Goal: Task Accomplishment & Management: Complete application form

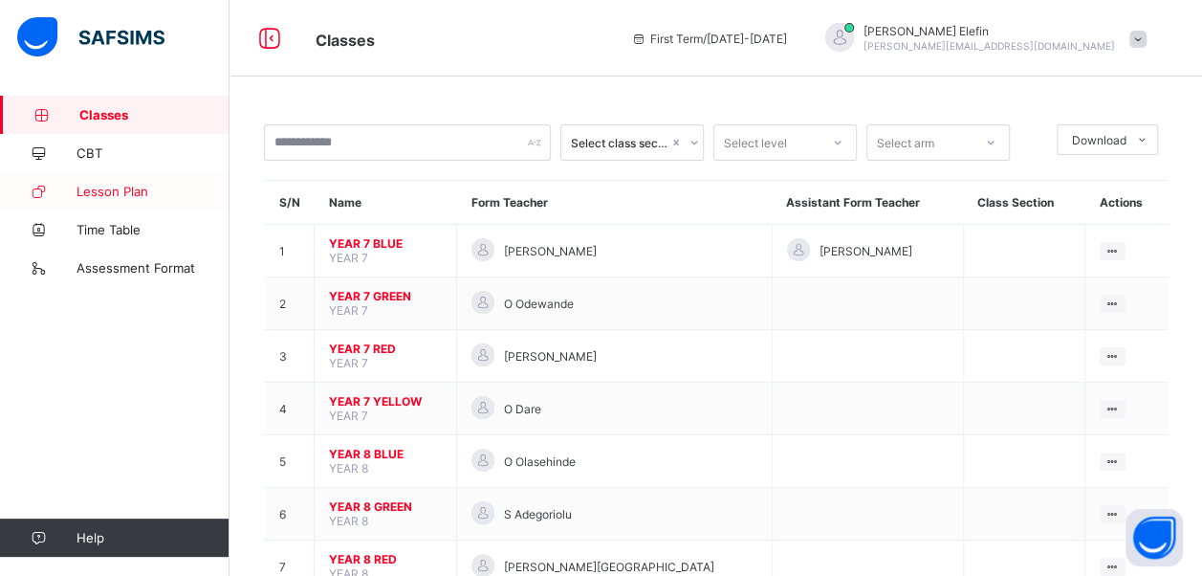
click at [125, 194] on span "Lesson Plan" at bounding box center [153, 191] width 153 height 15
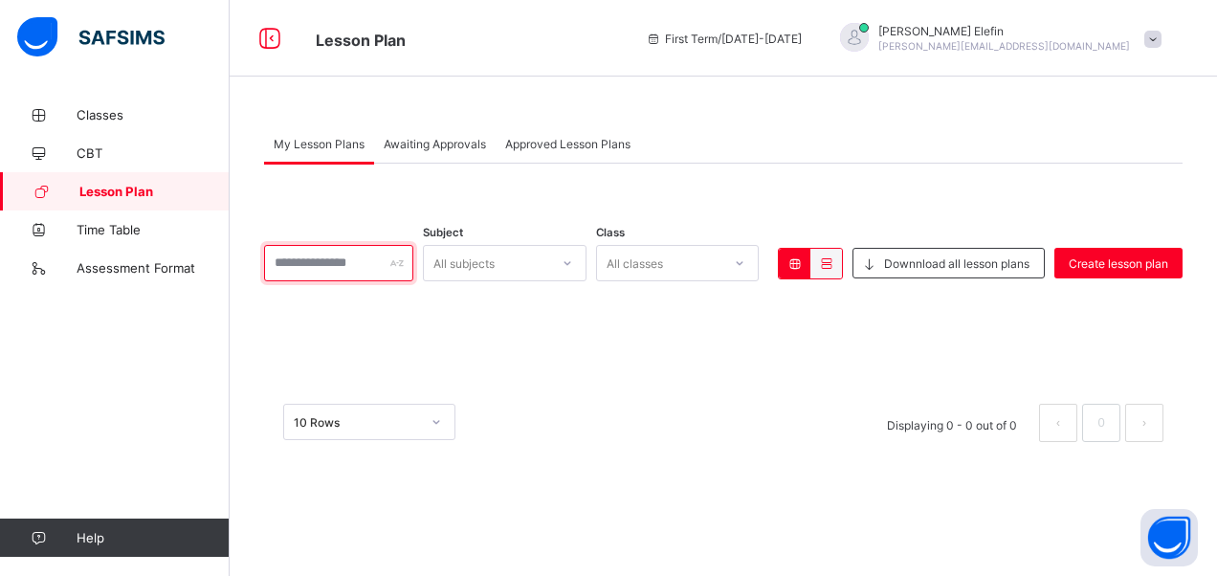
click at [399, 270] on input "text" at bounding box center [338, 263] width 149 height 36
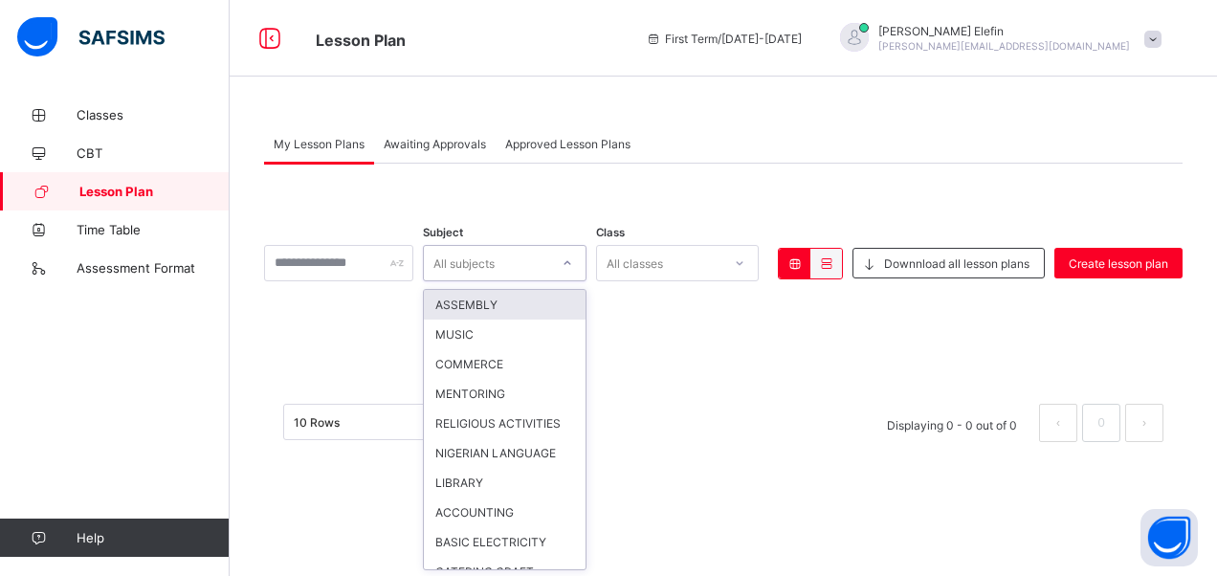
click at [531, 266] on div "All subjects" at bounding box center [486, 263] width 125 height 27
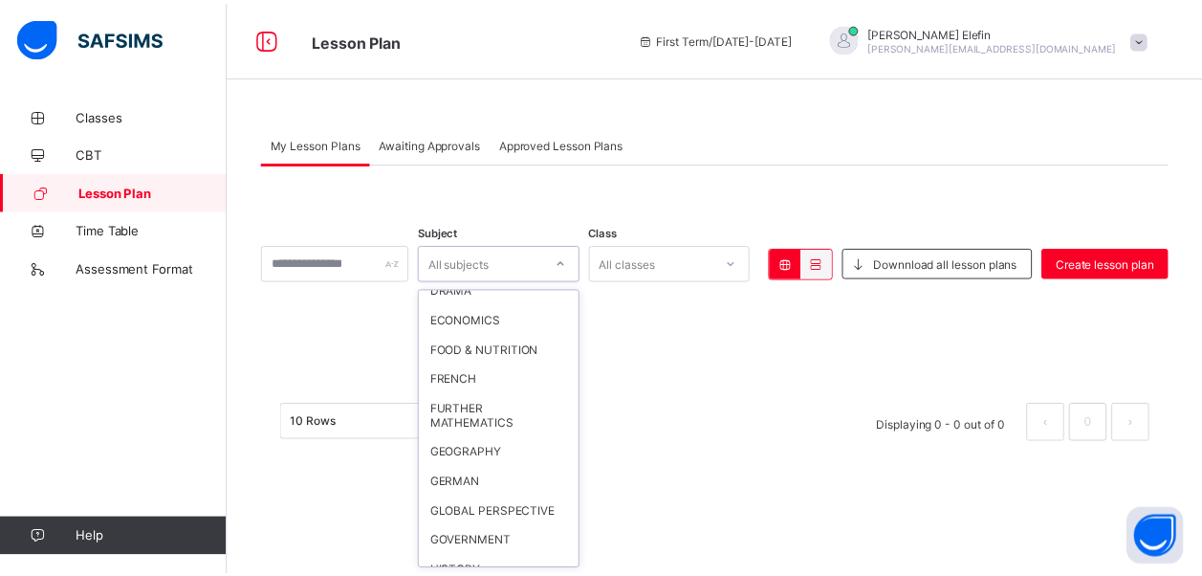
scroll to position [980, 0]
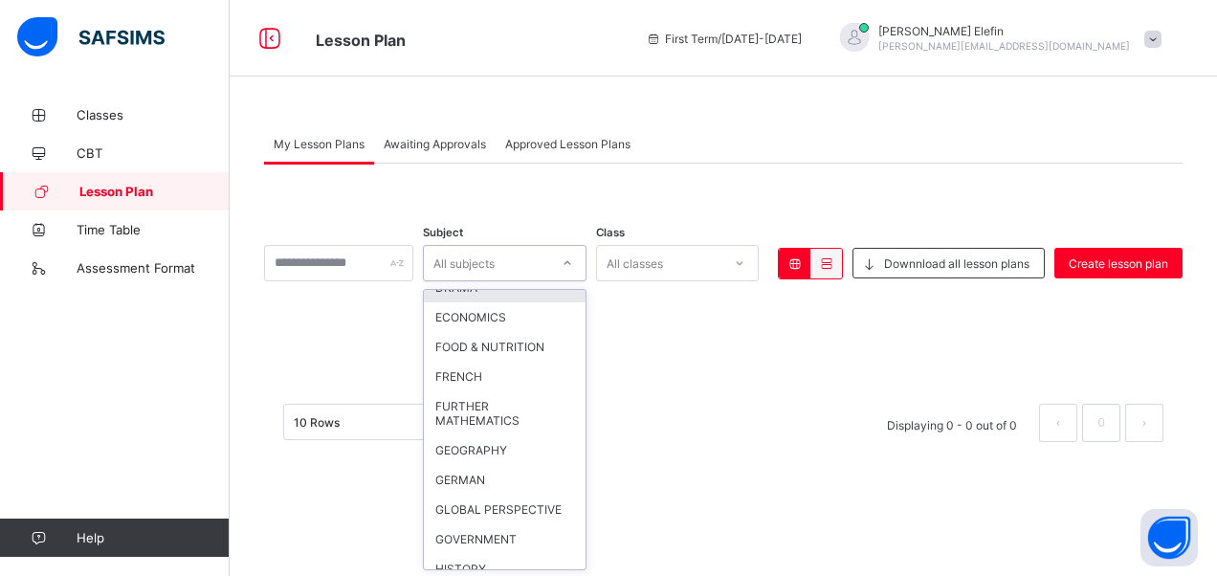
click at [507, 302] on div "DRAMA" at bounding box center [505, 288] width 162 height 30
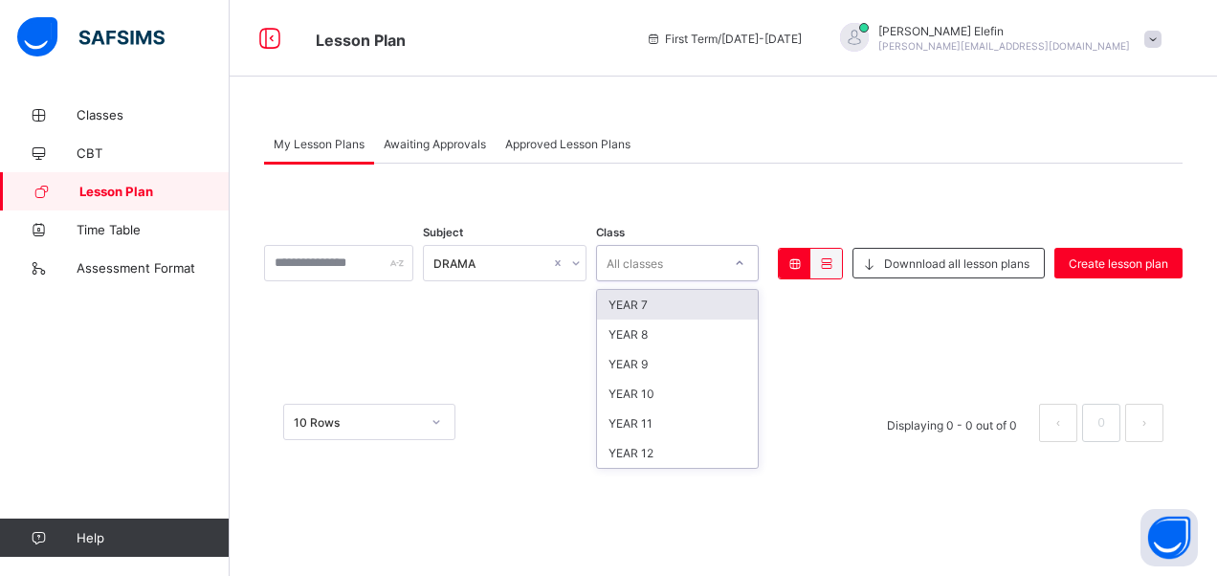
click at [717, 263] on div "All classes" at bounding box center [659, 263] width 125 height 27
click at [669, 427] on div "YEAR 11" at bounding box center [678, 423] width 162 height 30
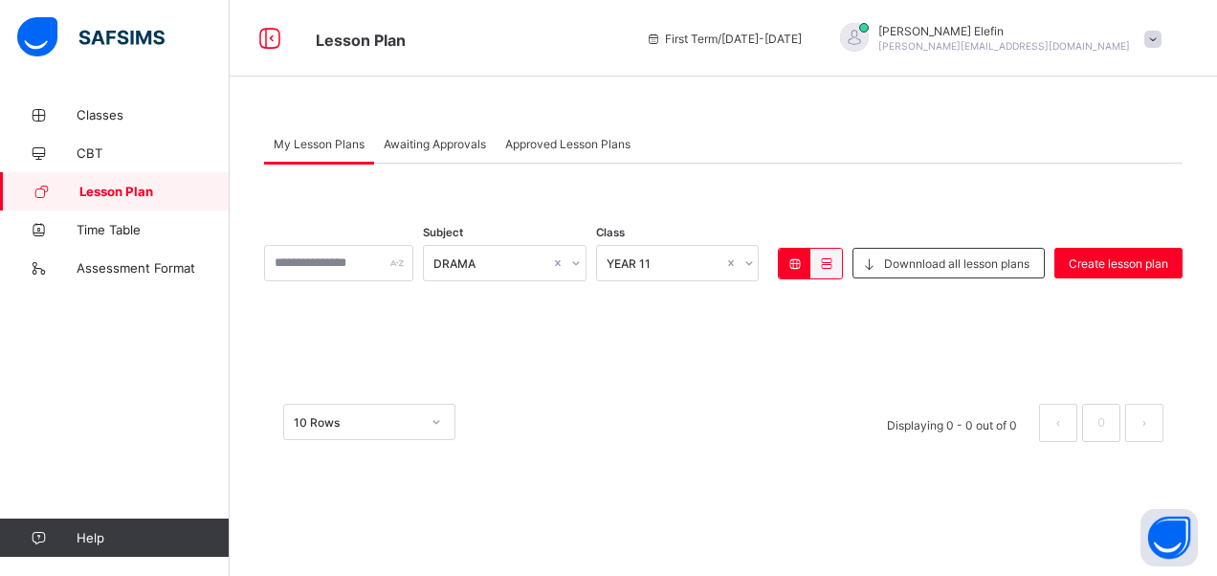
click at [826, 260] on icon at bounding box center [826, 263] width 16 height 14
click at [793, 264] on icon at bounding box center [794, 263] width 16 height 14
click at [886, 259] on span "Downnload all lesson plans" at bounding box center [956, 263] width 145 height 14
click at [1092, 258] on span "Create lesson plan" at bounding box center [1118, 263] width 99 height 14
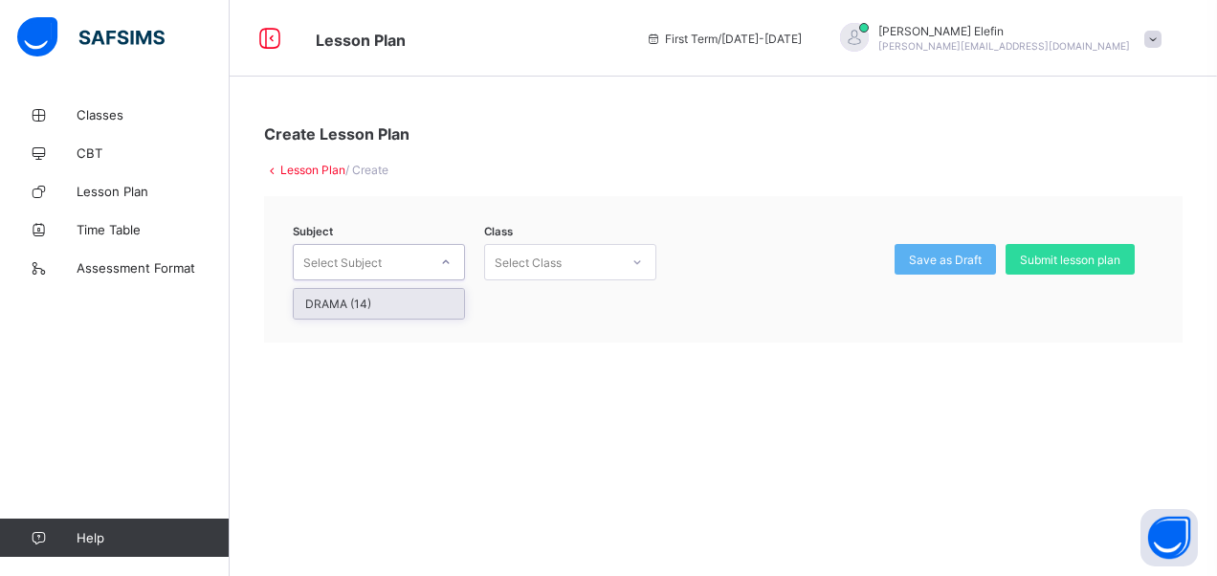
click at [451, 271] on div at bounding box center [446, 262] width 33 height 31
click at [413, 305] on div "DRAMA (14)" at bounding box center [379, 304] width 170 height 30
click at [612, 270] on div "Select Class" at bounding box center [552, 262] width 134 height 27
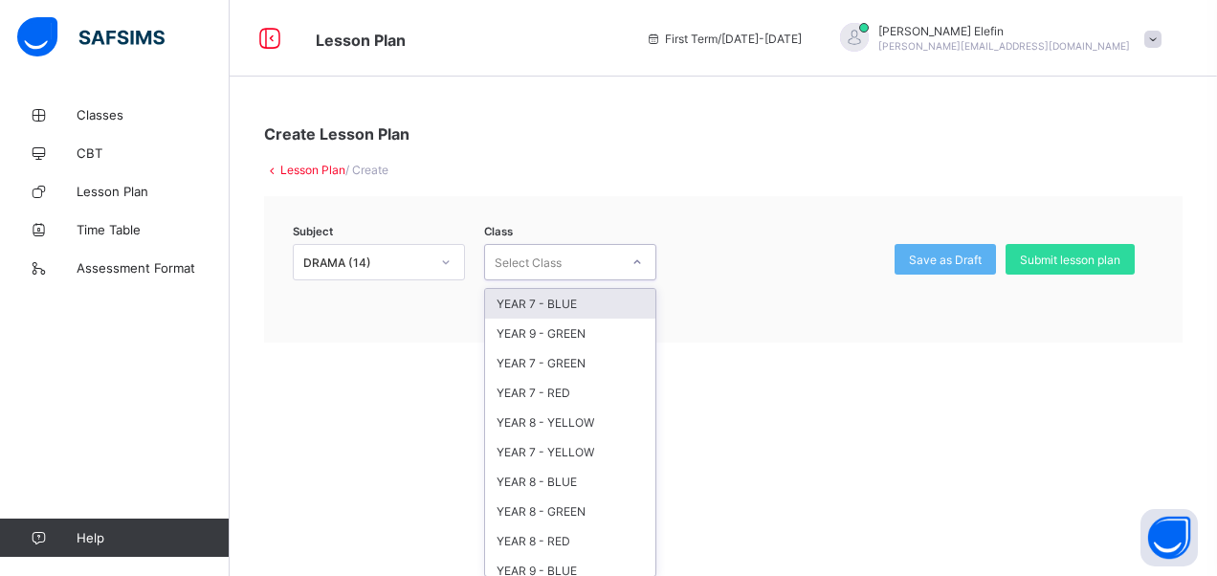
click at [580, 301] on div "YEAR 7 - BLUE" at bounding box center [570, 304] width 170 height 30
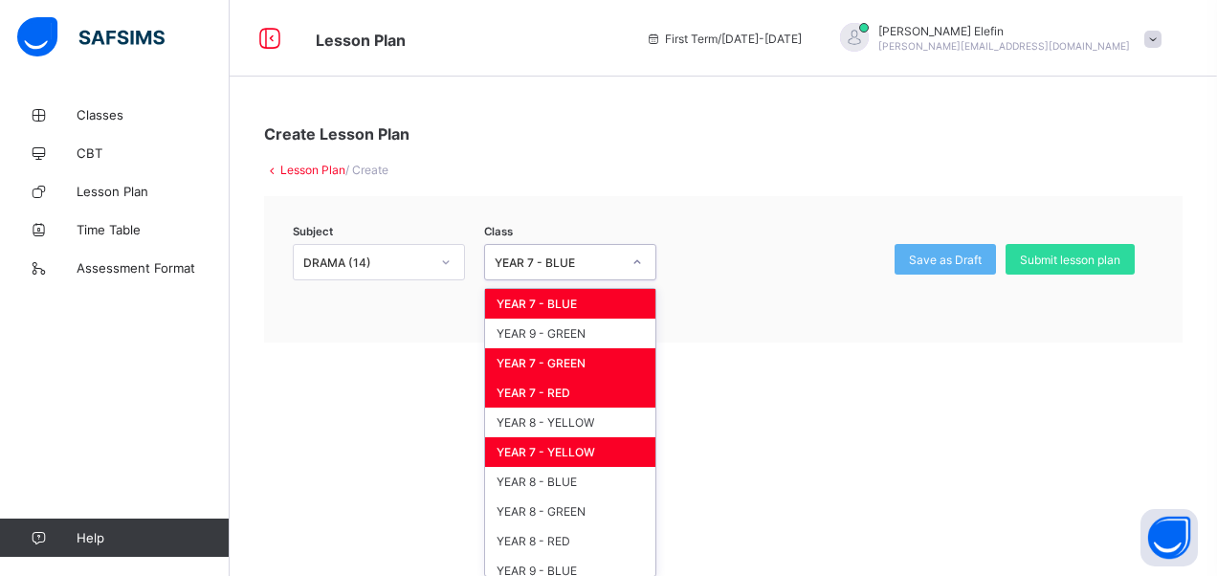
click at [627, 256] on div at bounding box center [637, 262] width 33 height 31
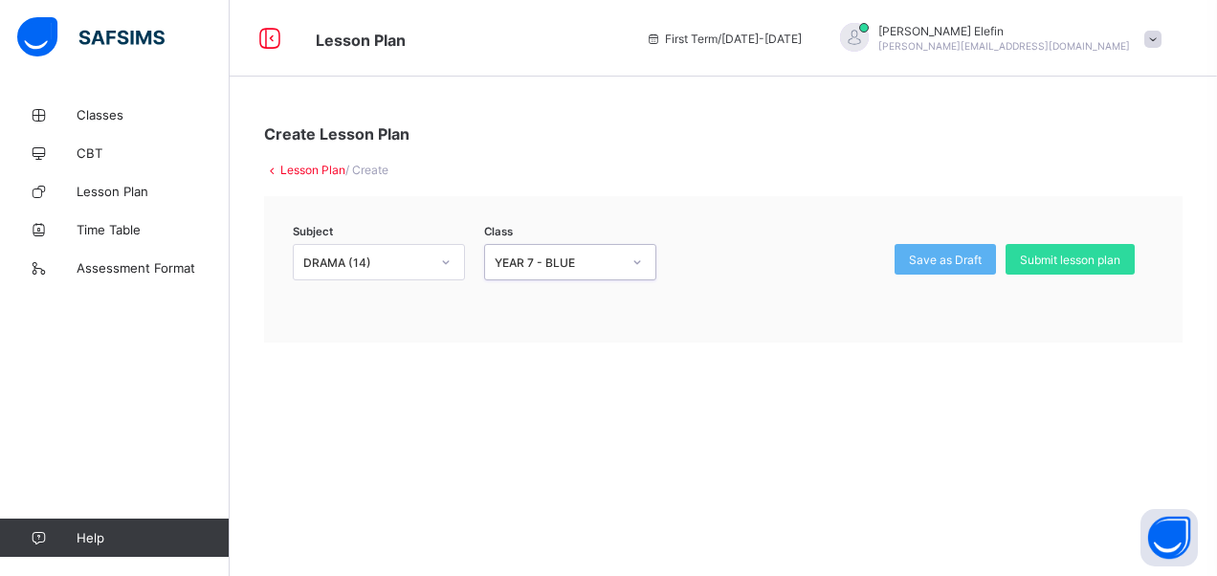
click at [595, 260] on div "YEAR 7 - BLUE" at bounding box center [558, 262] width 126 height 14
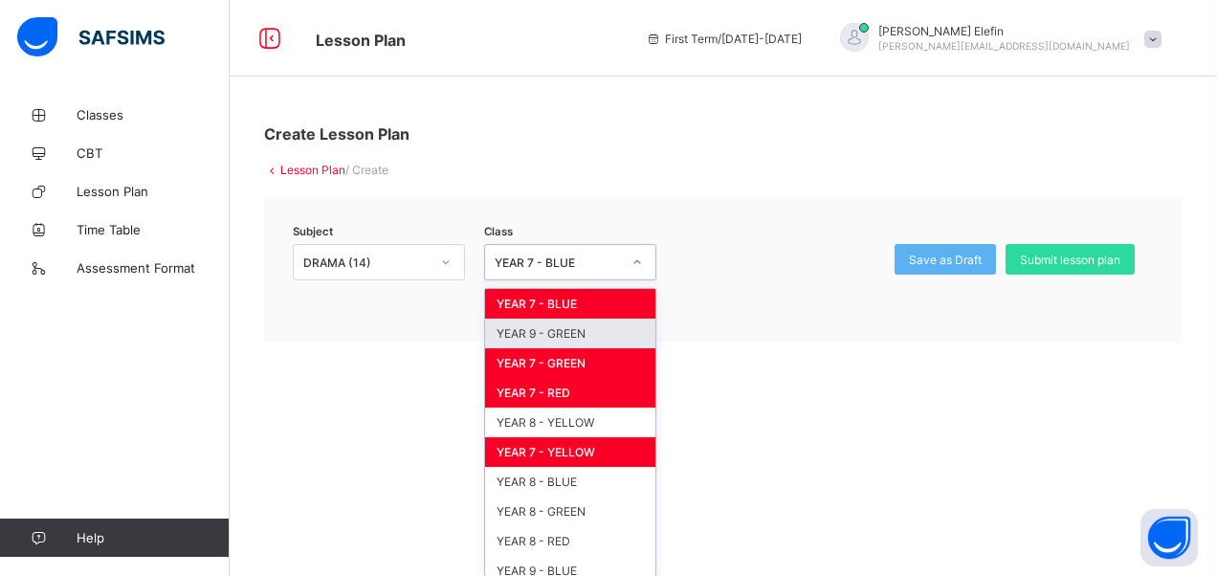
click at [559, 337] on div "YEAR 9 - GREEN" at bounding box center [570, 334] width 170 height 30
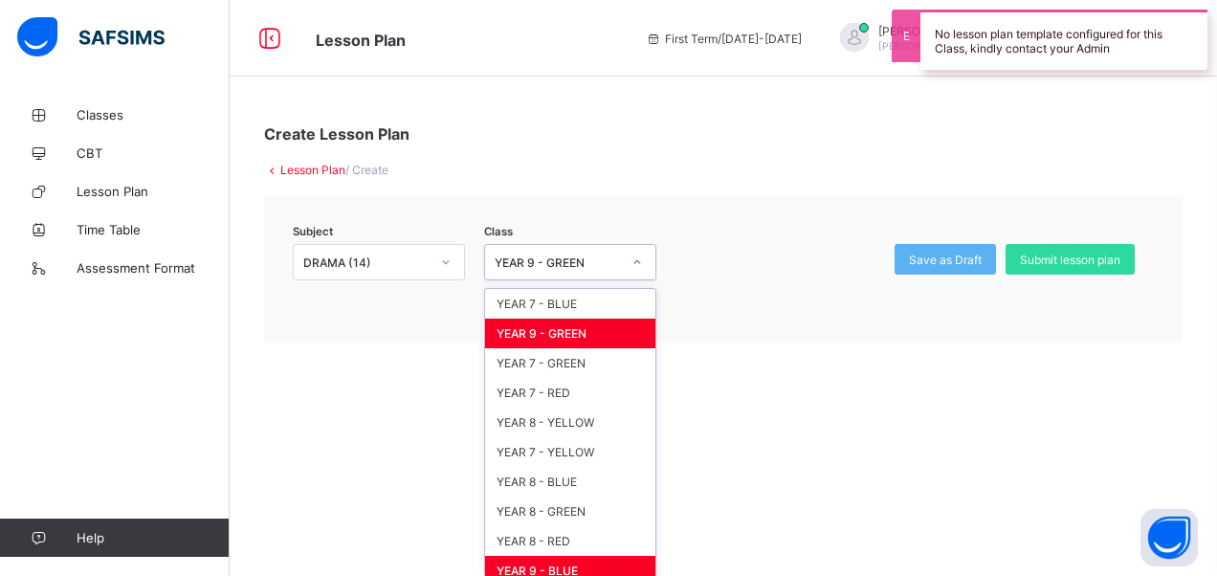
click at [610, 257] on div "YEAR 9 - GREEN" at bounding box center [558, 262] width 126 height 14
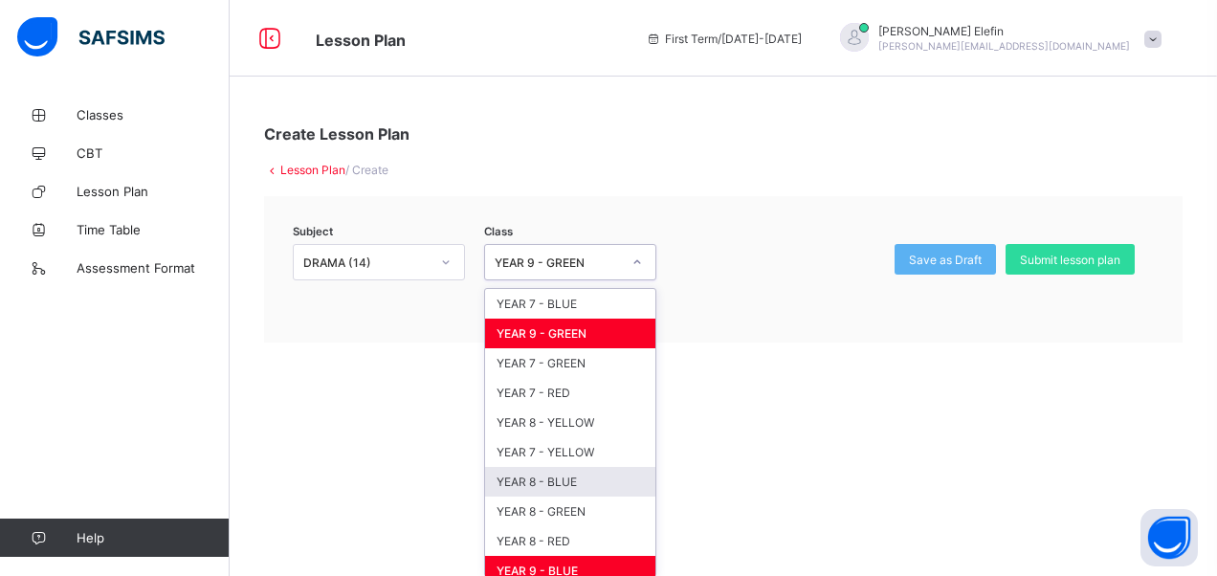
click at [597, 474] on div "YEAR 8 - BLUE" at bounding box center [570, 482] width 170 height 30
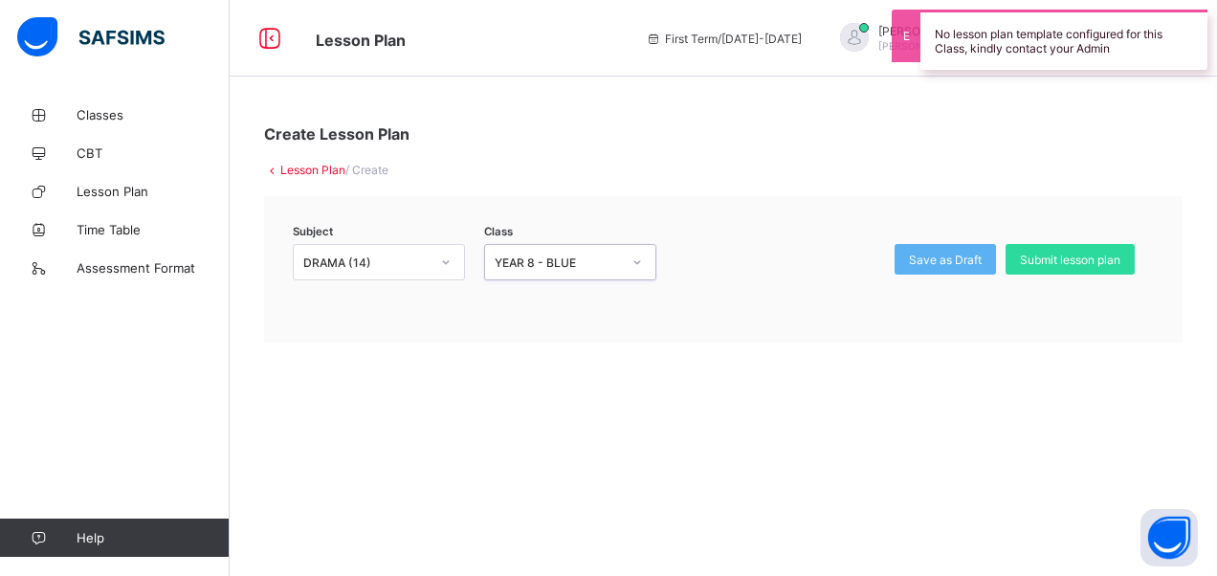
click at [624, 265] on div at bounding box center [637, 262] width 33 height 31
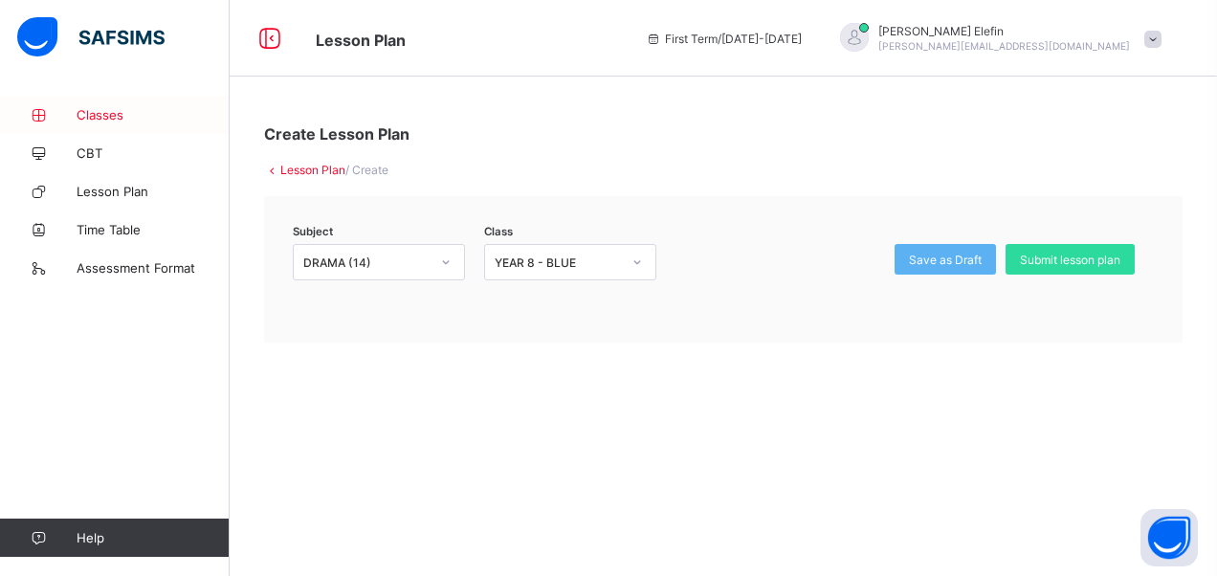
click at [147, 117] on span "Classes" at bounding box center [153, 114] width 153 height 15
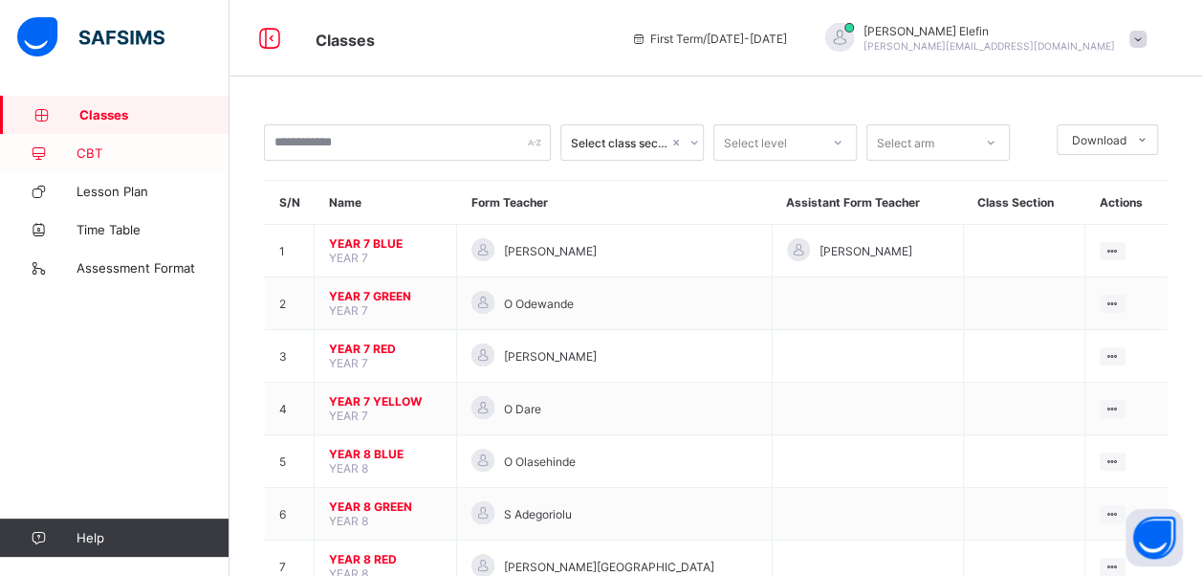
click at [106, 150] on span "CBT" at bounding box center [153, 152] width 153 height 15
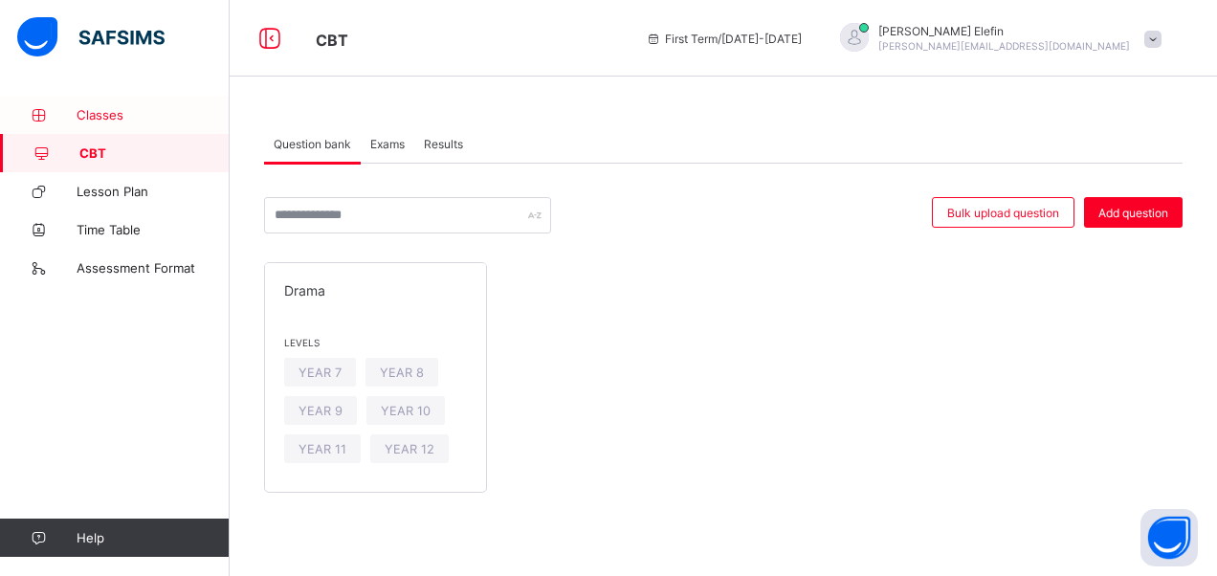
click at [121, 110] on span "Classes" at bounding box center [153, 114] width 153 height 15
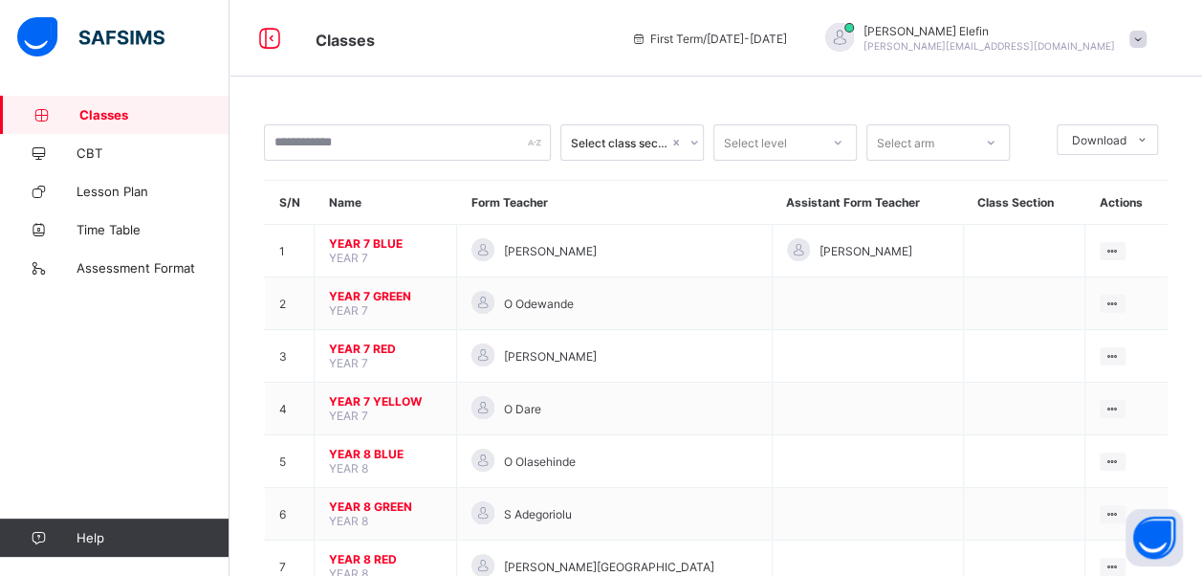
click at [124, 26] on img at bounding box center [90, 37] width 147 height 40
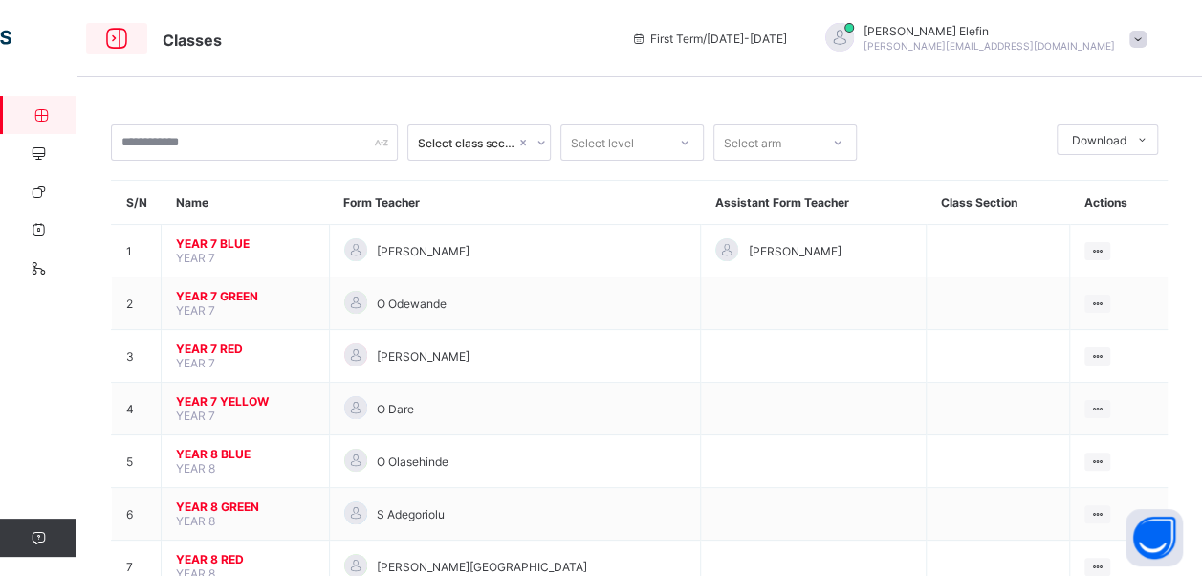
click at [105, 42] on icon at bounding box center [116, 39] width 33 height 28
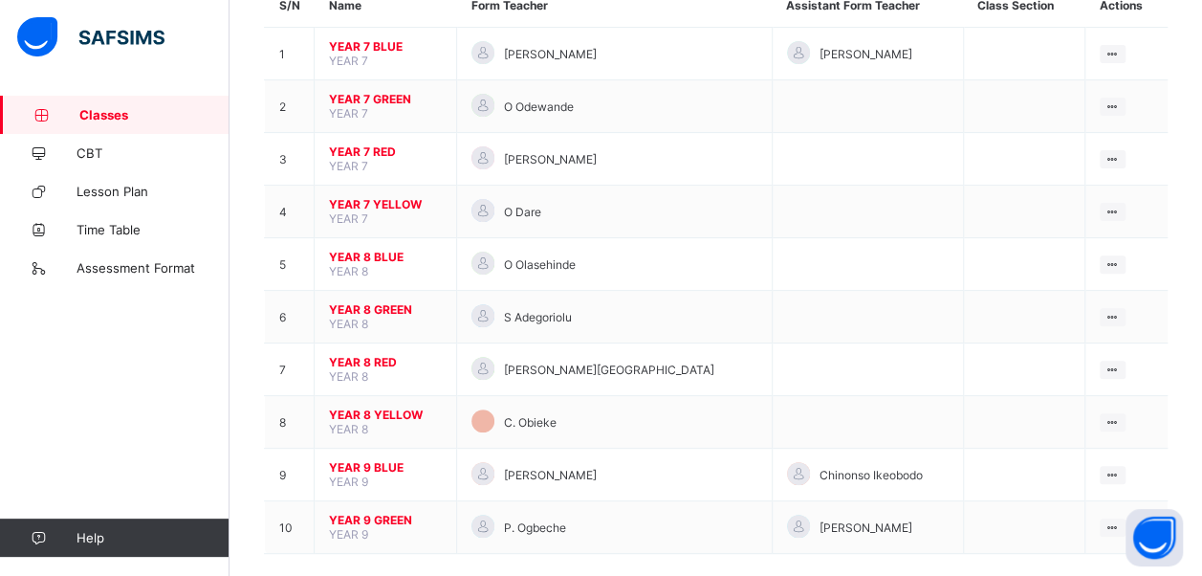
scroll to position [199, 0]
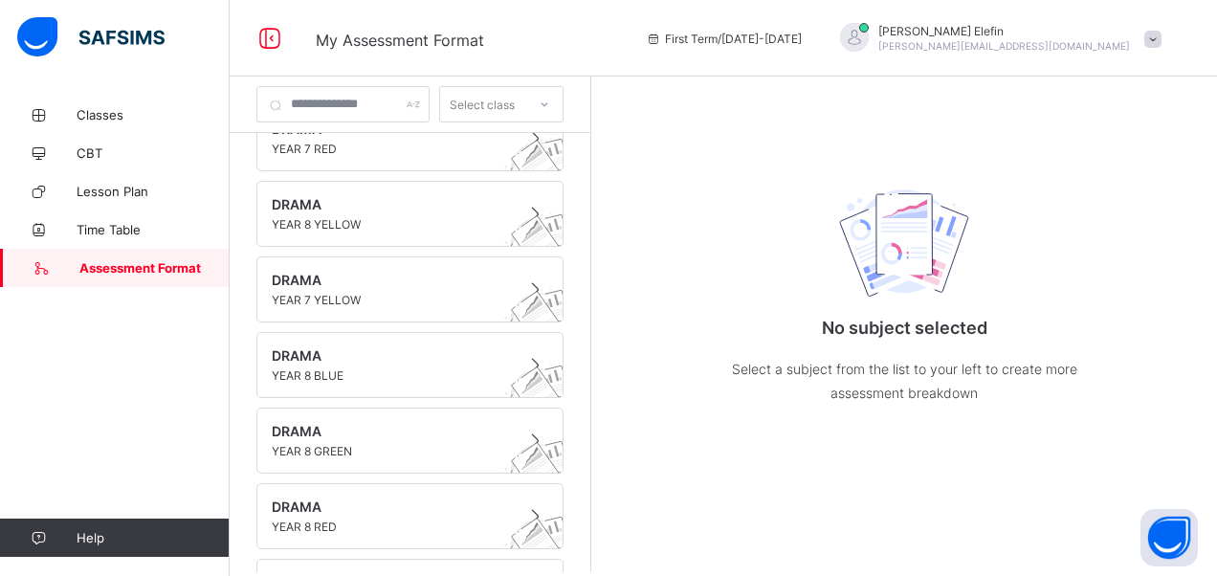
scroll to position [266, 0]
click at [1032, 33] on span "[PERSON_NAME]" at bounding box center [1004, 31] width 252 height 14
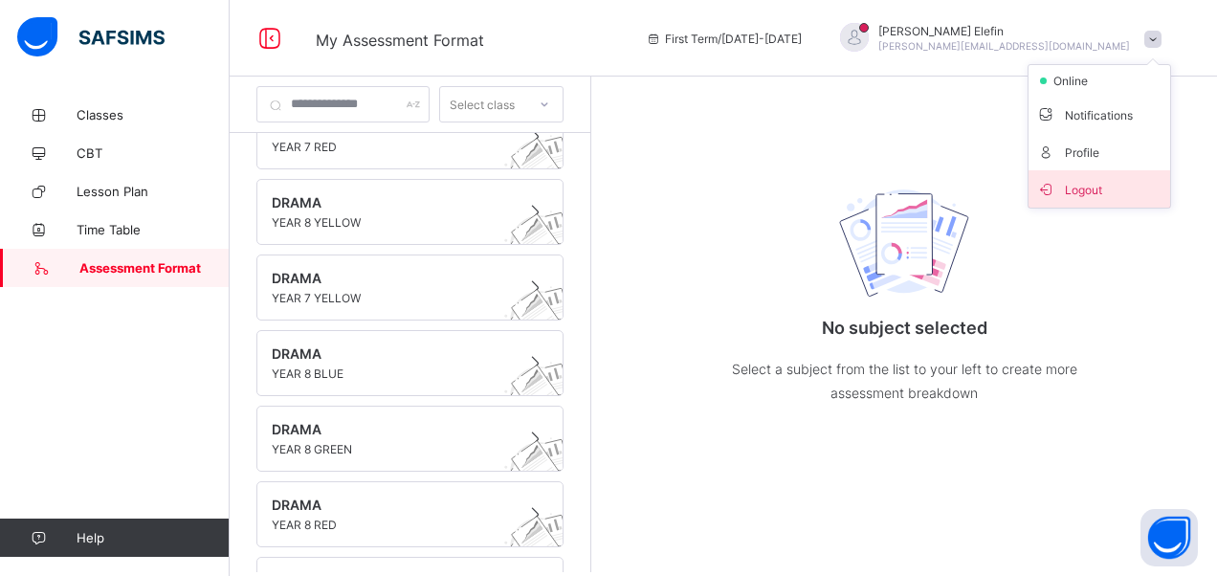
click at [1100, 190] on span "Logout" at bounding box center [1099, 189] width 126 height 22
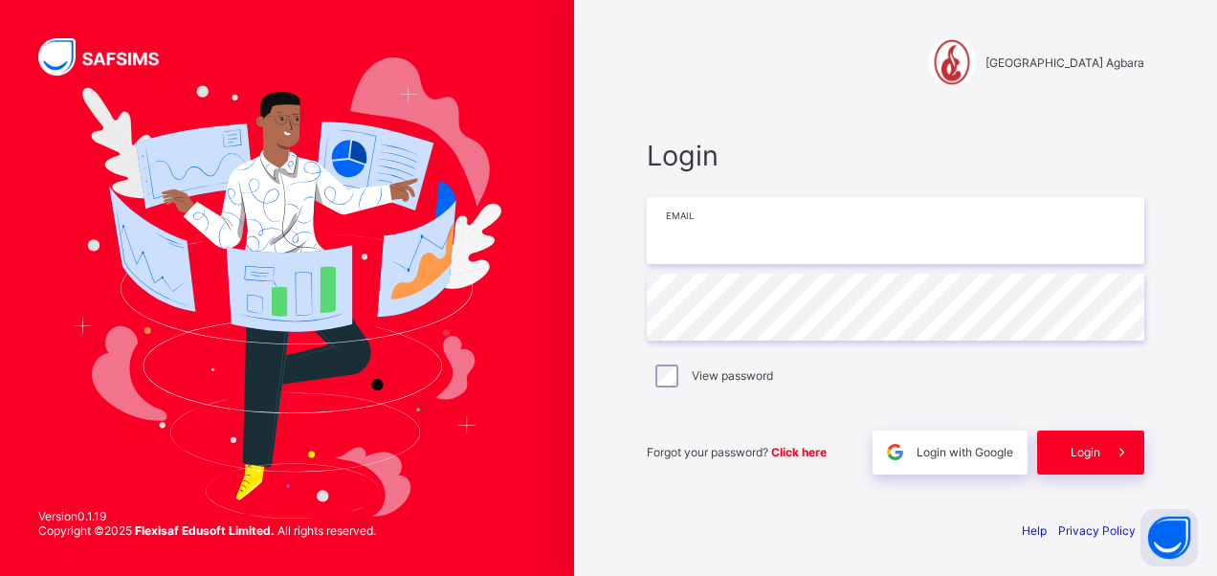
type input "**********"
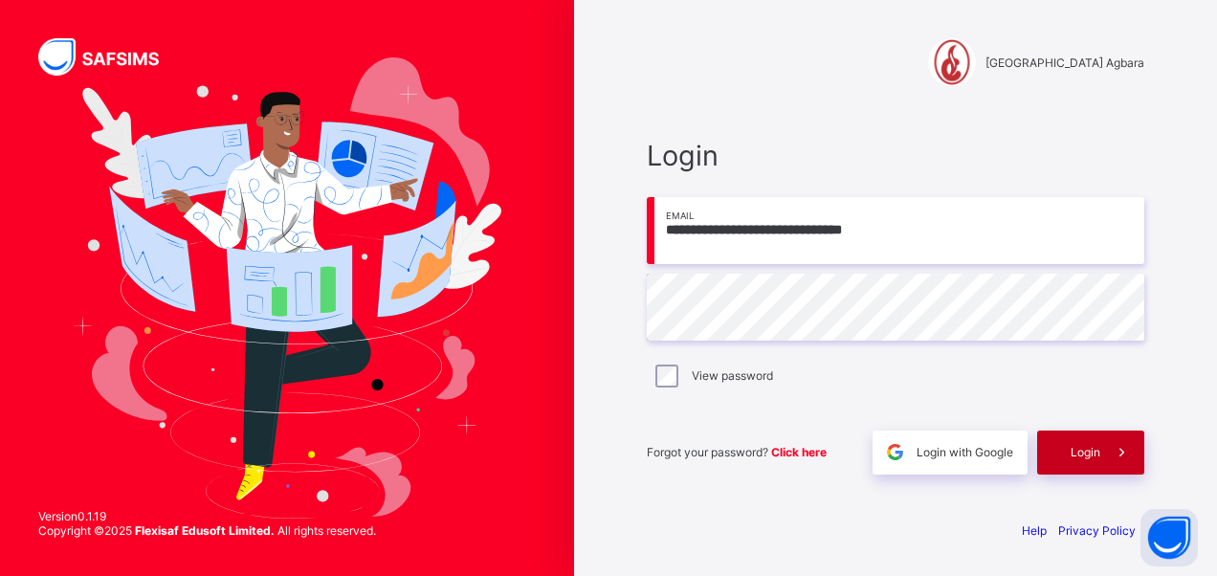
click at [1081, 449] on span "Login" at bounding box center [1085, 452] width 30 height 14
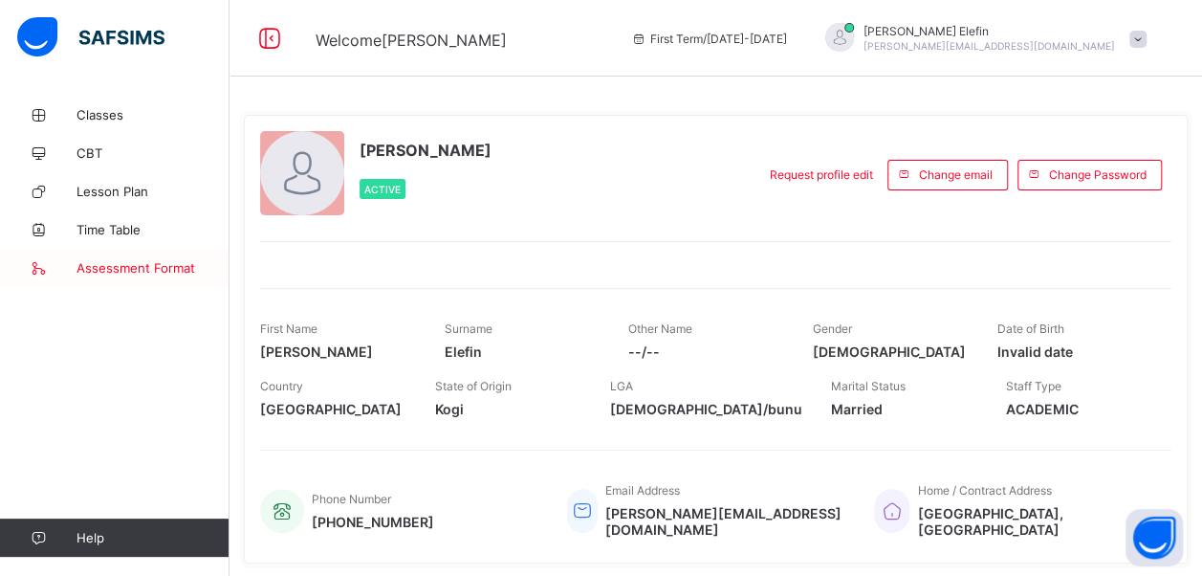
click at [155, 270] on span "Assessment Format" at bounding box center [153, 267] width 153 height 15
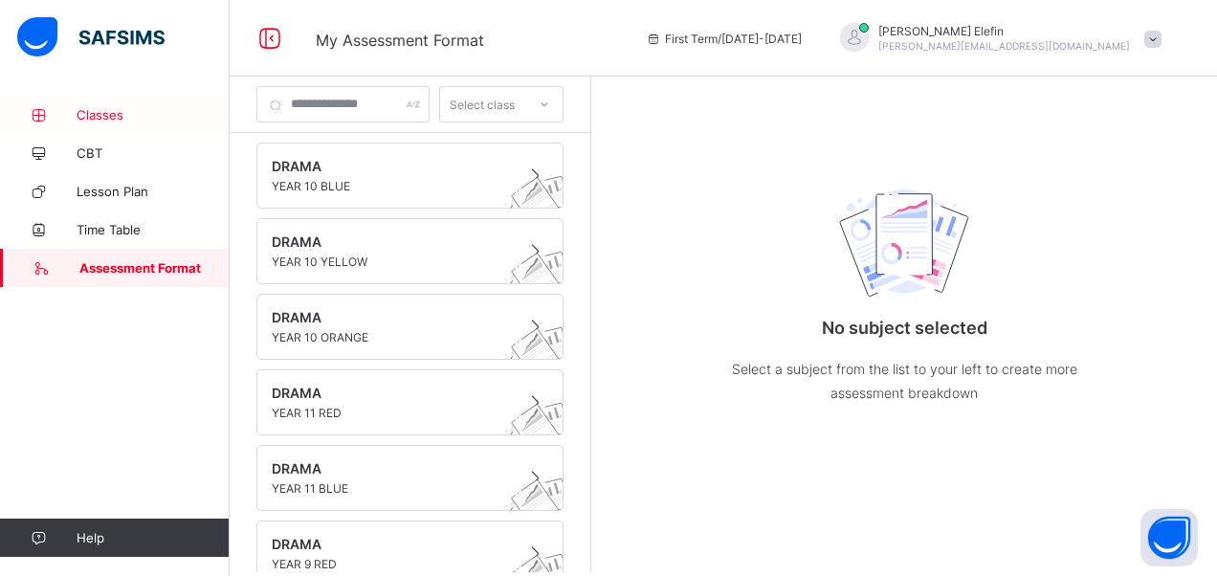
click at [91, 119] on span "Classes" at bounding box center [153, 114] width 153 height 15
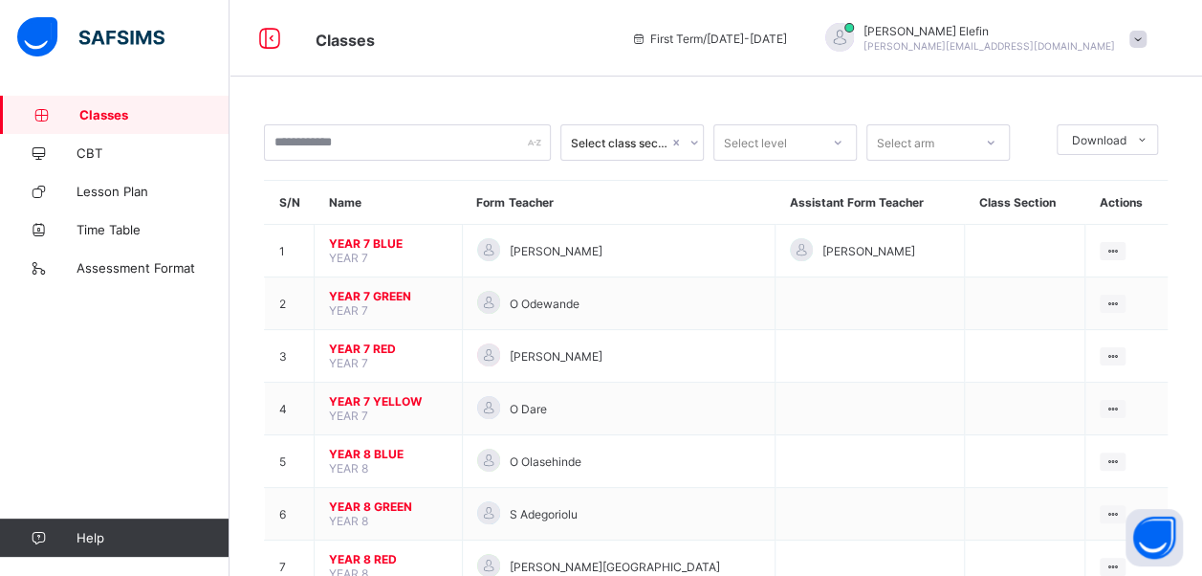
click at [797, 11] on div "First Term / [DATE]-[DATE]" at bounding box center [709, 38] width 175 height 77
click at [99, 268] on span "Assessment Format" at bounding box center [153, 267] width 153 height 15
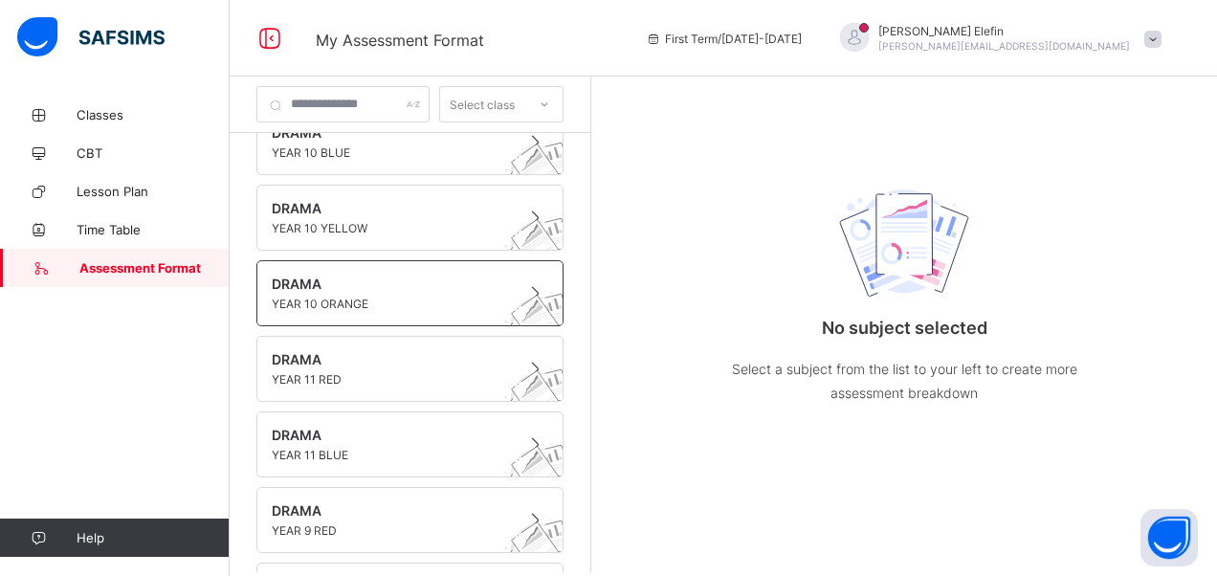
scroll to position [35, 0]
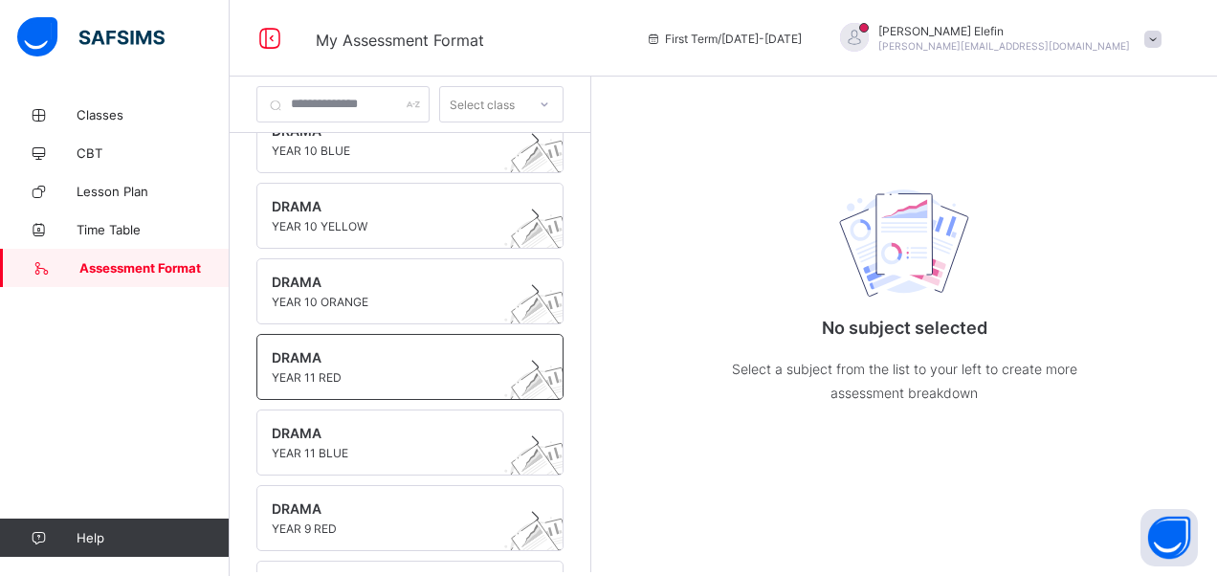
click at [409, 341] on div "DRAMA YEAR 11 RED" at bounding box center [409, 367] width 307 height 66
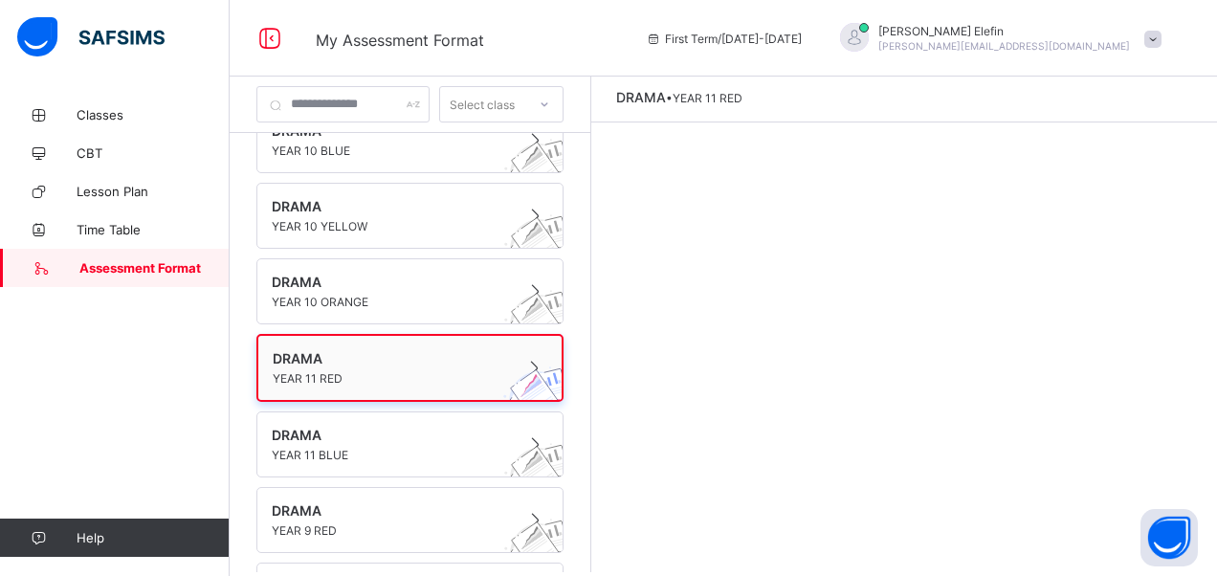
click at [332, 366] on span at bounding box center [392, 368] width 238 height 5
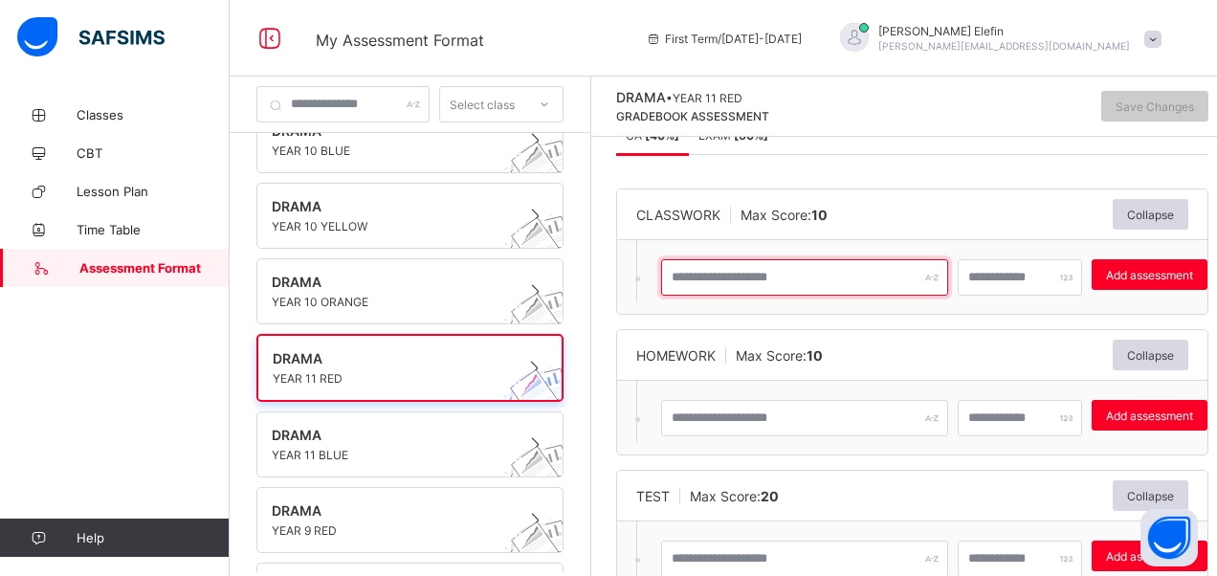
click at [857, 283] on input "text" at bounding box center [804, 277] width 287 height 36
type input "***"
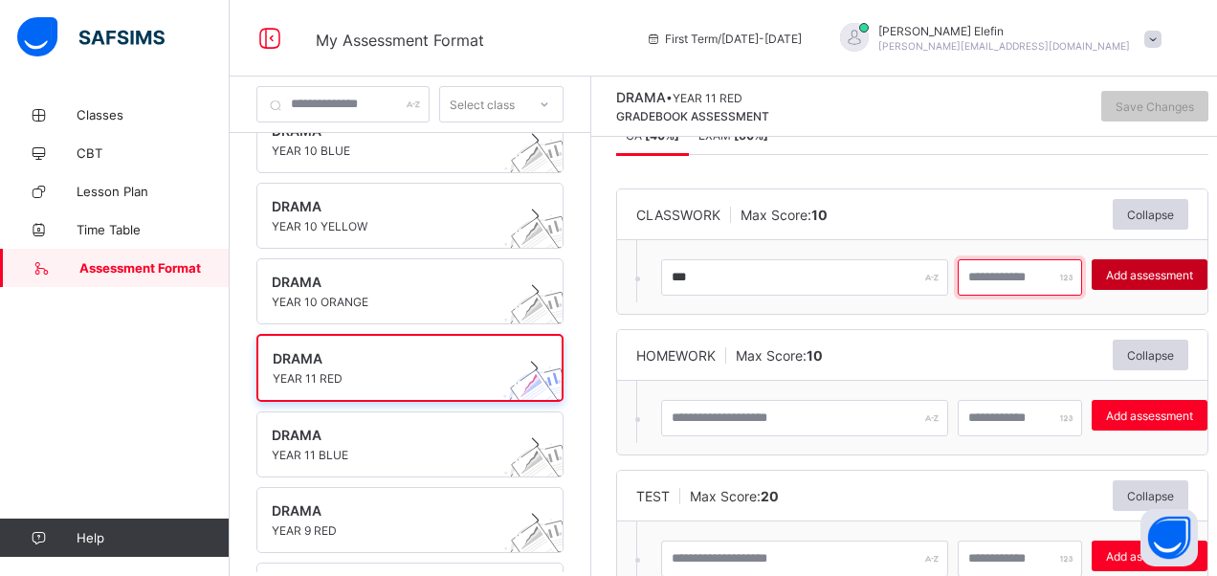
type input "**"
click at [1157, 277] on span "Add assessment" at bounding box center [1149, 275] width 87 height 14
type input "*"
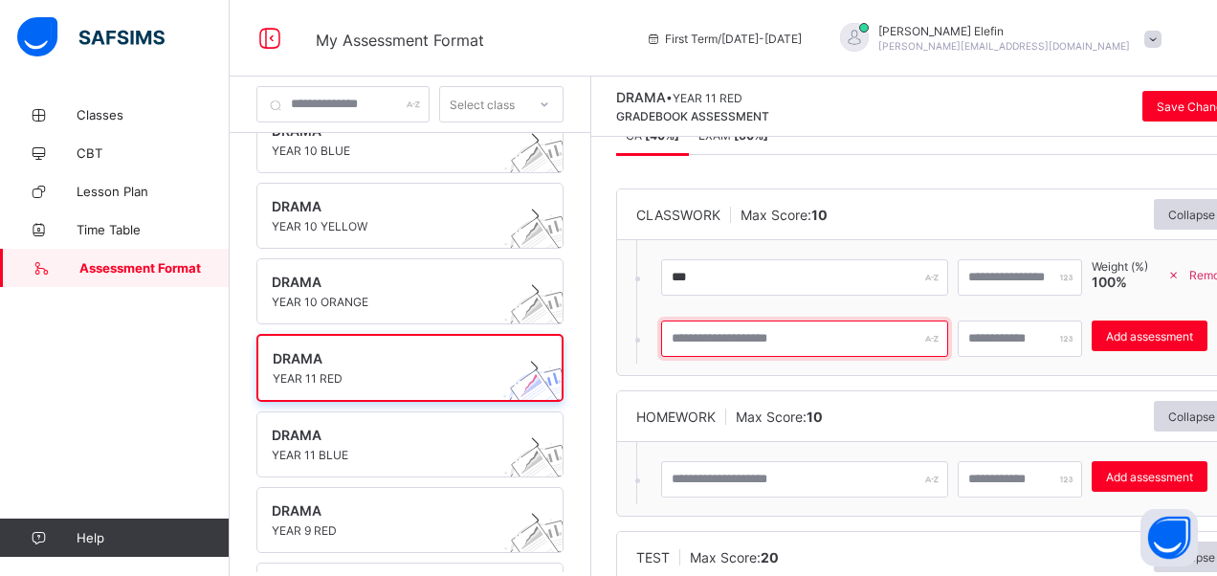
click at [878, 340] on input "text" at bounding box center [804, 338] width 287 height 36
type input "***"
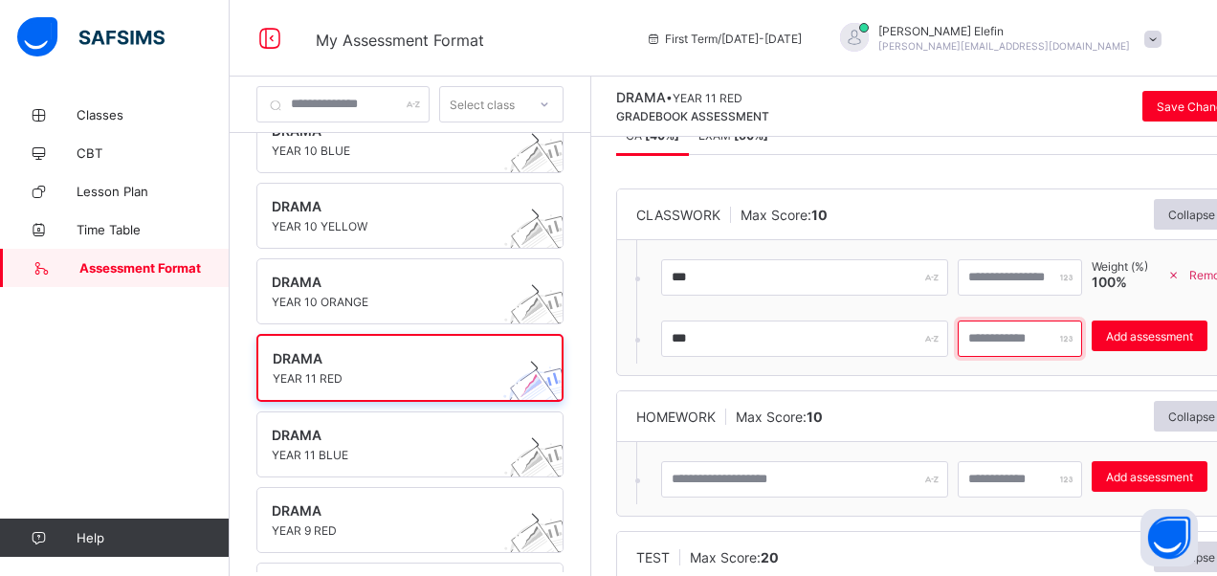
type input "*"
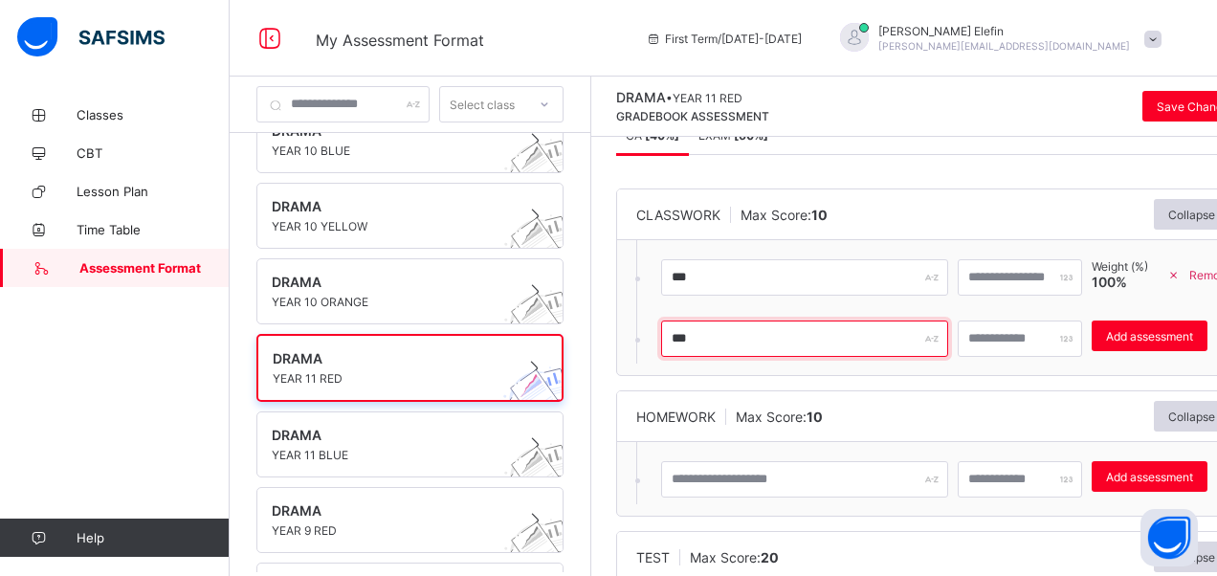
click at [836, 343] on input "***" at bounding box center [804, 338] width 287 height 36
type input "*"
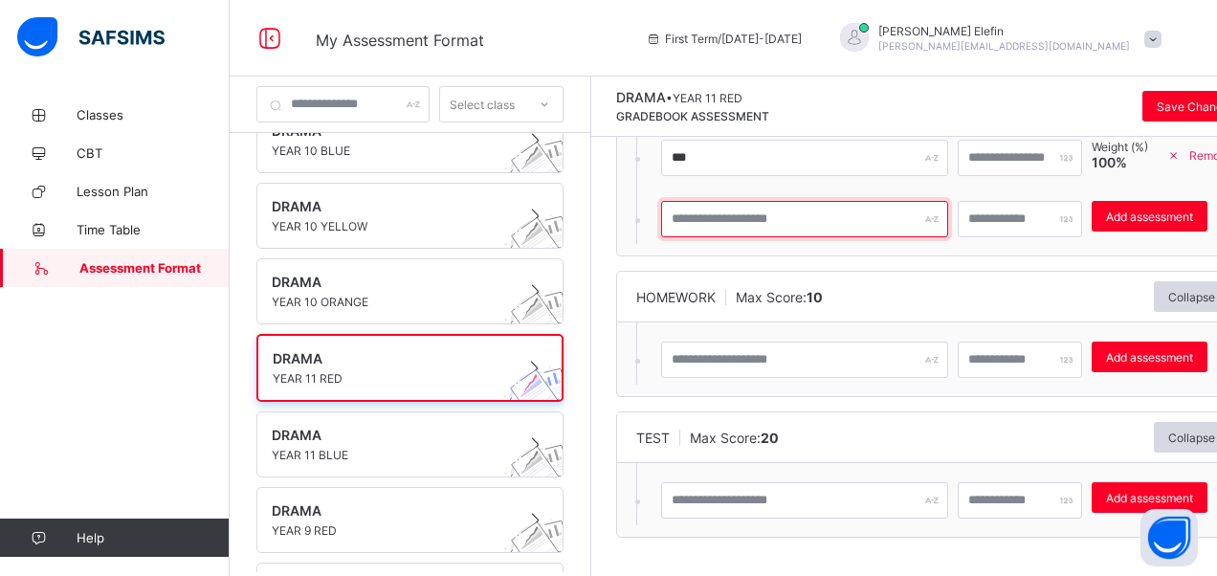
scroll to position [162, 0]
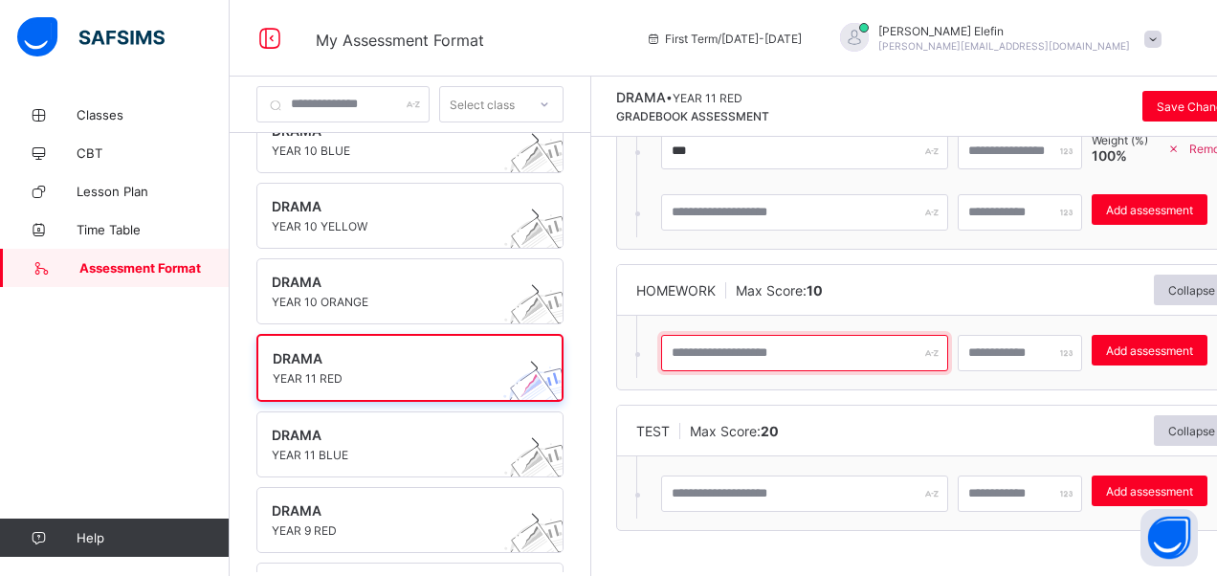
click at [822, 353] on input "text" at bounding box center [804, 353] width 287 height 36
type input "***"
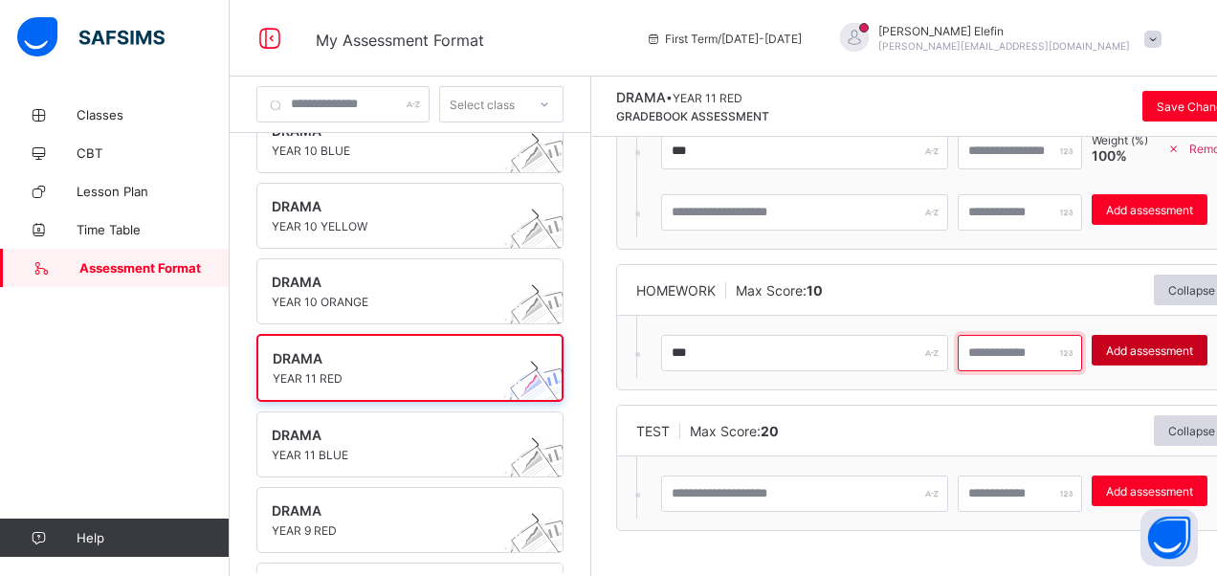
type input "**"
click at [1173, 353] on span "Add assessment" at bounding box center [1149, 350] width 87 height 14
type input "*"
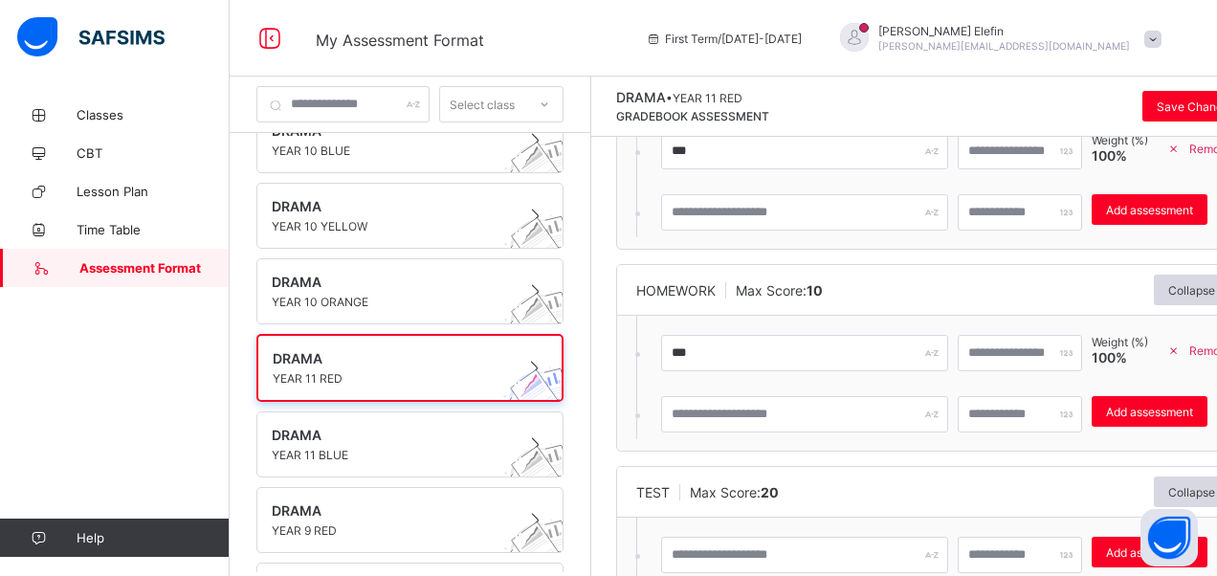
scroll to position [223, 0]
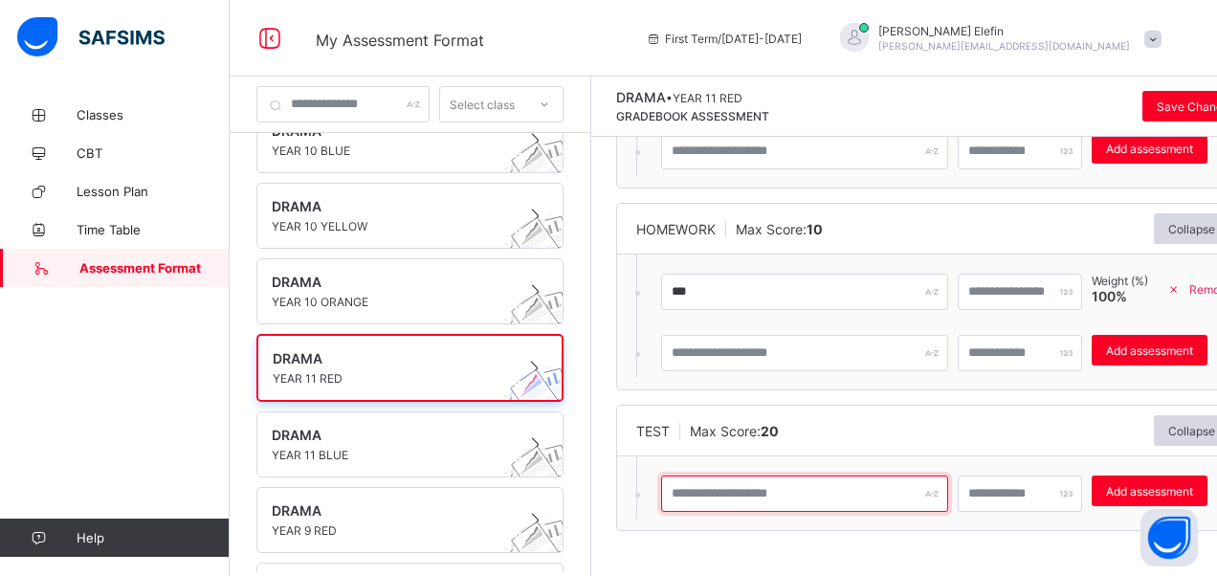
click at [863, 487] on input "text" at bounding box center [804, 493] width 287 height 36
type input "*****"
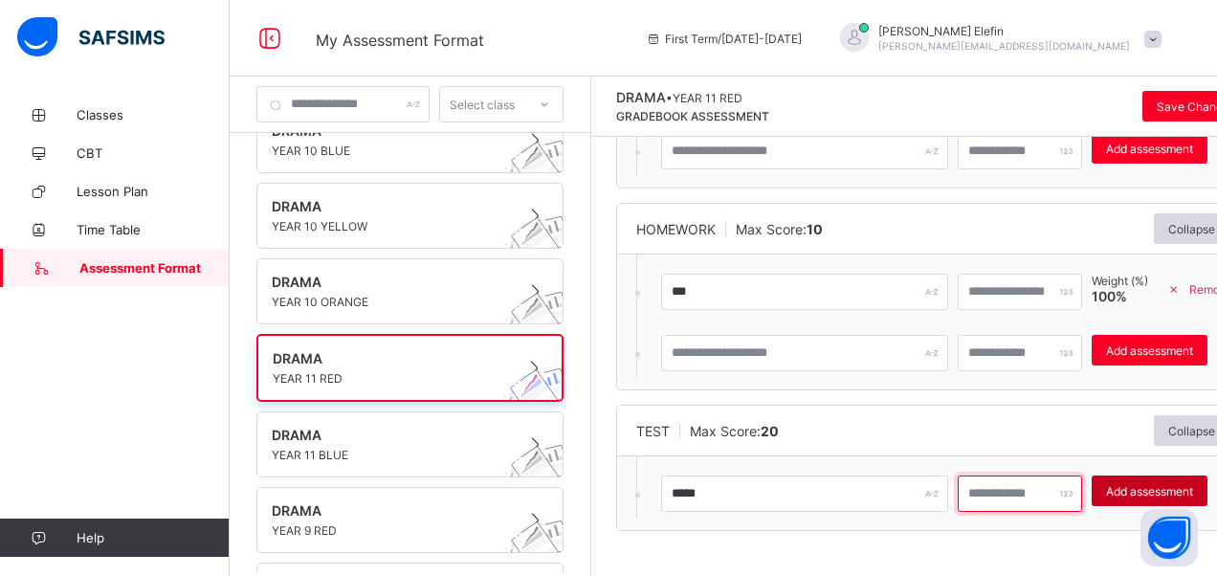
type input "**"
click at [1138, 491] on span "Add assessment" at bounding box center [1149, 491] width 87 height 14
type input "*"
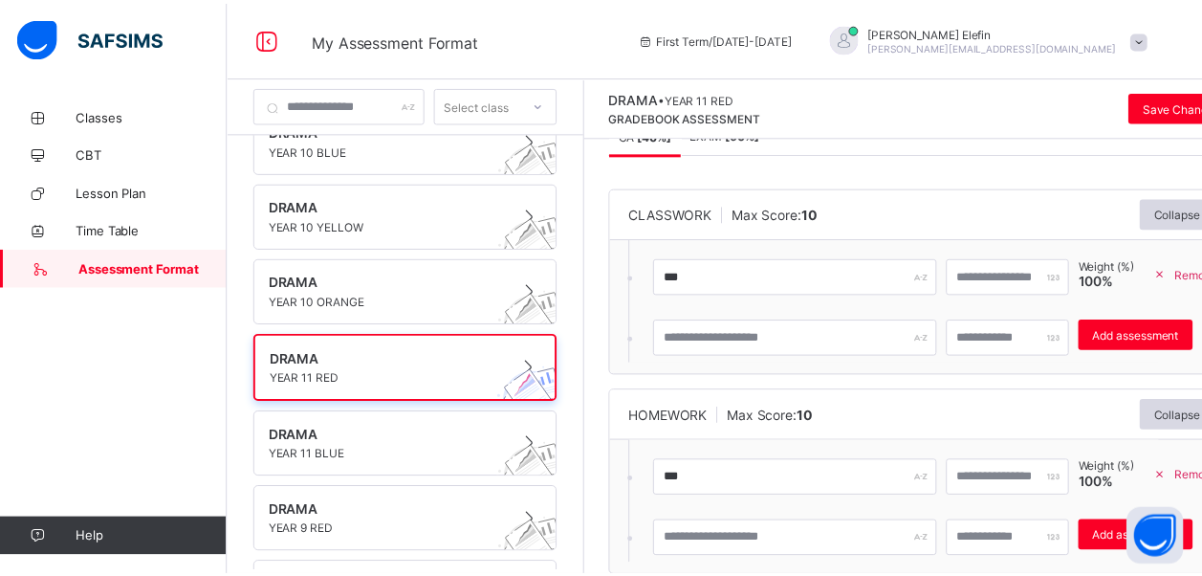
scroll to position [0, 0]
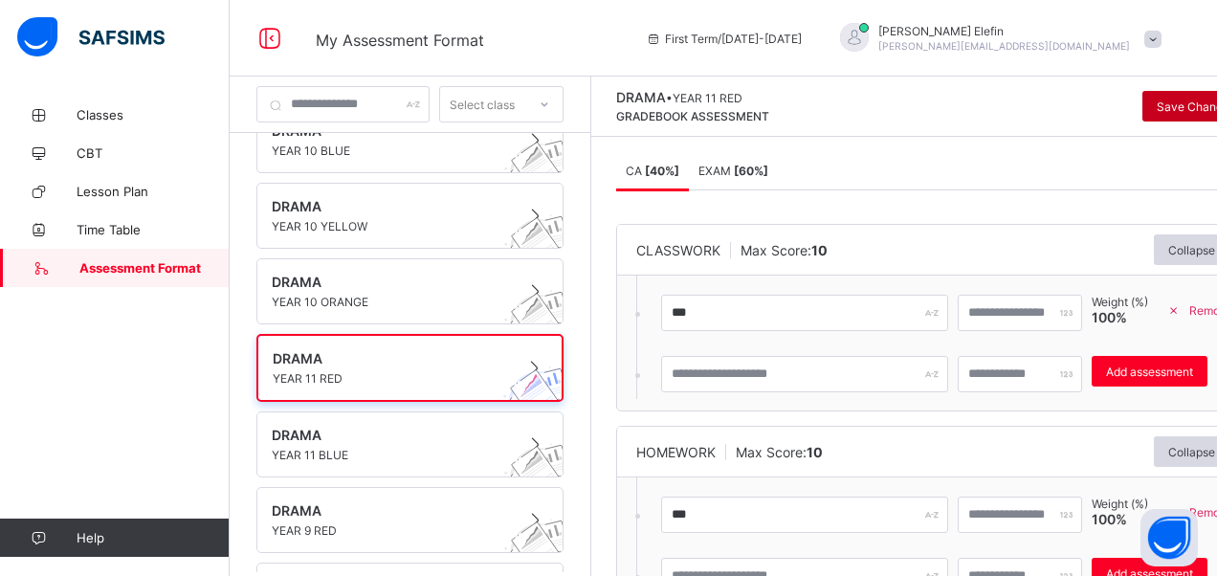
click at [1196, 105] on div "Save Changes" at bounding box center [1195, 106] width 107 height 31
click at [99, 118] on span "Classes" at bounding box center [153, 114] width 153 height 15
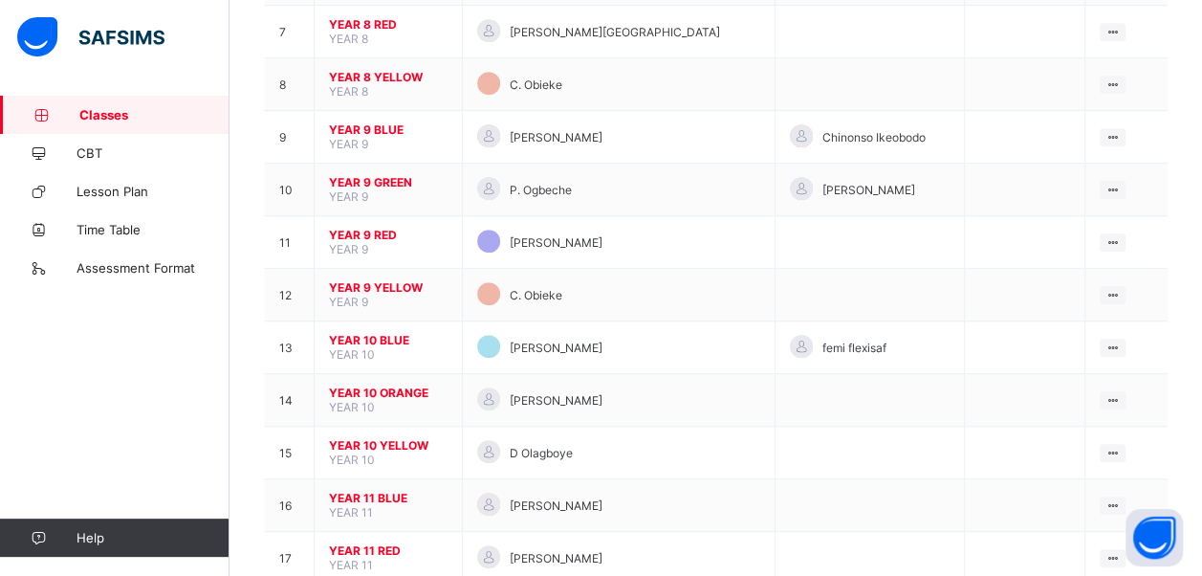
scroll to position [551, 0]
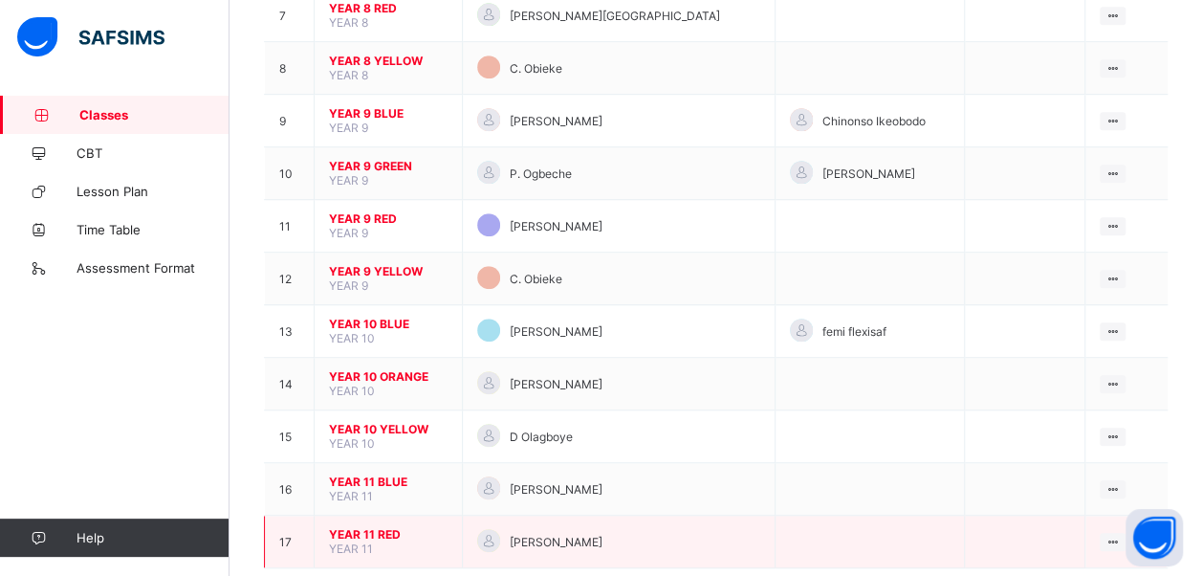
click at [369, 527] on span "YEAR 11 RED" at bounding box center [388, 534] width 119 height 14
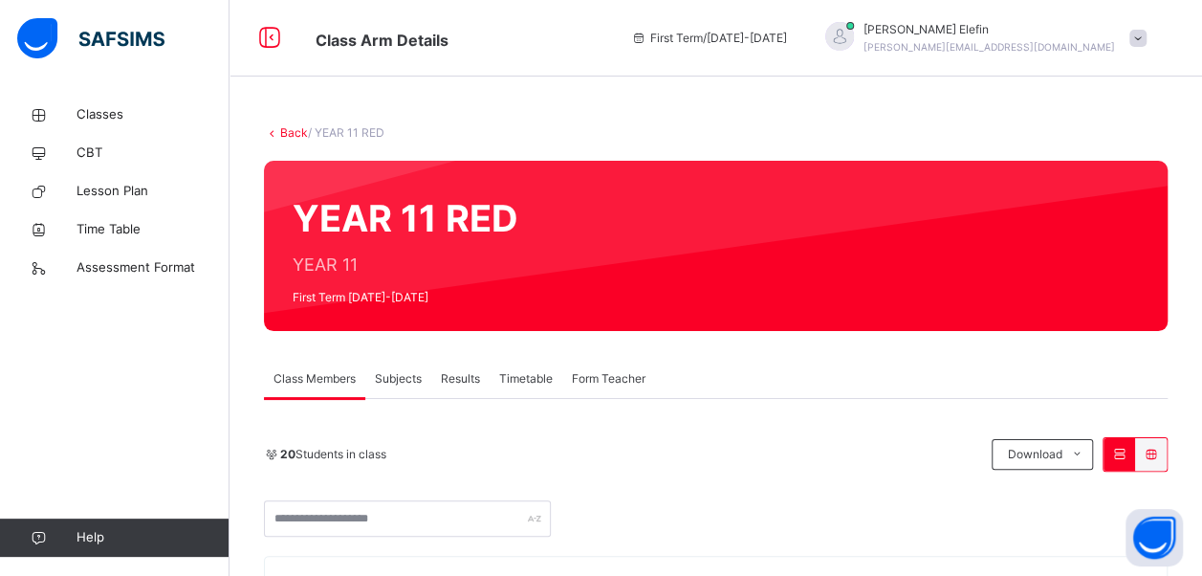
click at [402, 380] on span "Subjects" at bounding box center [398, 378] width 47 height 17
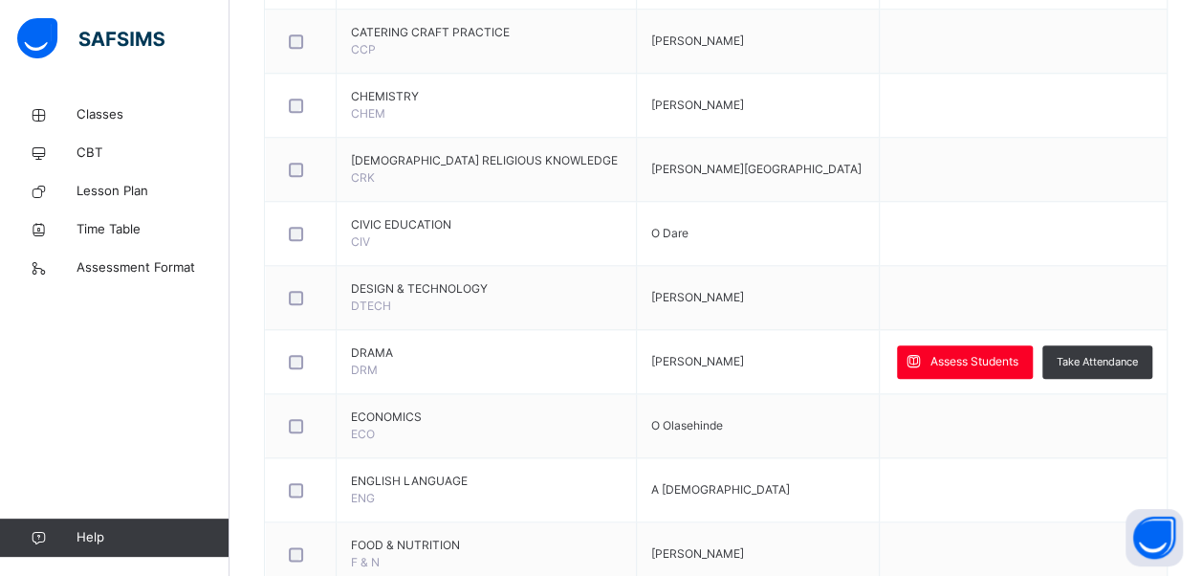
scroll to position [875, 0]
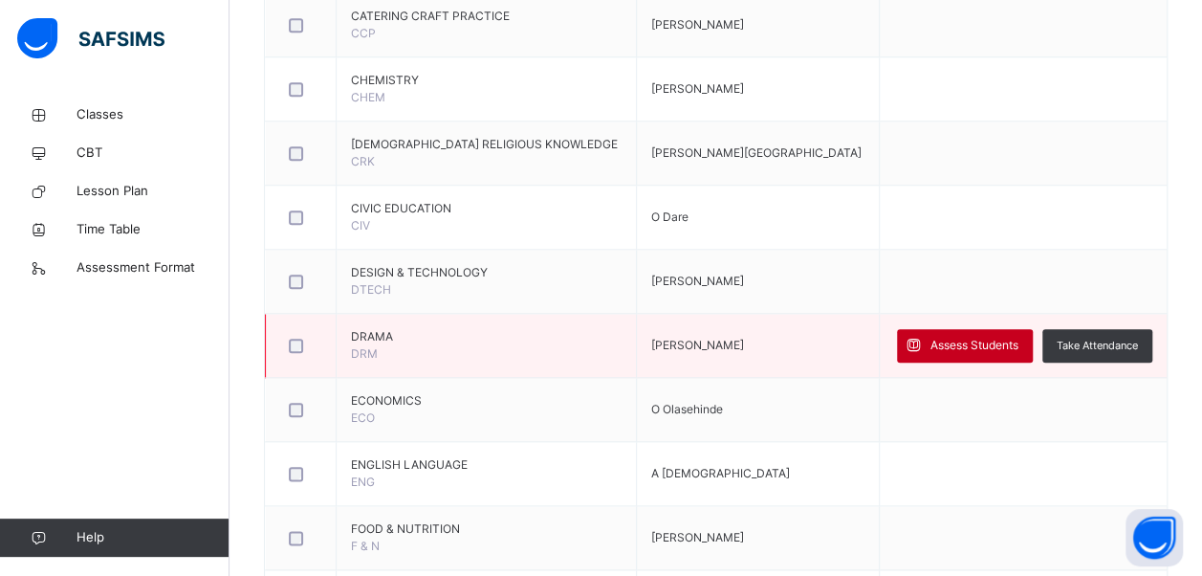
click at [995, 337] on span "Assess Students" at bounding box center [975, 345] width 88 height 17
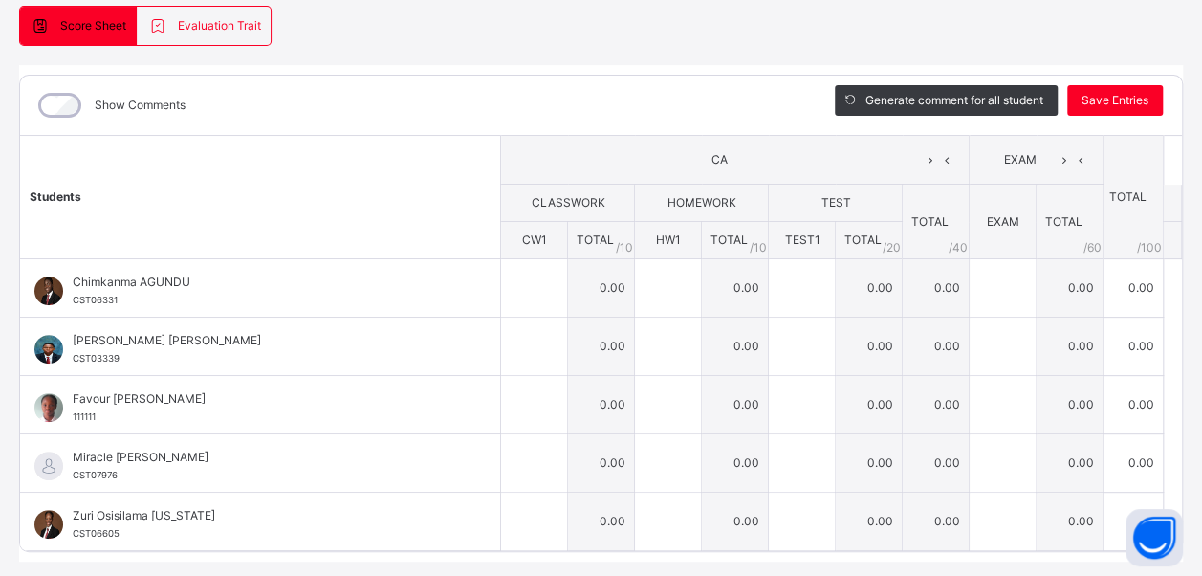
scroll to position [181, 0]
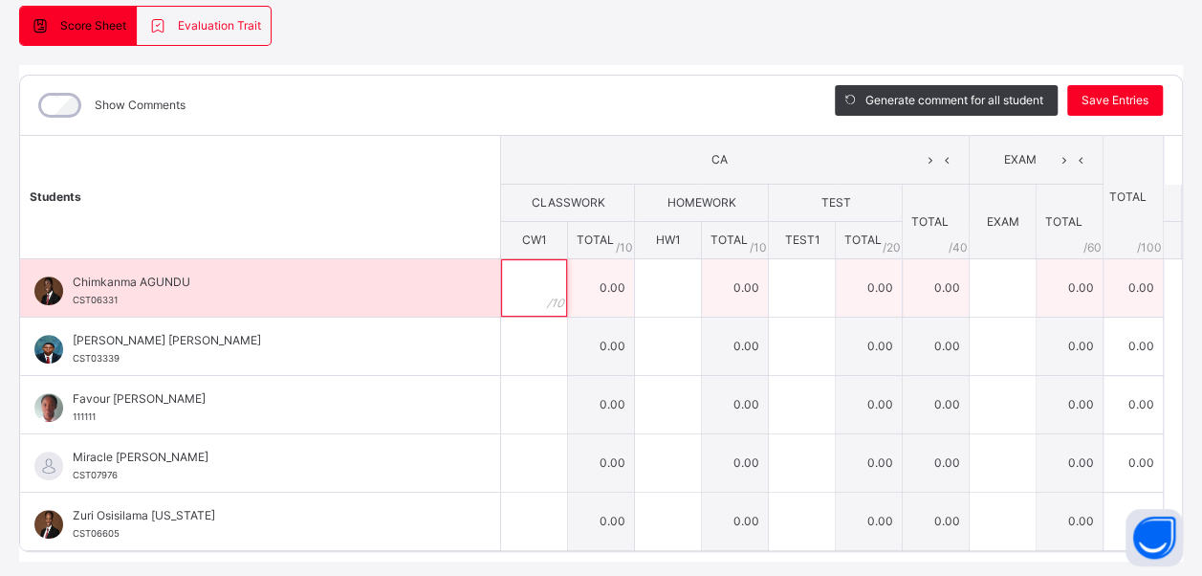
click at [510, 279] on input "text" at bounding box center [534, 287] width 66 height 57
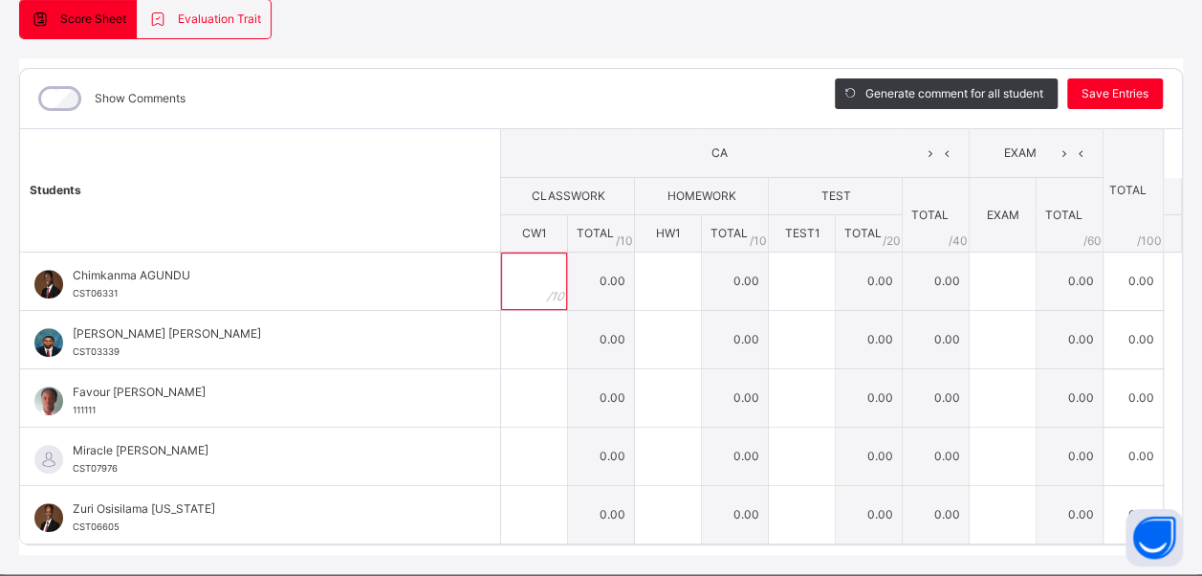
scroll to position [0, 0]
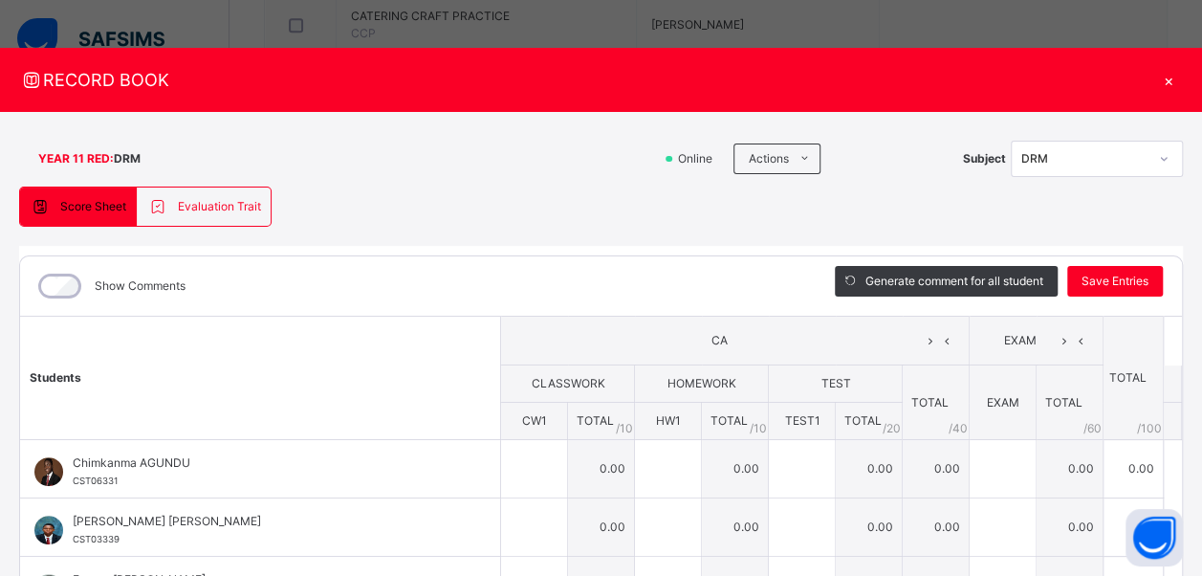
click at [1161, 83] on div "×" at bounding box center [1169, 80] width 29 height 26
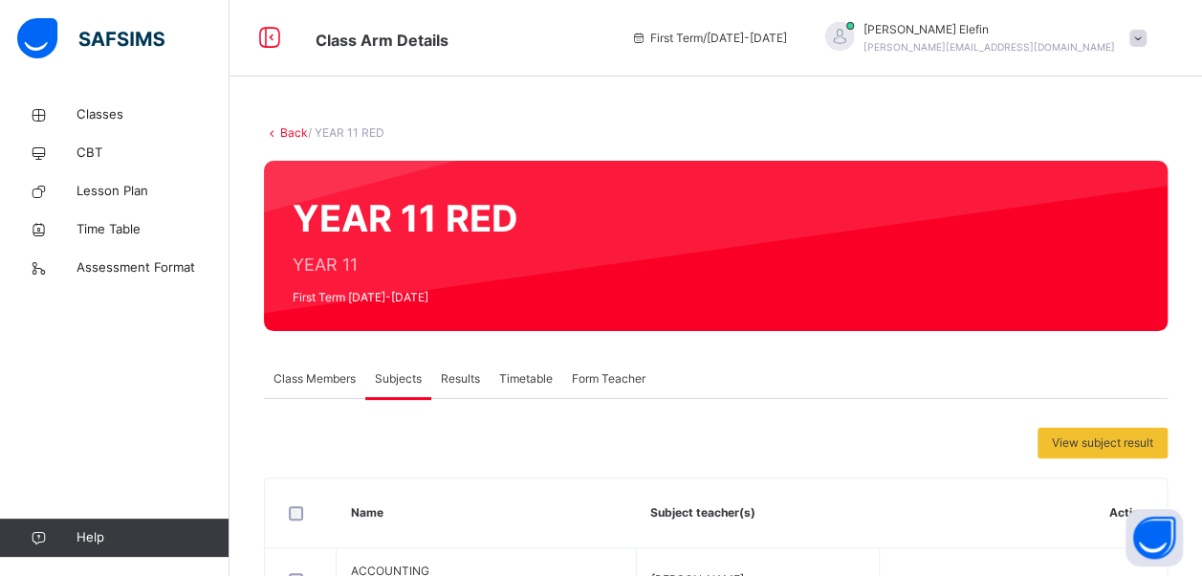
click at [1020, 32] on span "[PERSON_NAME]" at bounding box center [990, 29] width 252 height 17
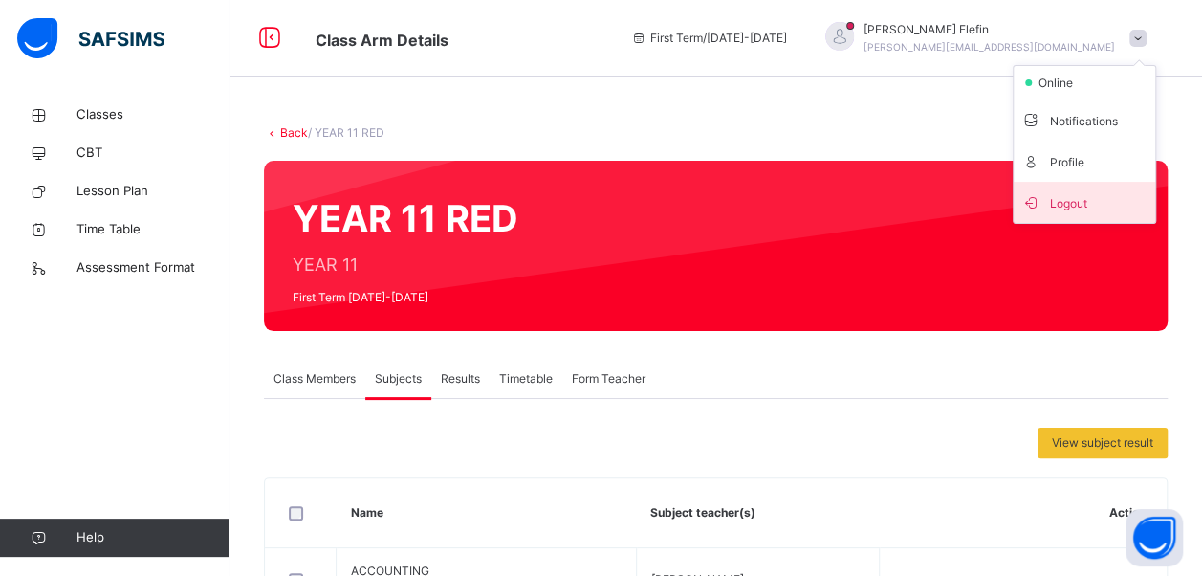
click at [1070, 212] on span "Logout" at bounding box center [1085, 202] width 126 height 26
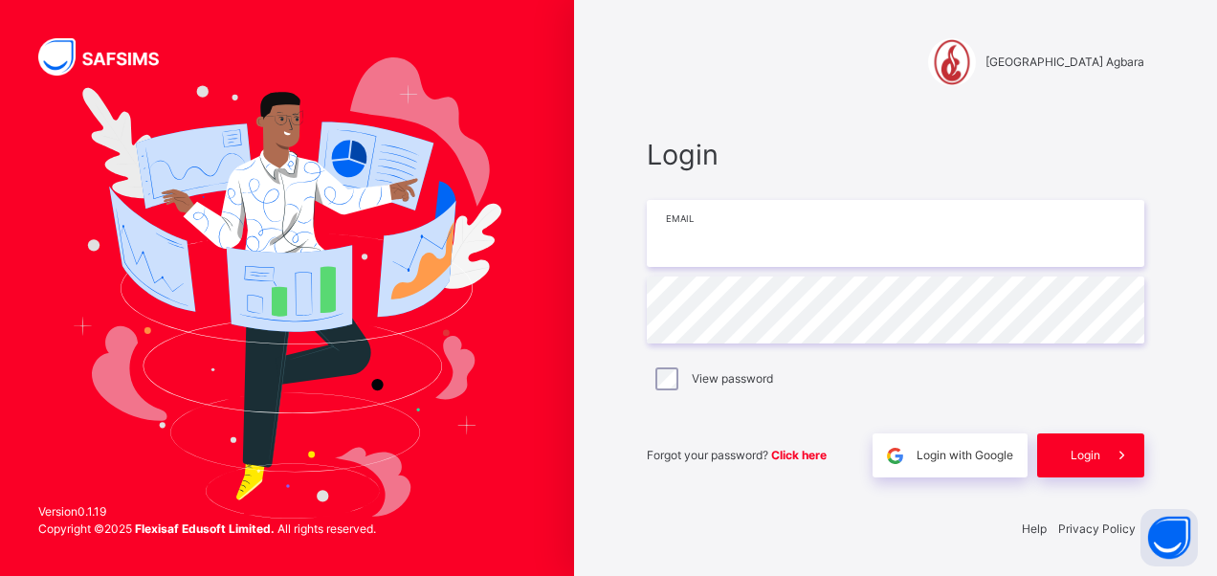
type input "**********"
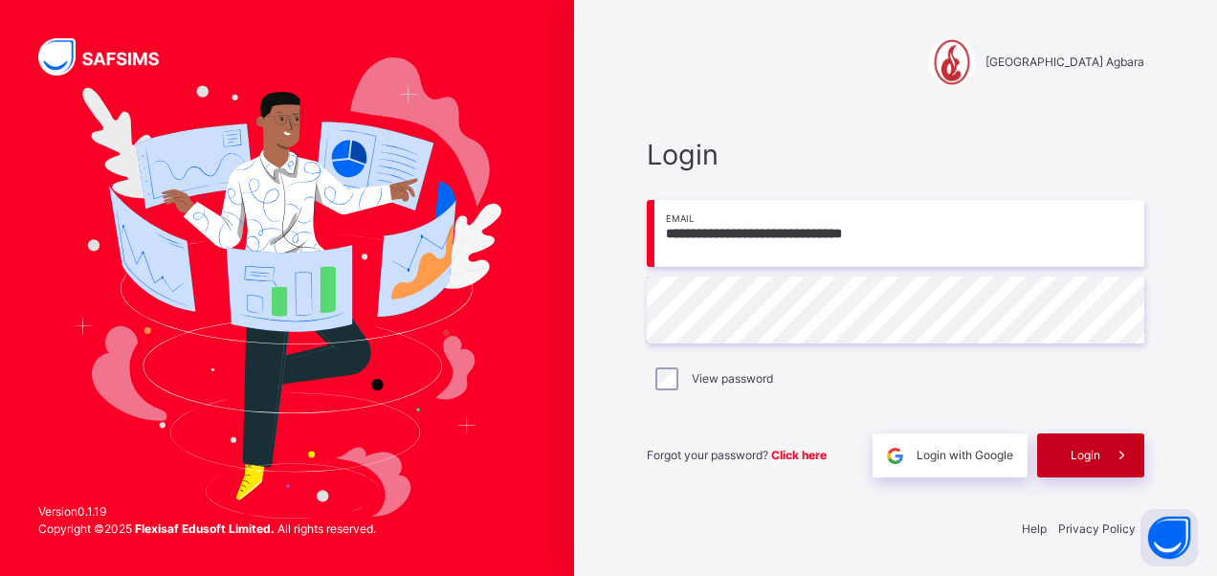
click at [1063, 455] on div "Login" at bounding box center [1090, 455] width 107 height 44
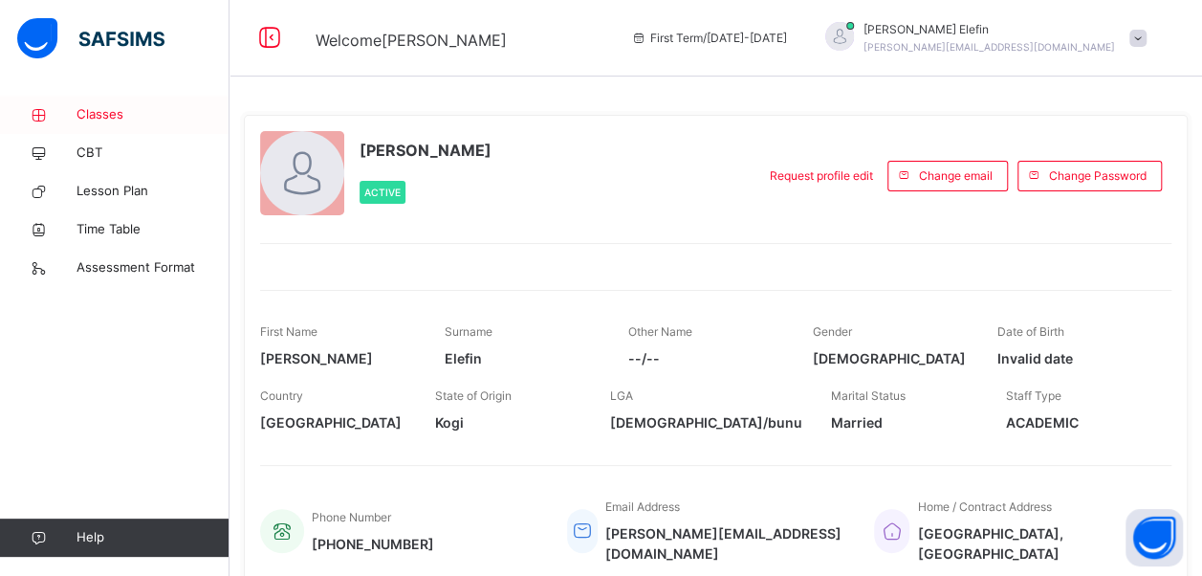
click at [98, 118] on span "Classes" at bounding box center [153, 114] width 153 height 19
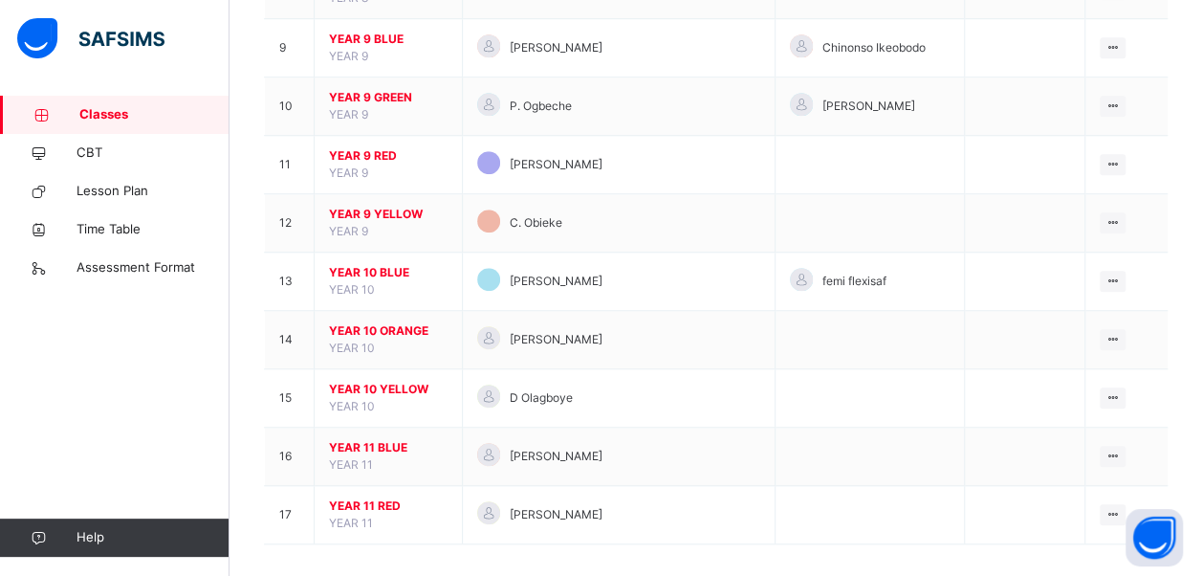
scroll to position [676, 0]
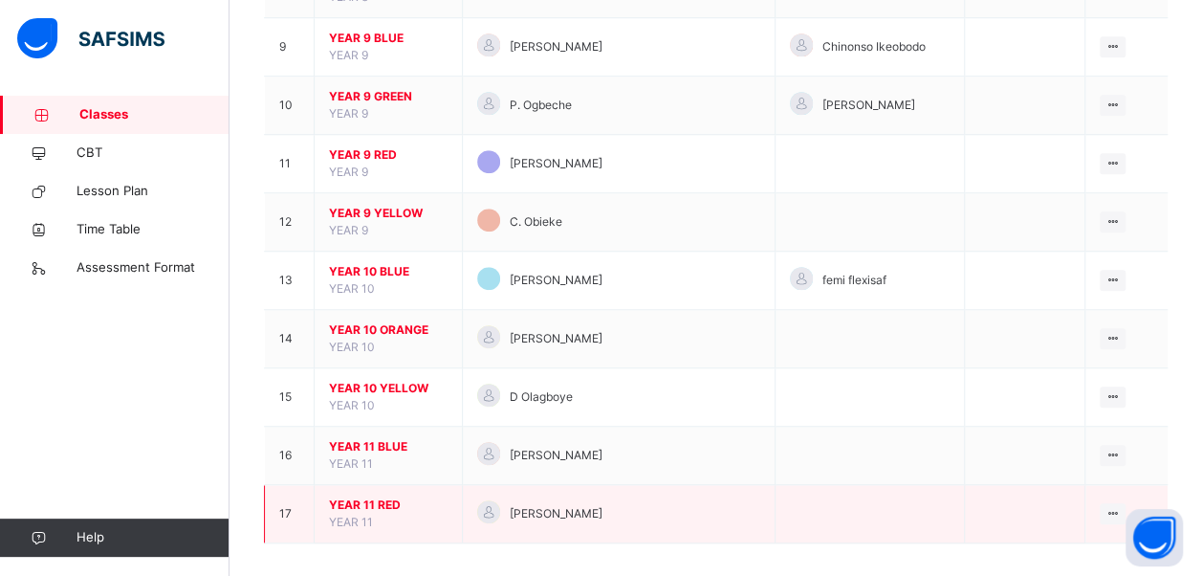
click at [364, 497] on span "YEAR 11 RED" at bounding box center [388, 504] width 119 height 17
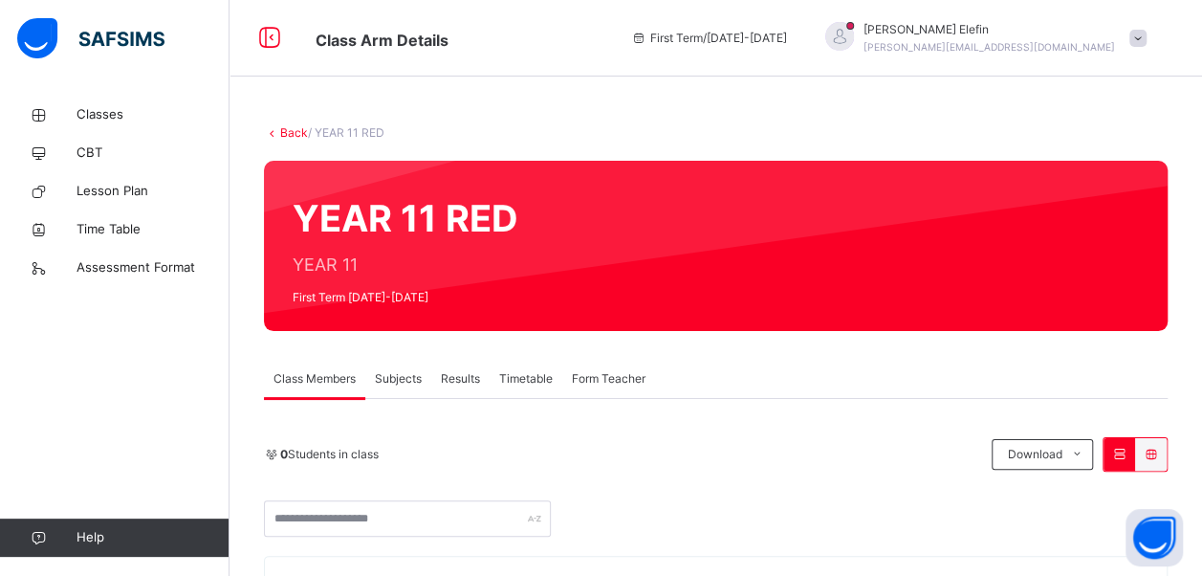
click at [396, 380] on span "Subjects" at bounding box center [398, 378] width 47 height 17
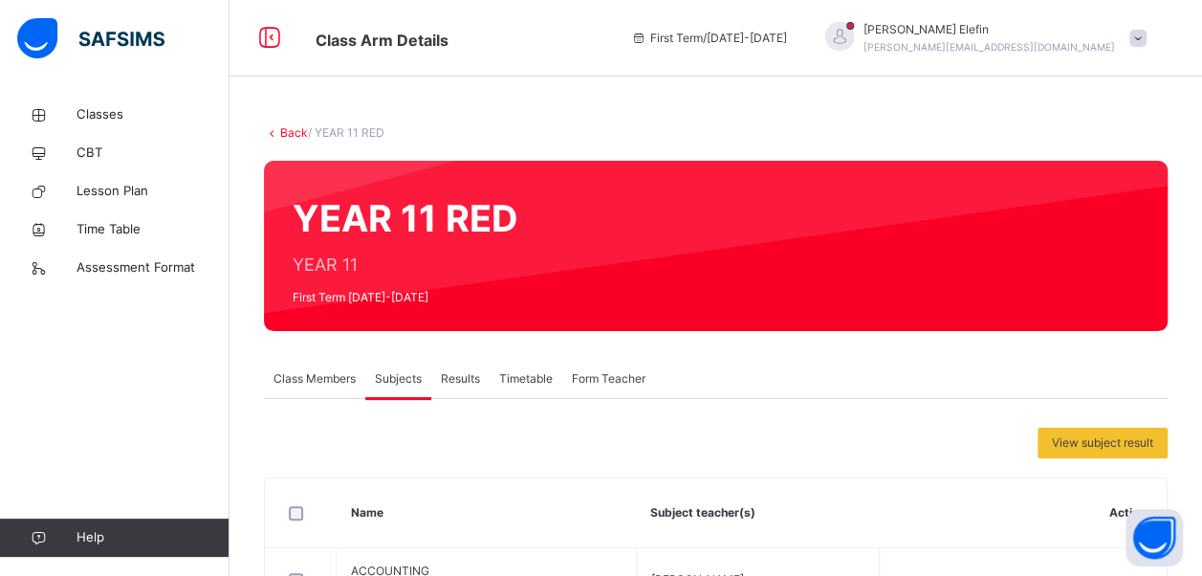
click at [906, 438] on div "View subject result" at bounding box center [716, 443] width 904 height 31
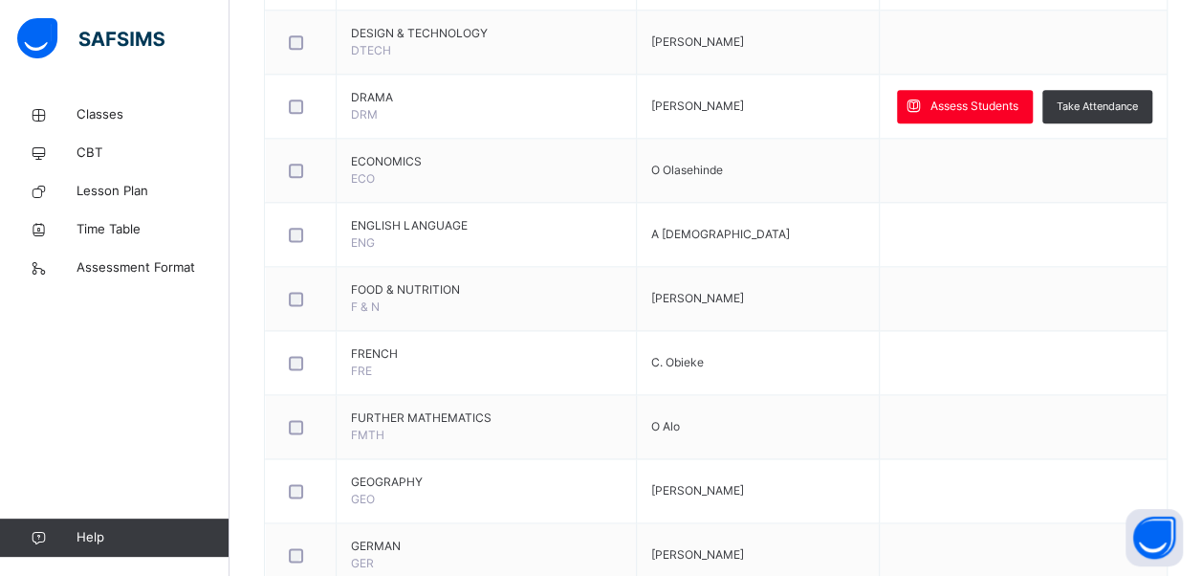
scroll to position [1115, 0]
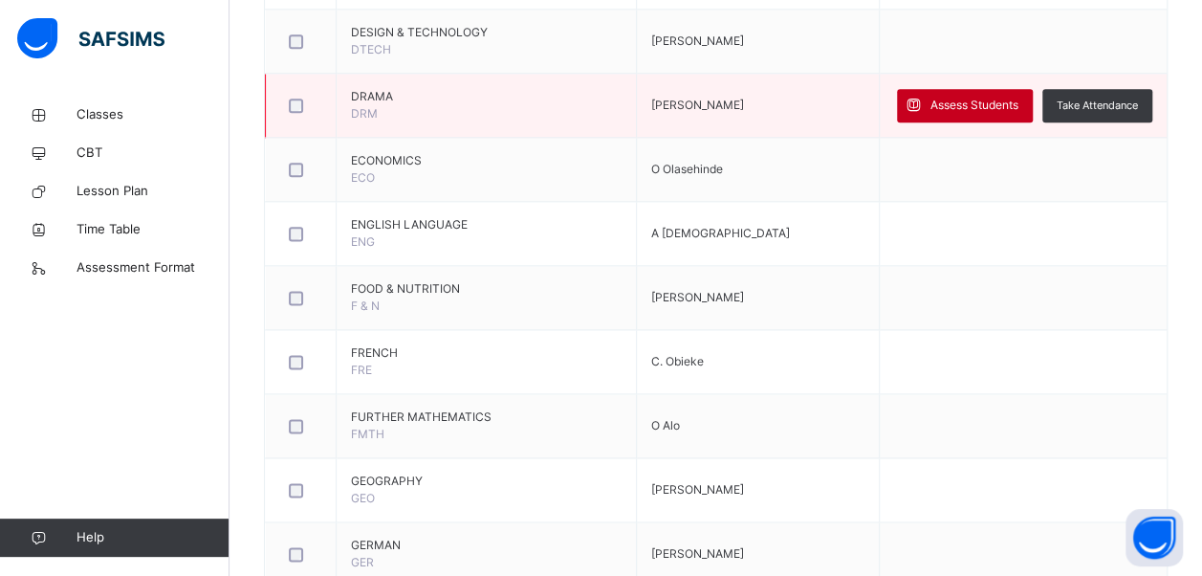
click at [996, 97] on span "Assess Students" at bounding box center [975, 105] width 88 height 17
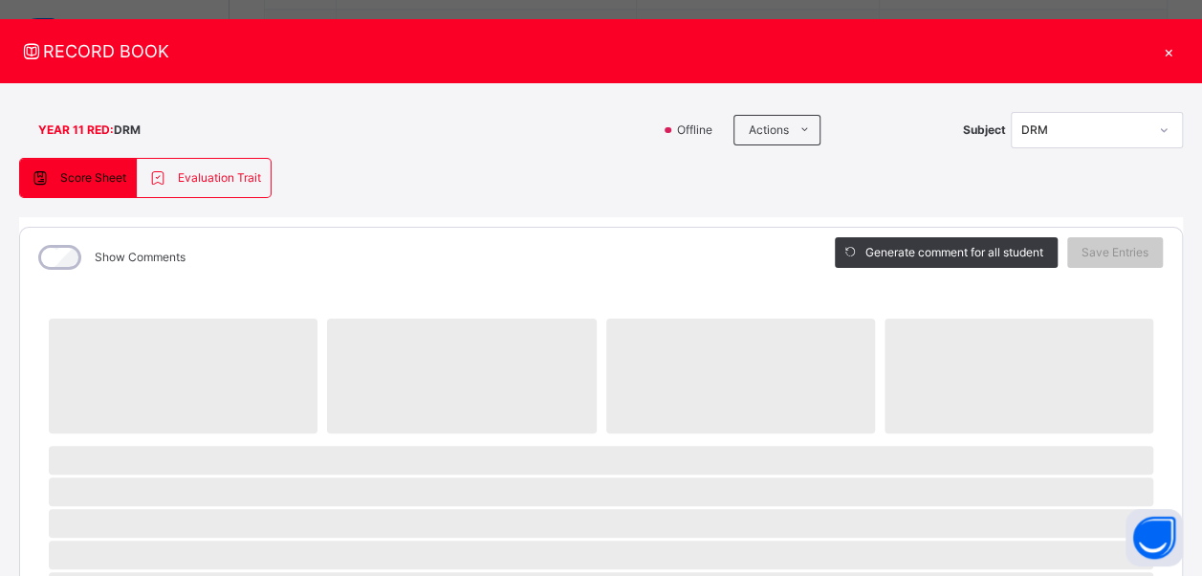
scroll to position [0, 0]
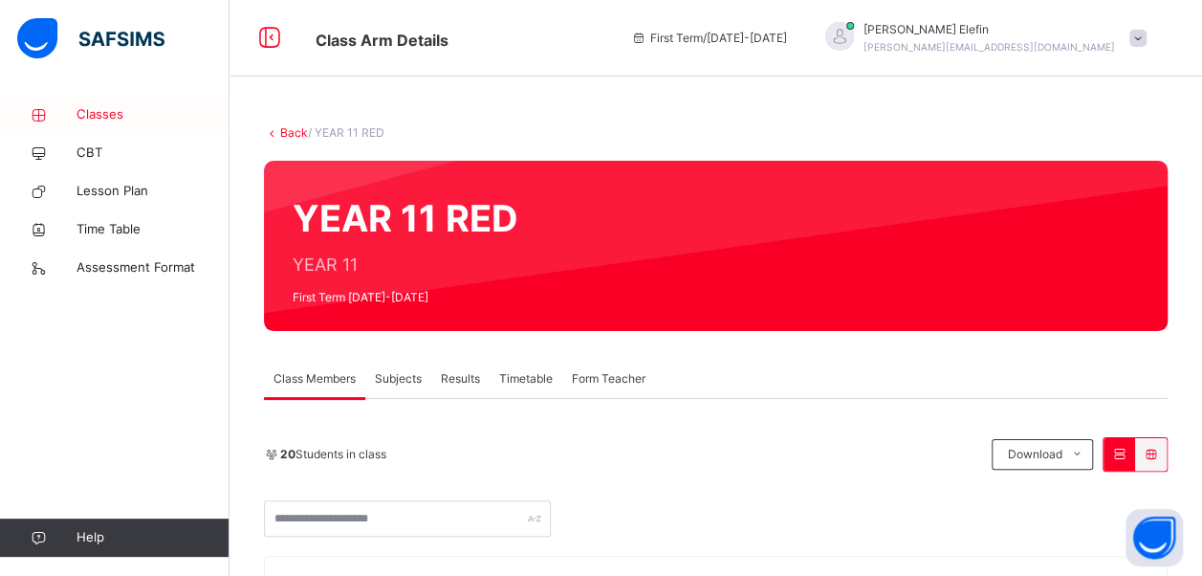
click at [103, 109] on span "Classes" at bounding box center [153, 114] width 153 height 19
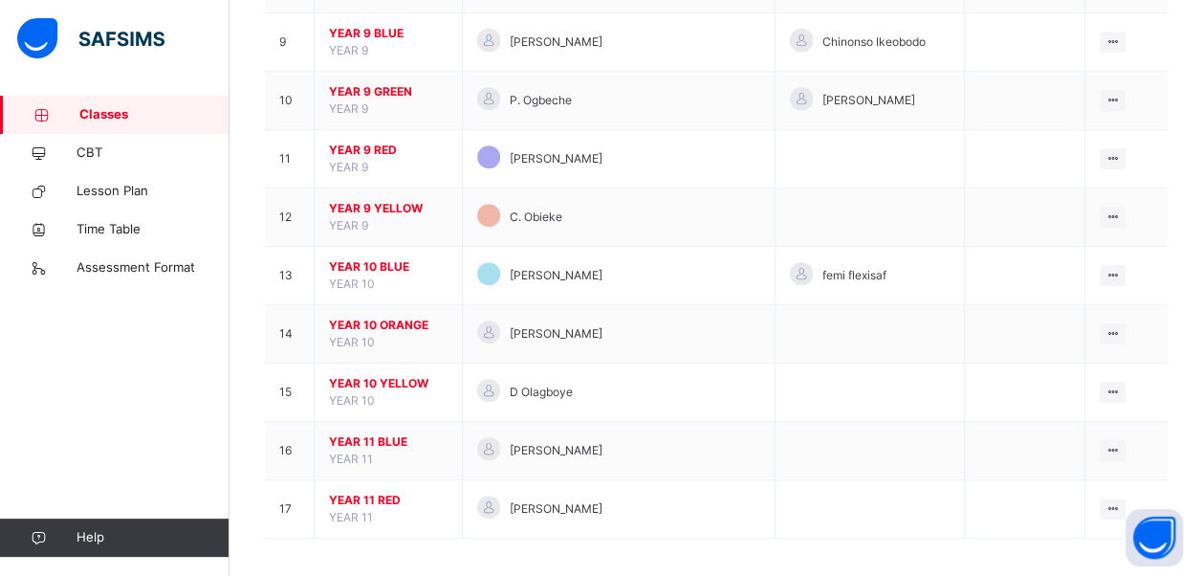
scroll to position [685, 0]
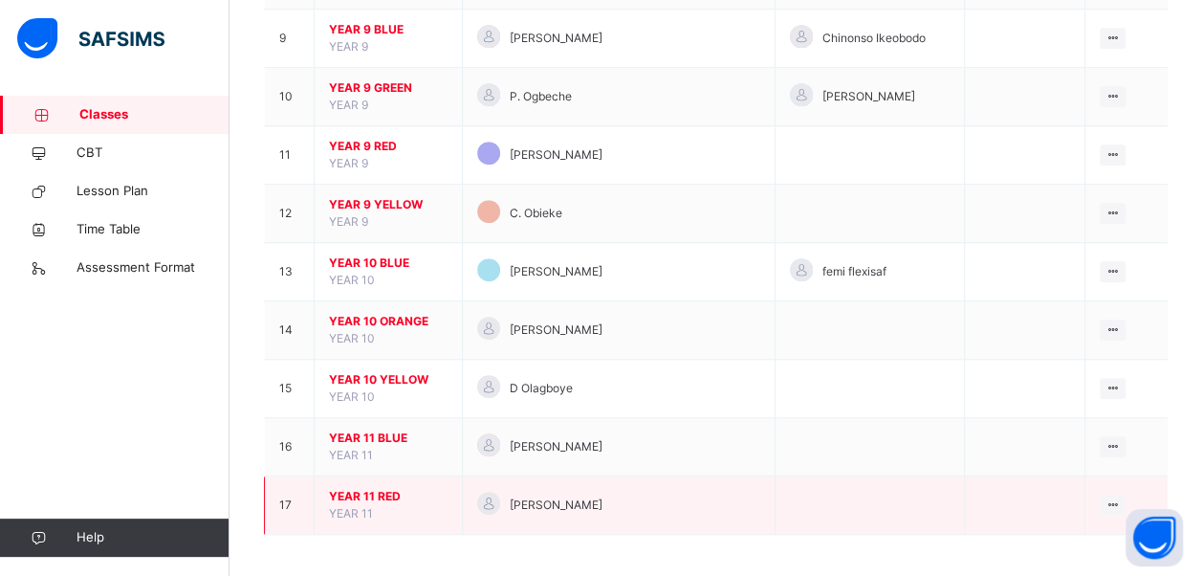
click at [378, 488] on span "YEAR 11 RED" at bounding box center [388, 496] width 119 height 17
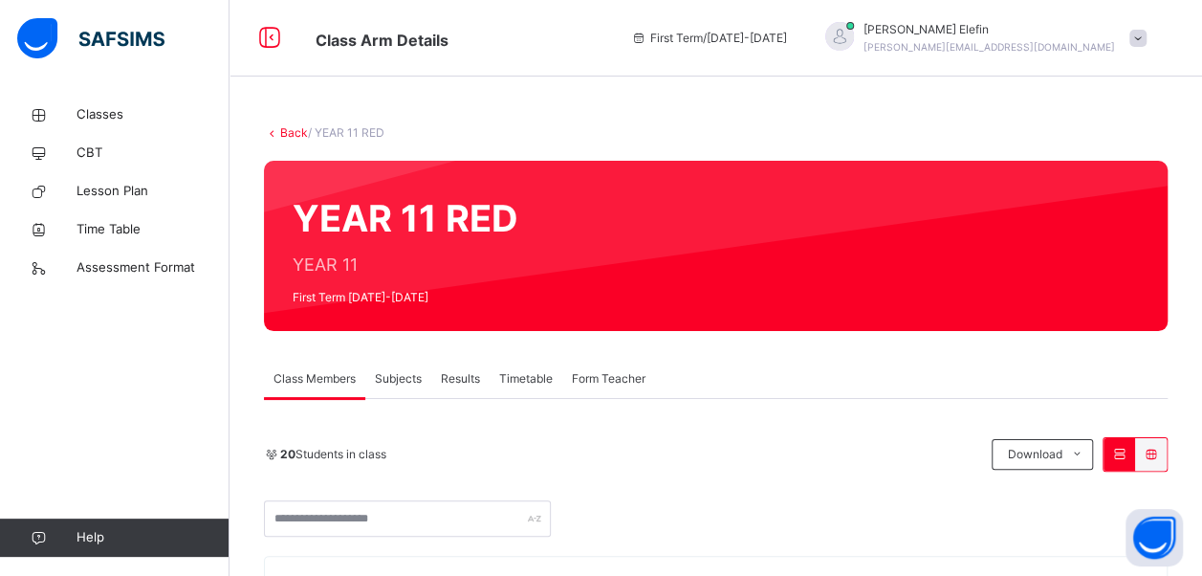
click at [409, 386] on span "Subjects" at bounding box center [398, 378] width 47 height 17
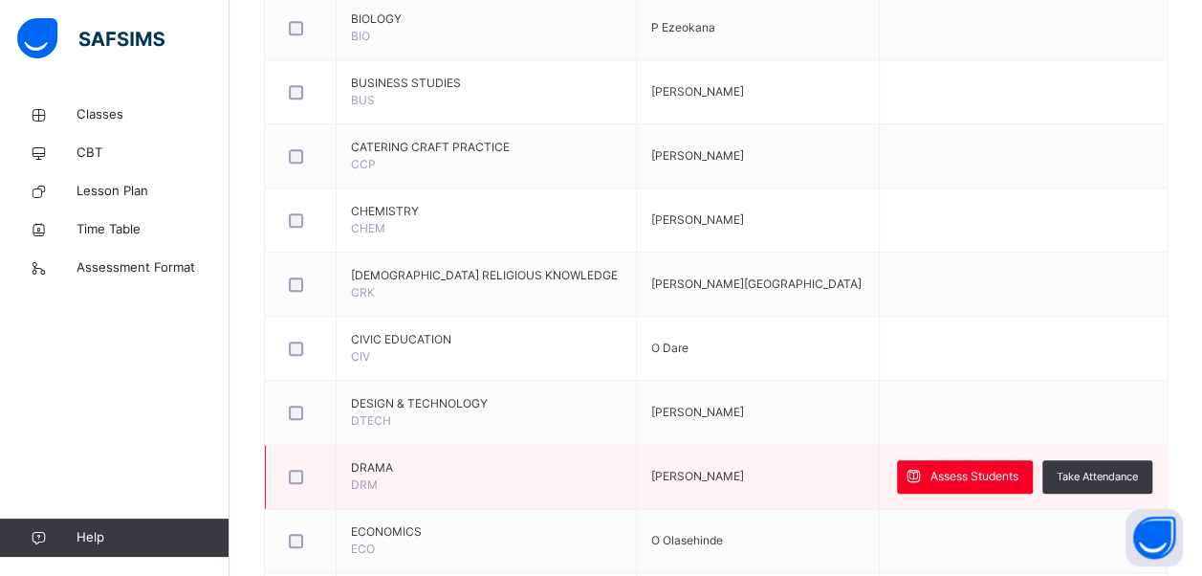
scroll to position [746, 0]
click at [958, 480] on div "Assess Students" at bounding box center [965, 474] width 136 height 33
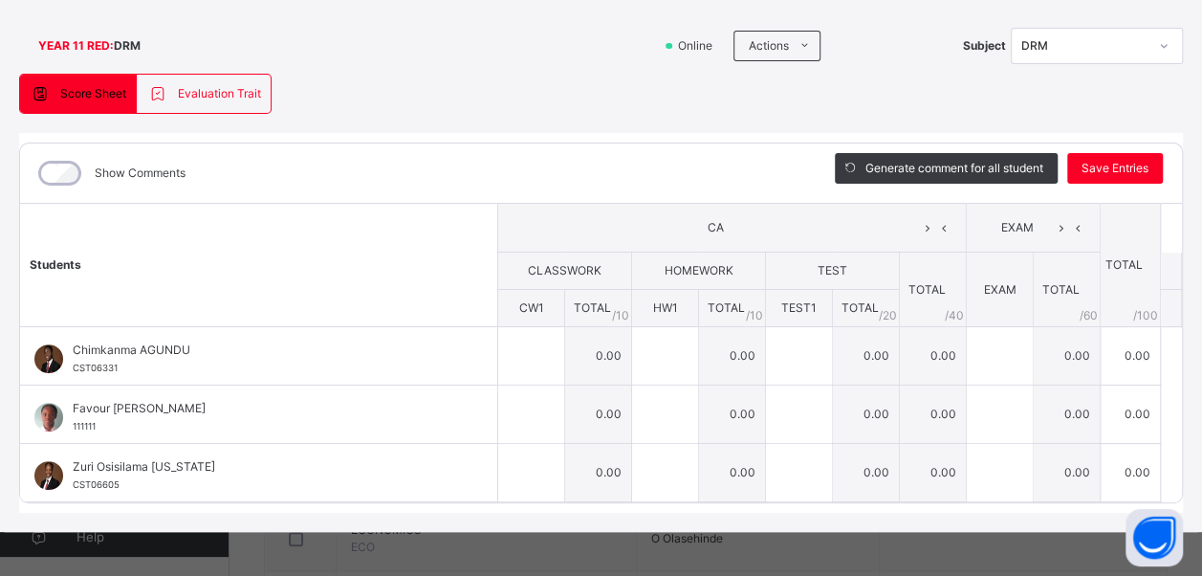
scroll to position [113, 0]
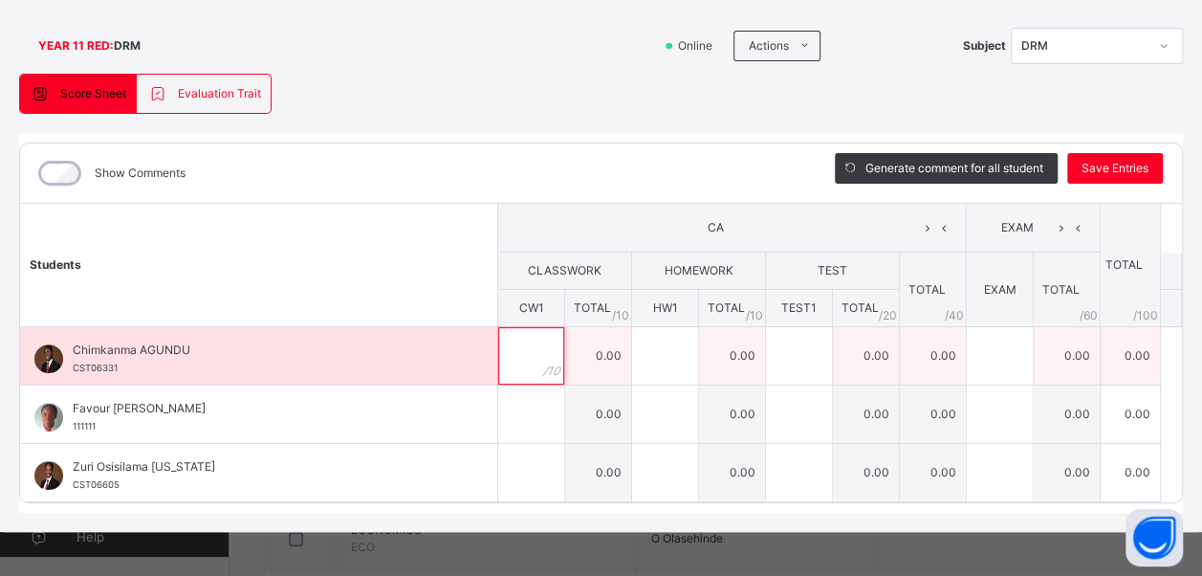
click at [536, 358] on div at bounding box center [531, 355] width 66 height 57
type input "*"
click at [675, 350] on div at bounding box center [665, 355] width 66 height 57
type input "*"
click at [774, 347] on input "text" at bounding box center [799, 355] width 66 height 57
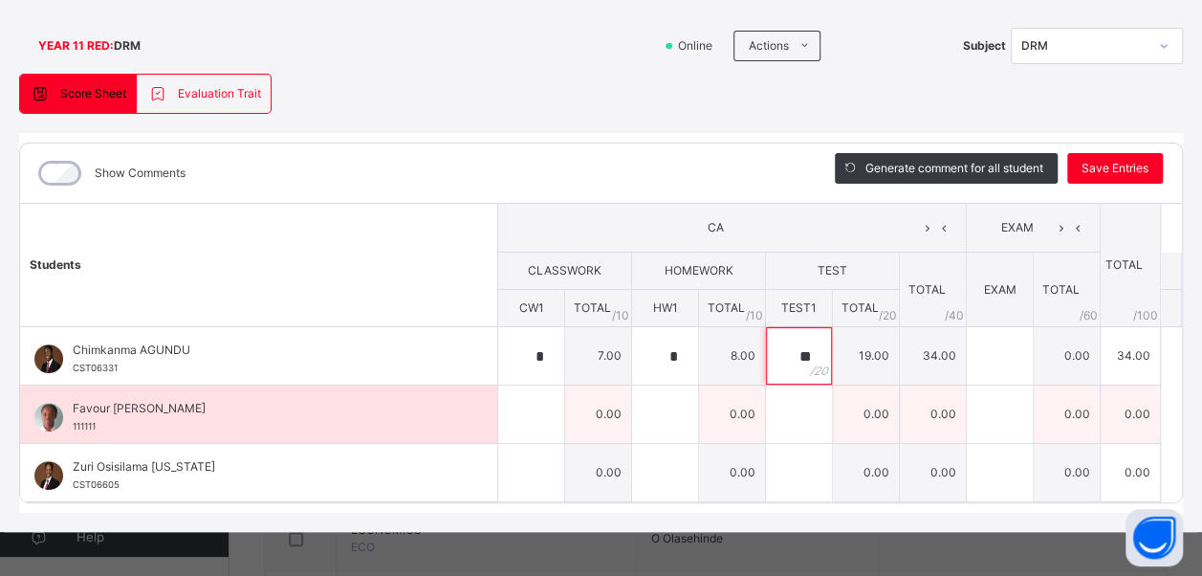
type input "**"
click at [652, 413] on input "text" at bounding box center [665, 414] width 66 height 57
click at [528, 423] on input "text" at bounding box center [531, 414] width 66 height 57
click at [528, 423] on input "*" at bounding box center [531, 414] width 66 height 57
type input "*"
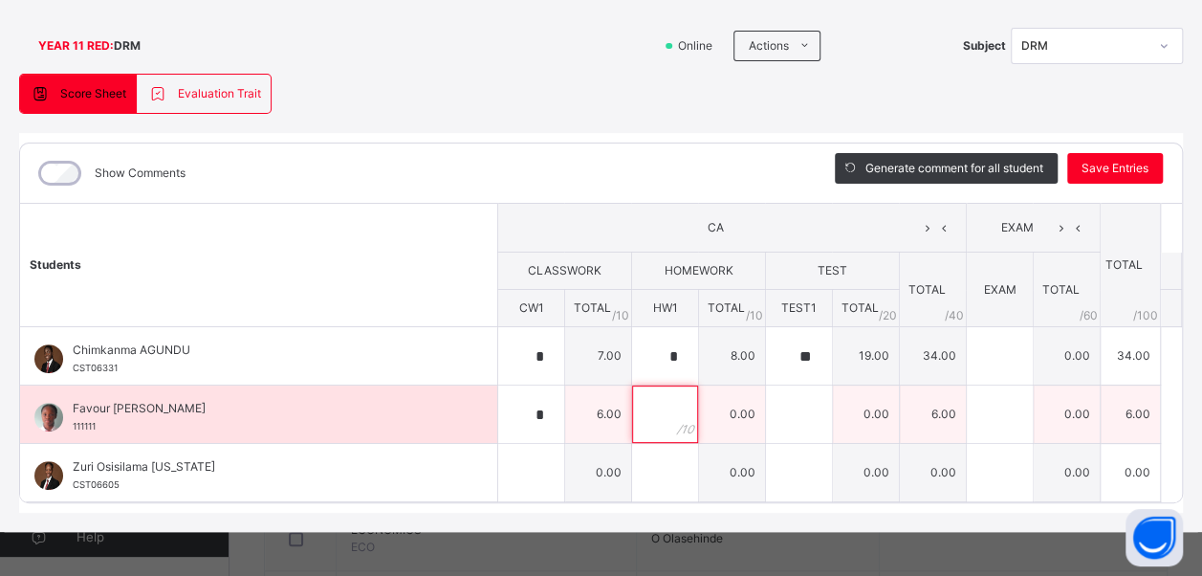
click at [650, 405] on input "text" at bounding box center [665, 414] width 66 height 57
type input "*"
click at [800, 399] on div at bounding box center [799, 414] width 66 height 57
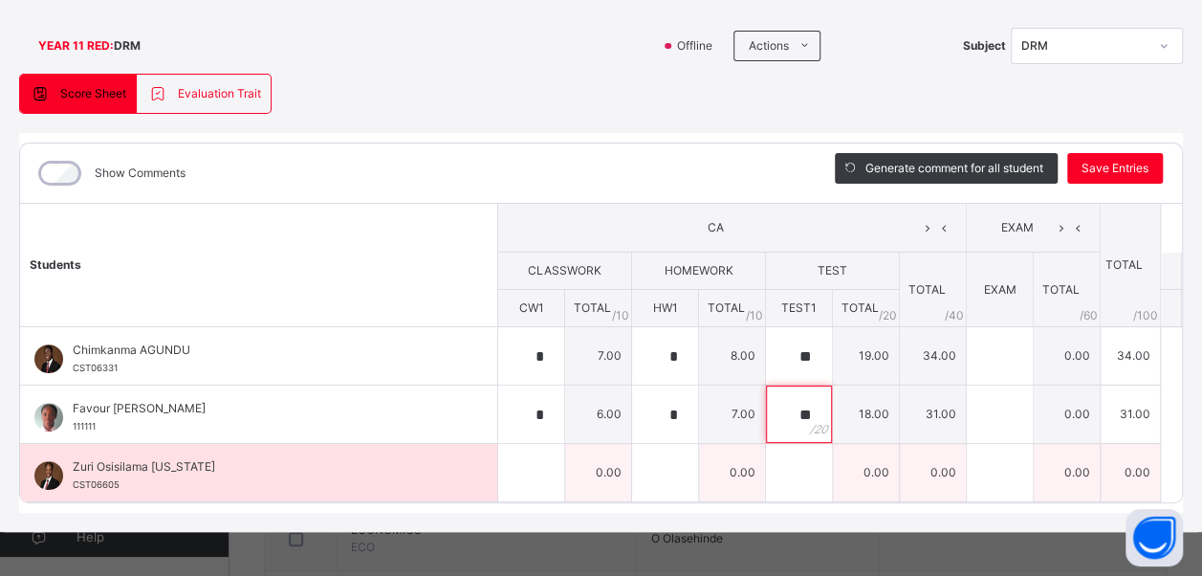
type input "**"
click at [530, 474] on input "text" at bounding box center [531, 472] width 66 height 57
type input "*"
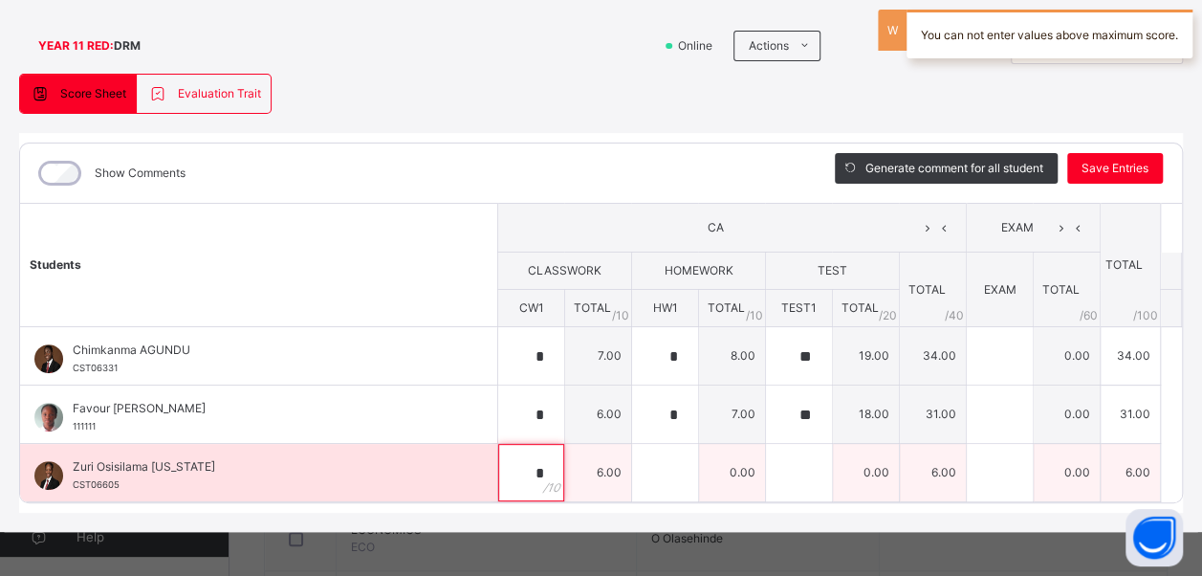
type input "*"
click at [656, 473] on input "text" at bounding box center [665, 472] width 66 height 57
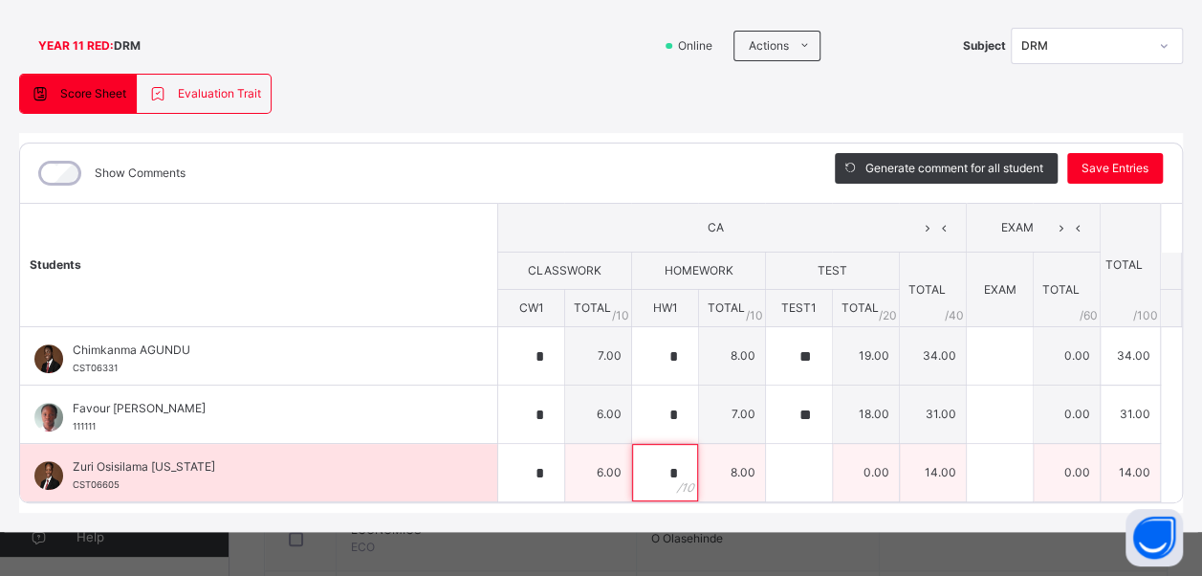
type input "*"
click at [780, 463] on input "text" at bounding box center [799, 472] width 66 height 57
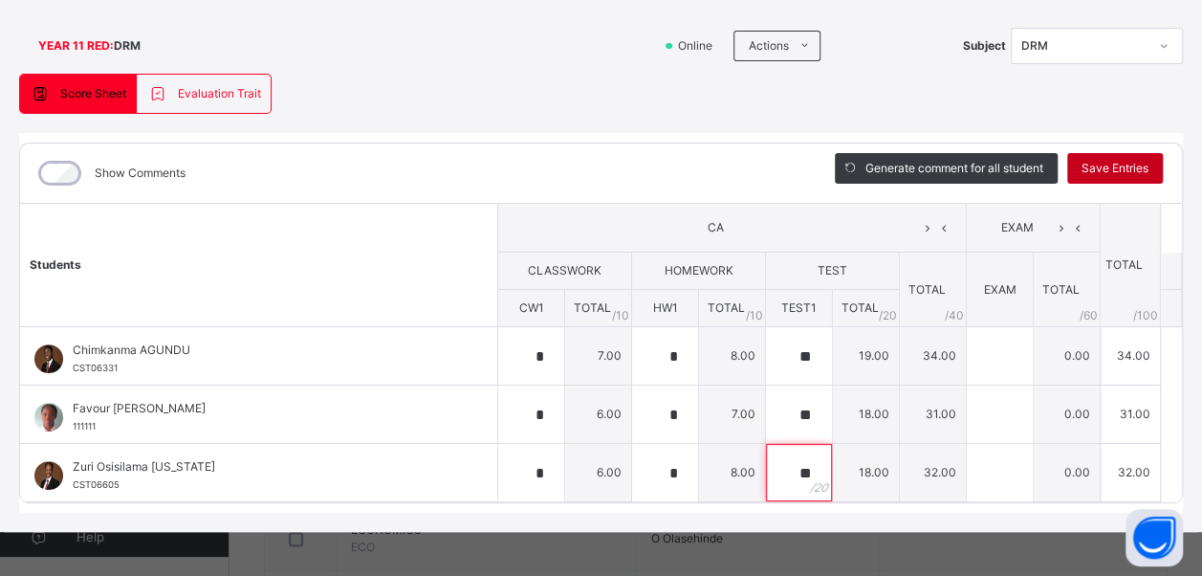
type input "**"
click at [1096, 180] on div "Save Entries" at bounding box center [1116, 168] width 96 height 31
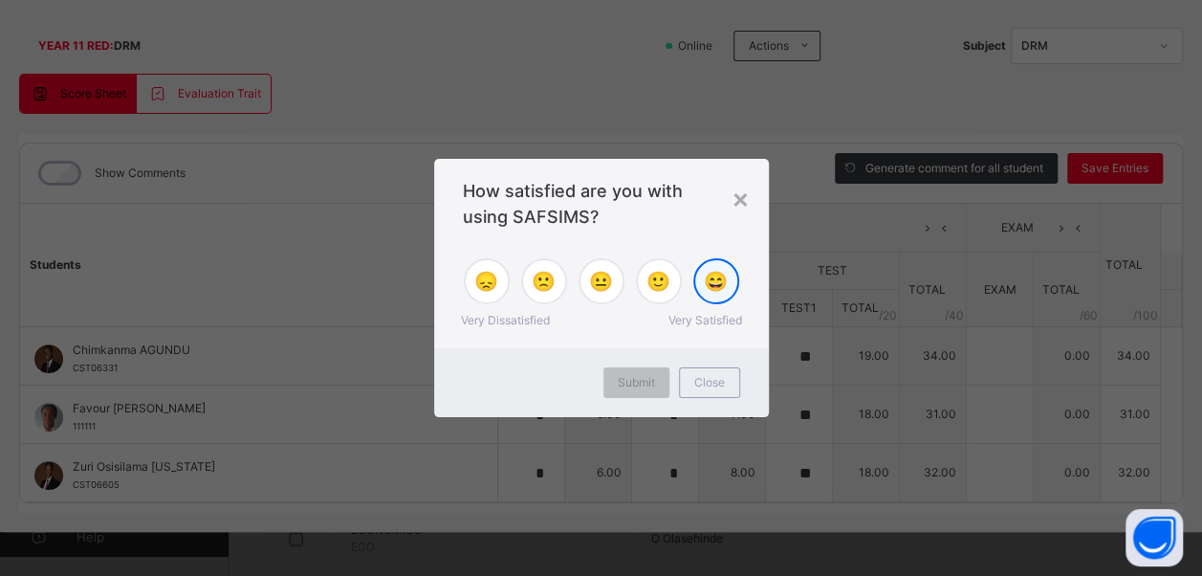
click at [721, 275] on span "😄" at bounding box center [716, 281] width 24 height 29
click at [642, 390] on span "Submit" at bounding box center [636, 382] width 37 height 17
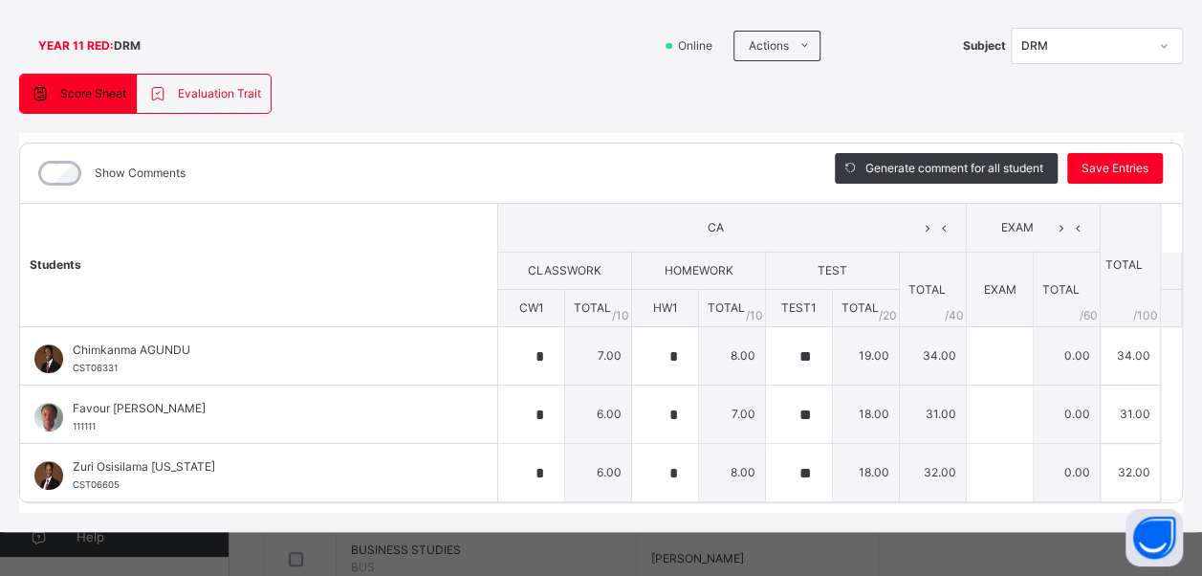
scroll to position [279, 0]
click at [1116, 165] on span "Save Entries" at bounding box center [1115, 168] width 67 height 17
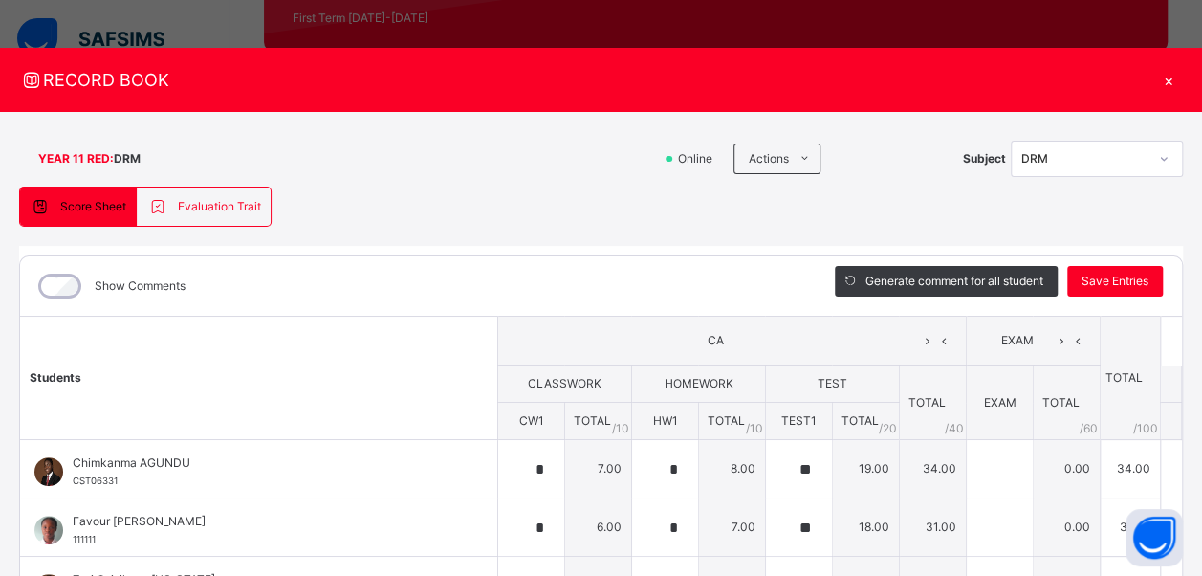
click at [1156, 77] on div "×" at bounding box center [1169, 80] width 29 height 26
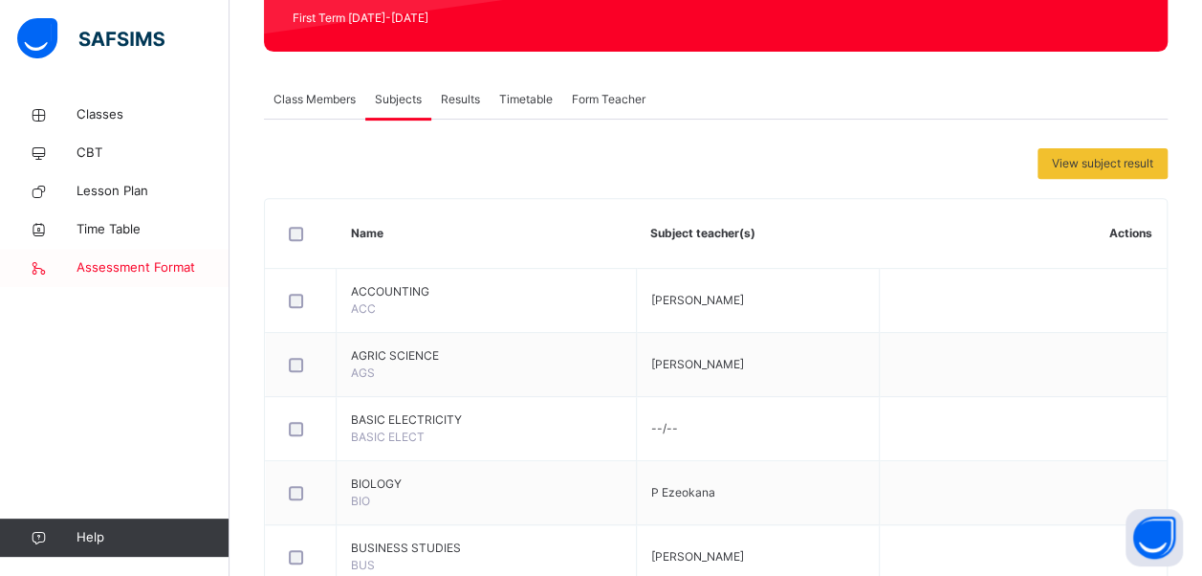
click at [97, 270] on span "Assessment Format" at bounding box center [153, 267] width 153 height 19
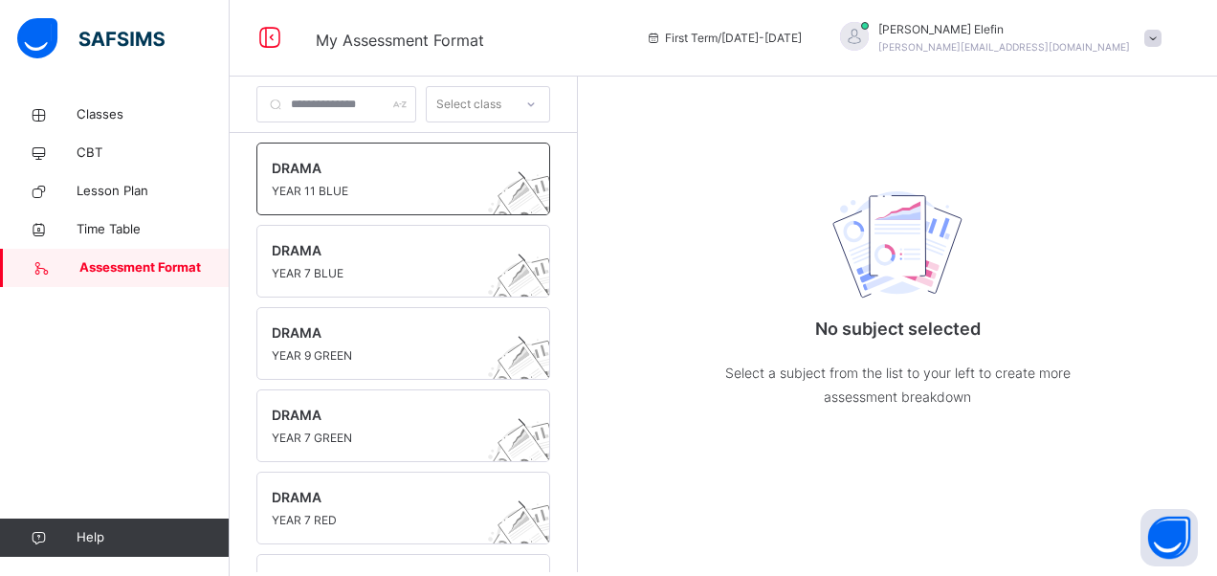
click at [319, 185] on span "YEAR 11 BLUE" at bounding box center [385, 191] width 227 height 17
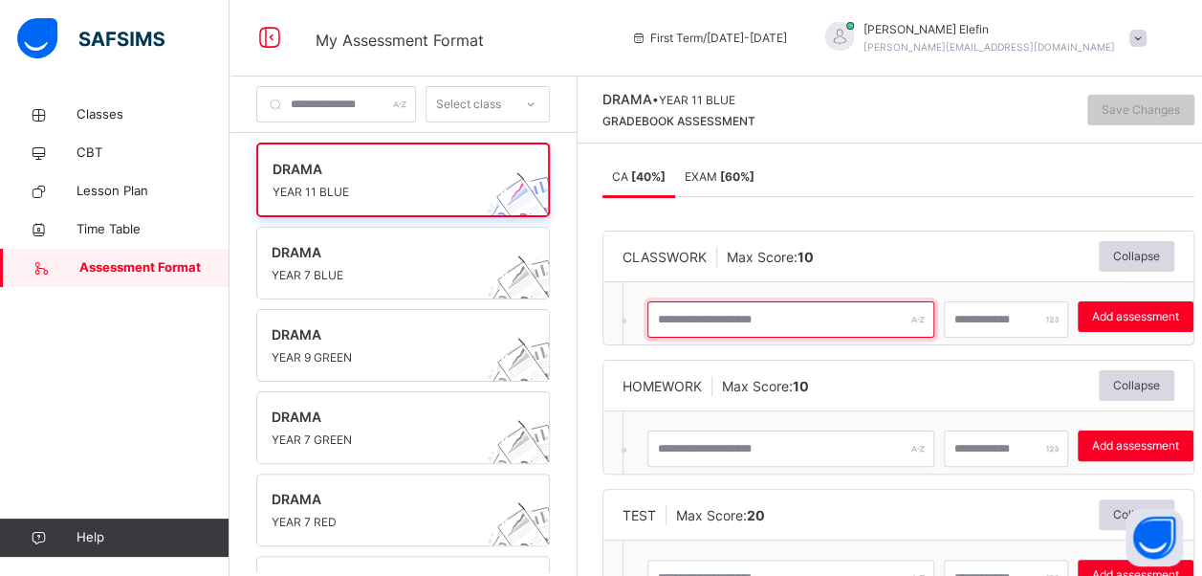
click at [835, 321] on input "text" at bounding box center [791, 319] width 287 height 36
type input "**"
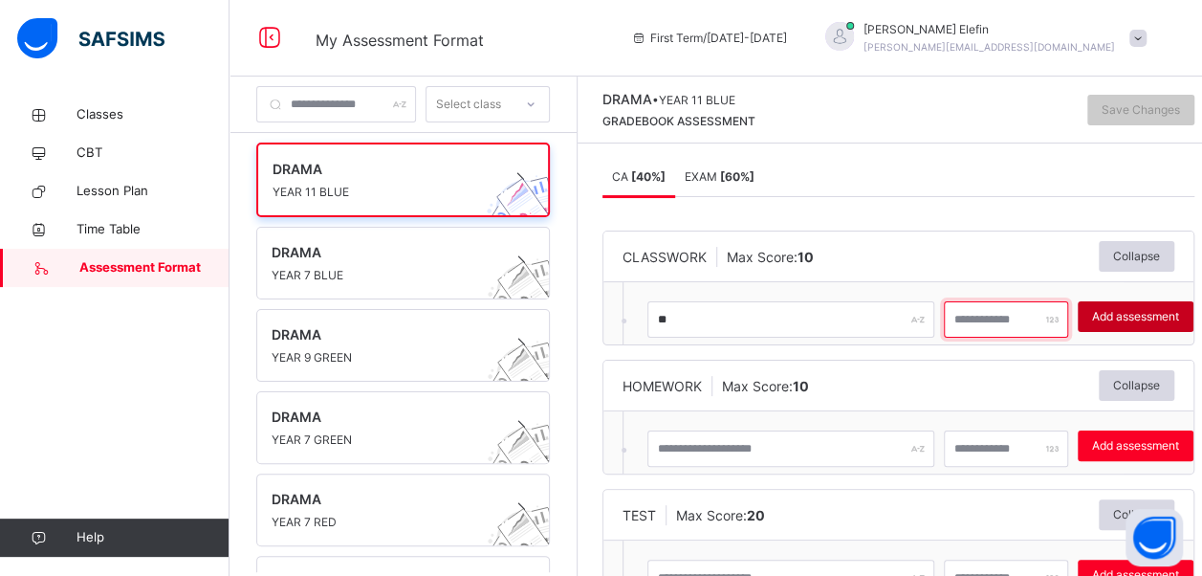
type input "**"
click at [1143, 317] on span "Add assessment" at bounding box center [1135, 316] width 87 height 17
type input "*"
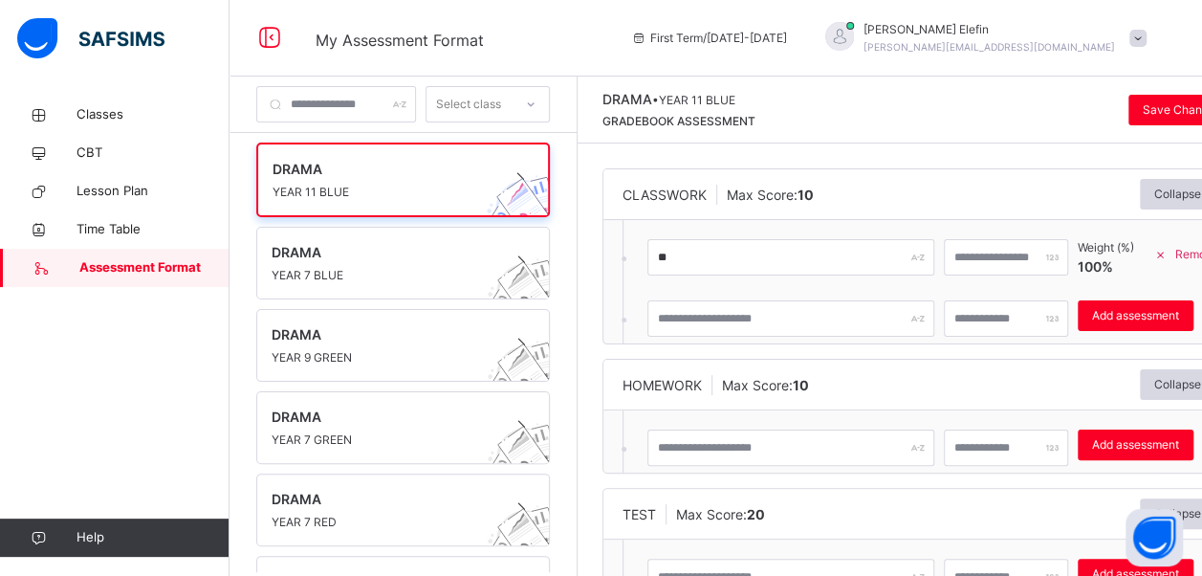
scroll to position [63, 0]
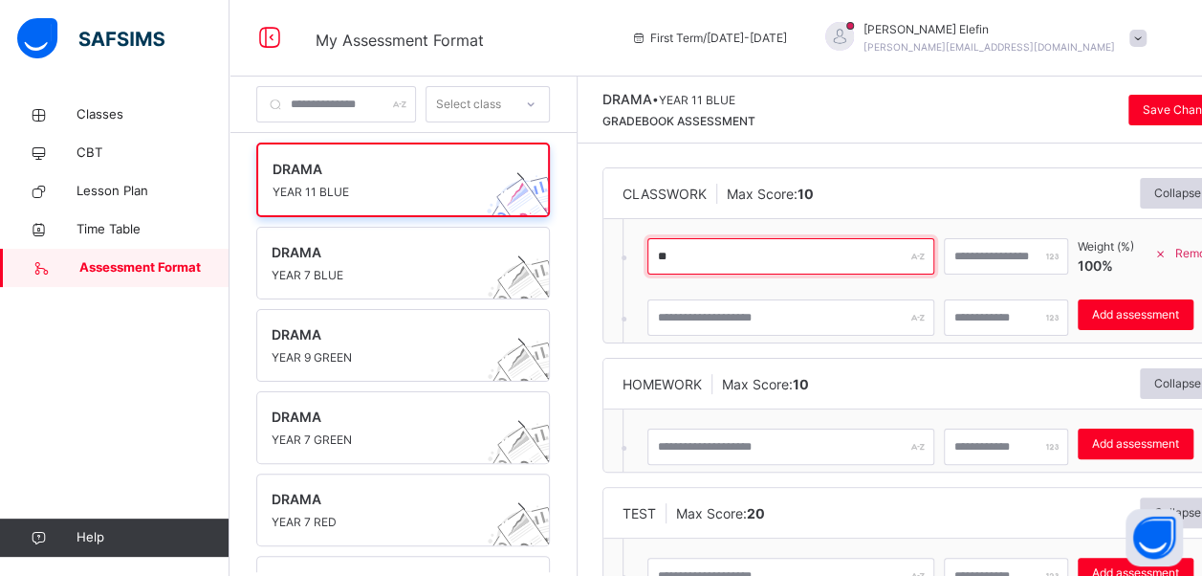
click at [801, 260] on input "**" at bounding box center [791, 256] width 287 height 36
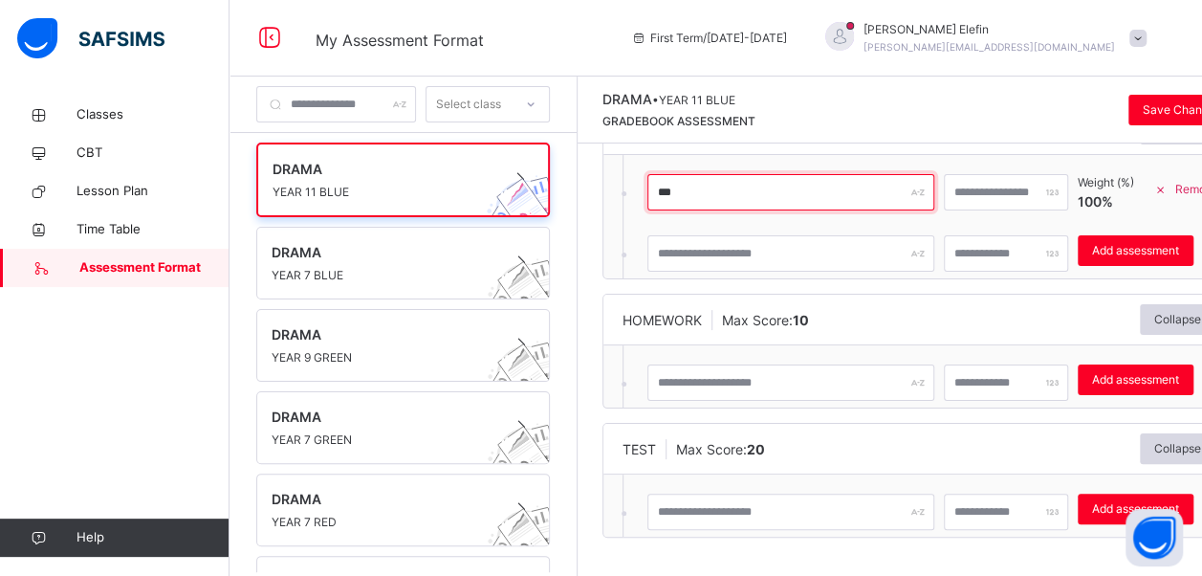
type input "***"
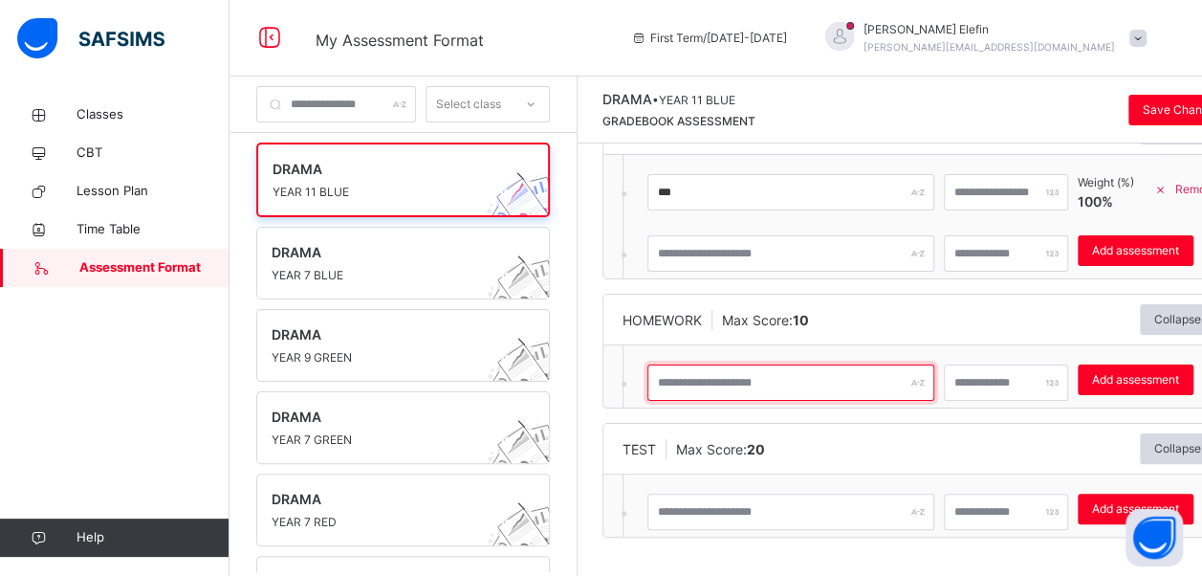
click at [855, 385] on input "text" at bounding box center [791, 382] width 287 height 36
type input "***"
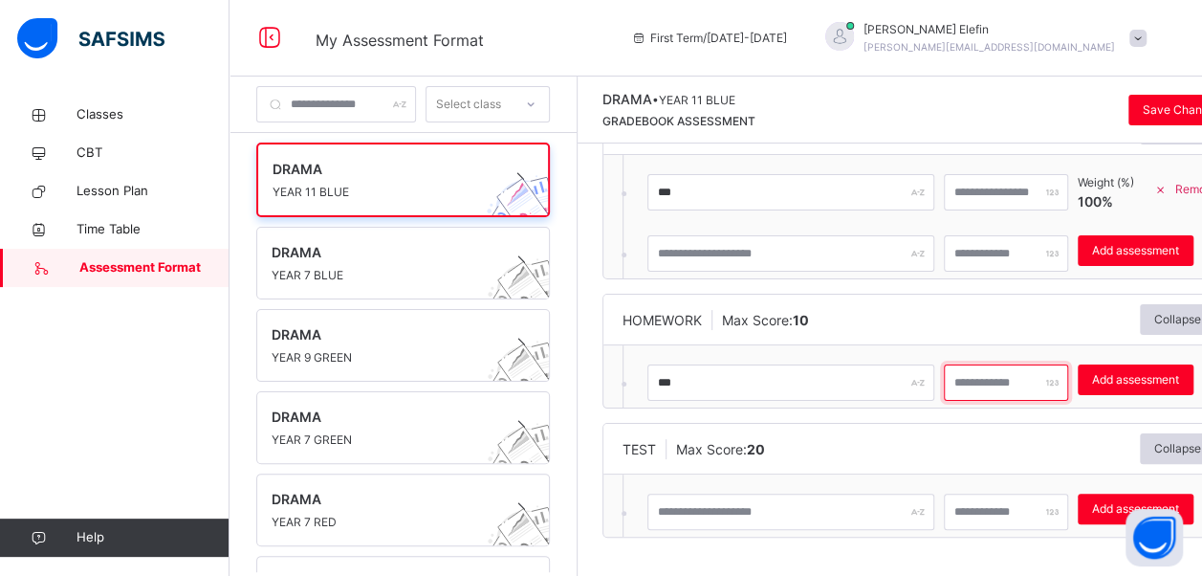
click at [1047, 385] on input "number" at bounding box center [1006, 382] width 124 height 36
type input "**"
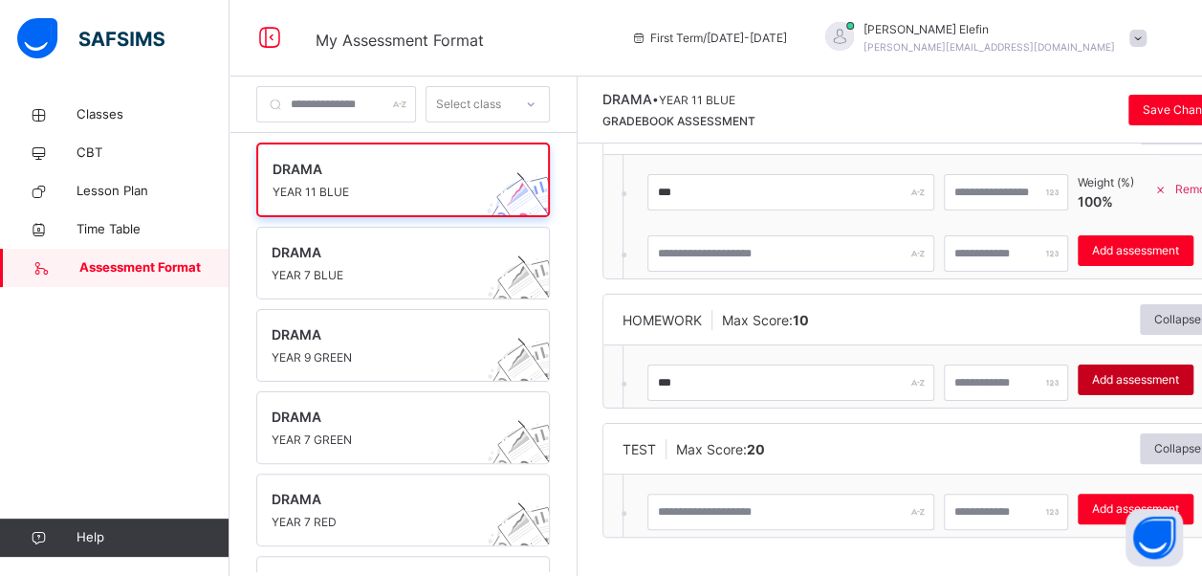
click at [1173, 371] on span "Add assessment" at bounding box center [1135, 379] width 87 height 17
type input "*"
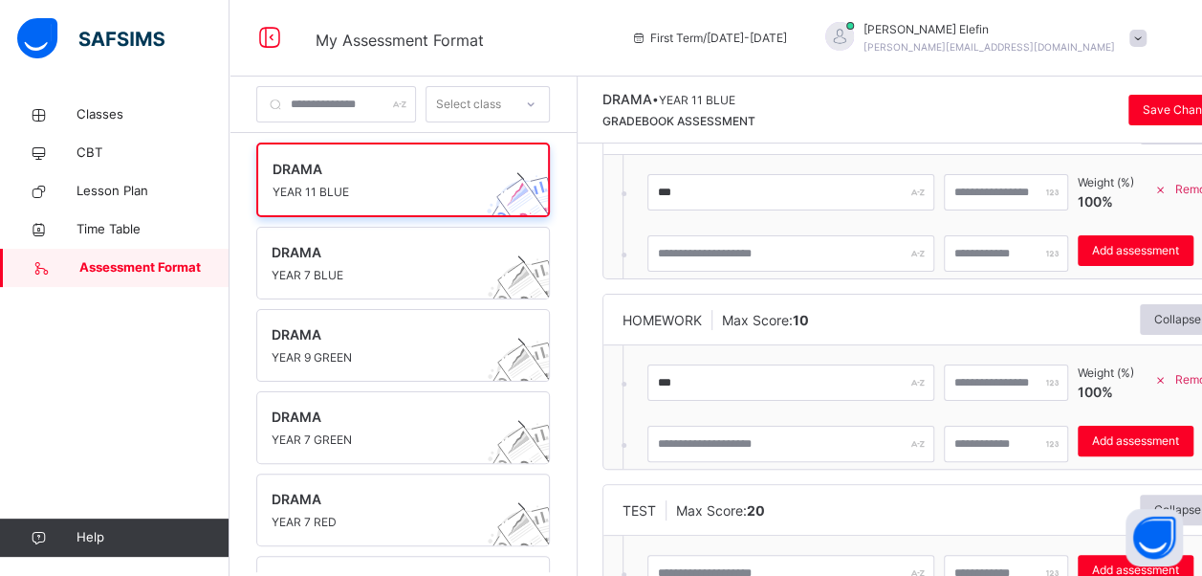
scroll to position [188, 0]
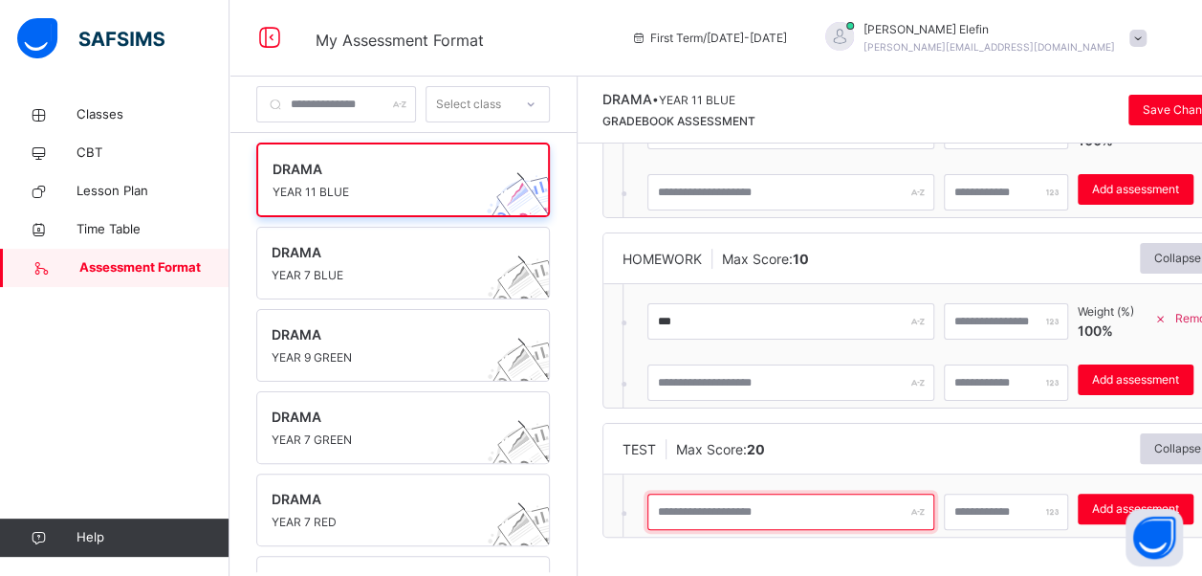
click at [817, 509] on input "text" at bounding box center [791, 512] width 287 height 36
type input "*****"
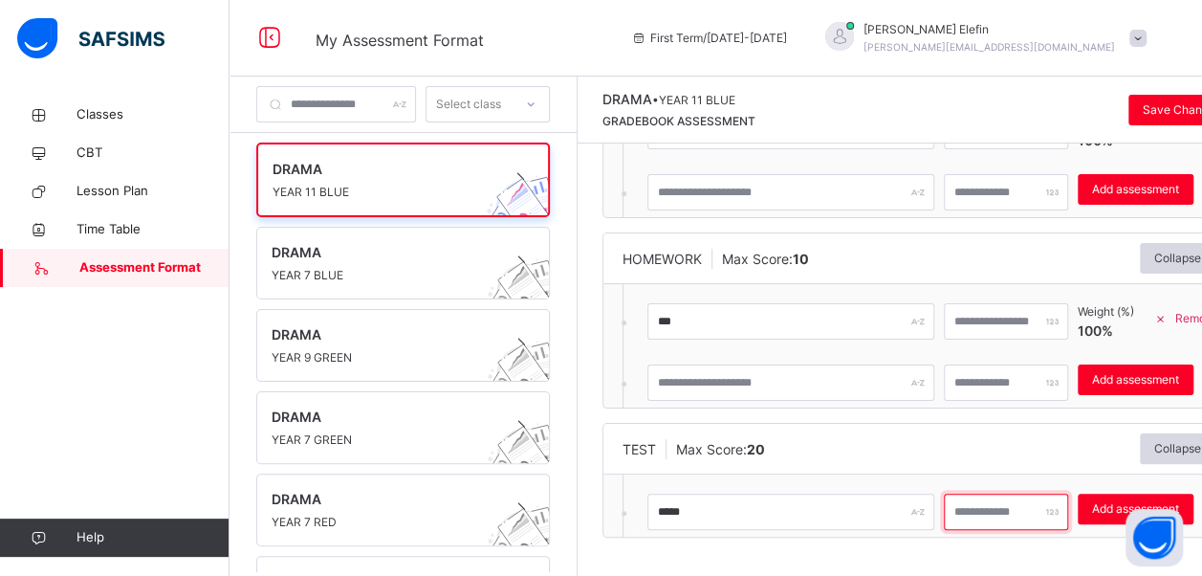
click at [1051, 515] on input "number" at bounding box center [1006, 512] width 124 height 36
type input "**"
click at [1179, 509] on span "Add assessment" at bounding box center [1135, 508] width 87 height 17
type input "*"
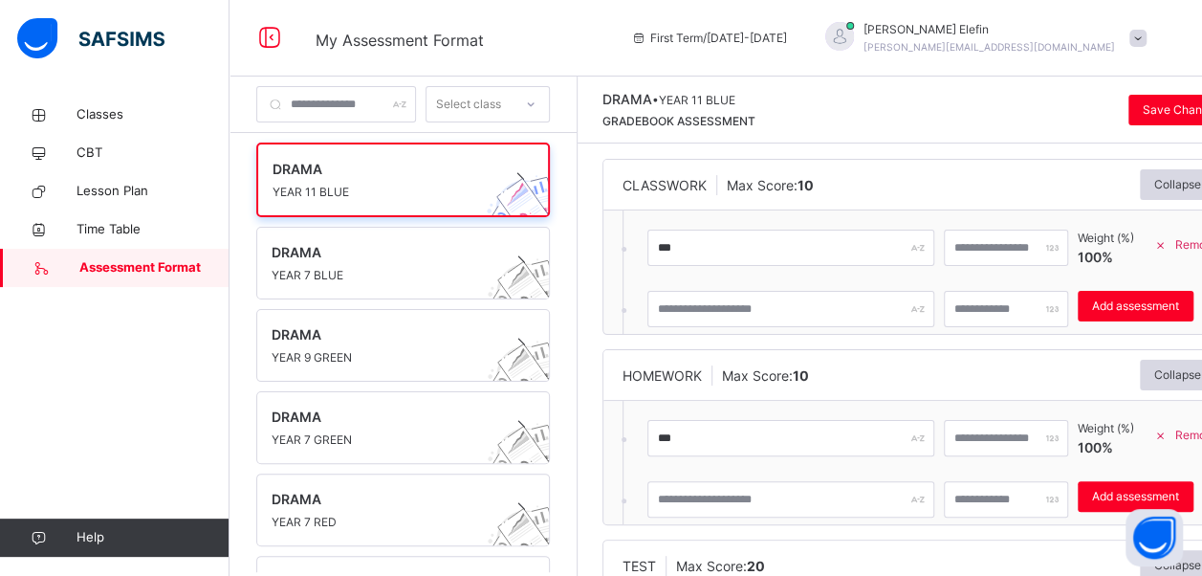
scroll to position [0, 0]
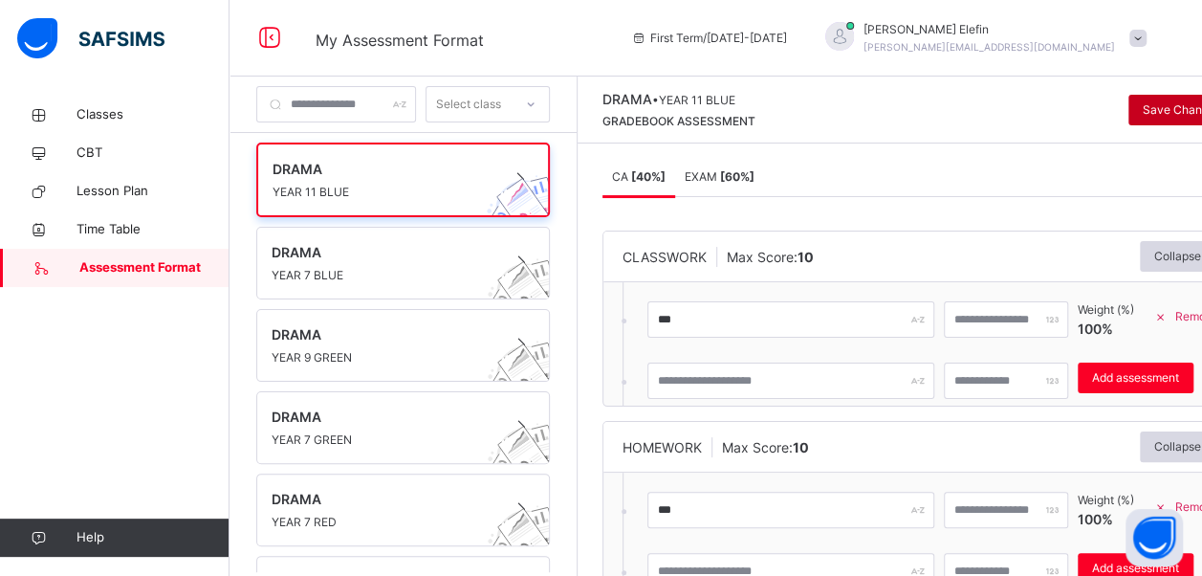
click at [1192, 113] on div "Save Changes" at bounding box center [1182, 110] width 107 height 31
click at [109, 109] on span "Classes" at bounding box center [153, 114] width 153 height 19
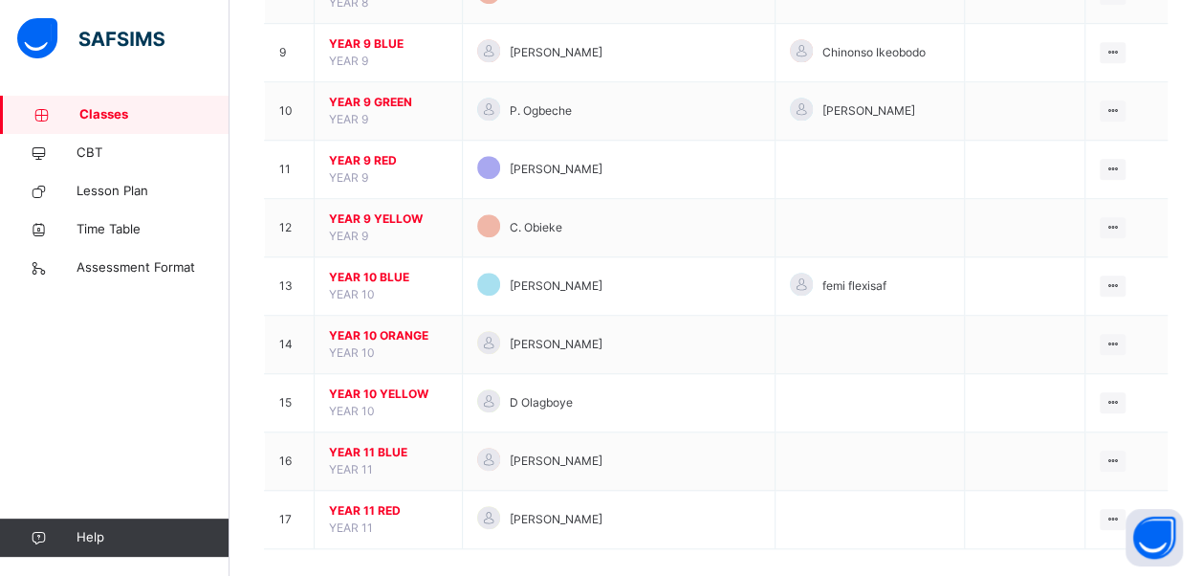
scroll to position [685, 0]
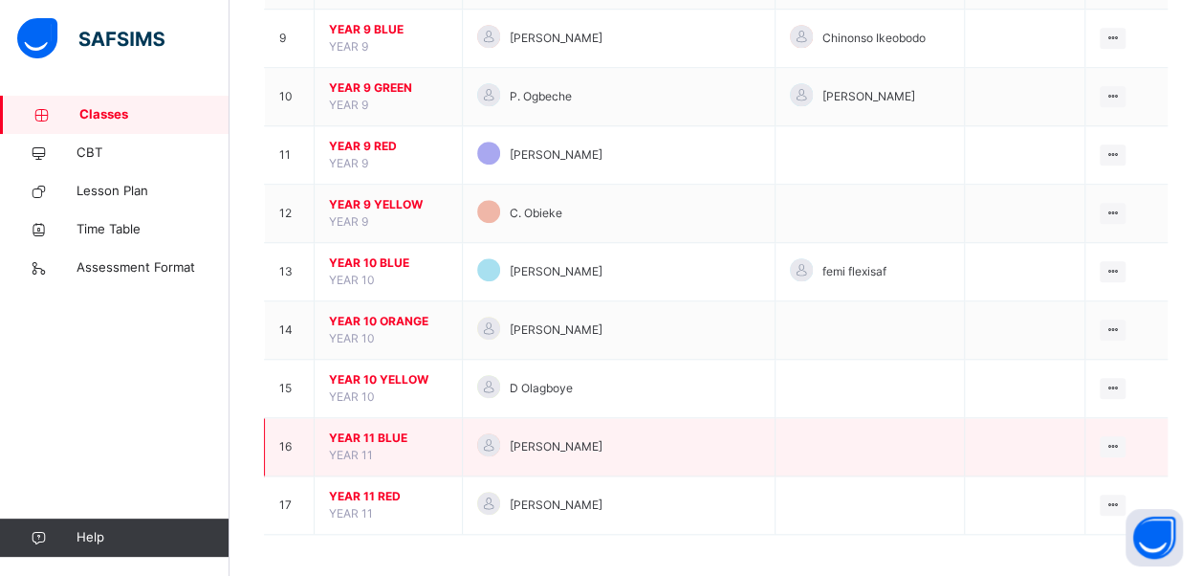
click at [369, 430] on span "YEAR 11 BLUE" at bounding box center [388, 438] width 119 height 17
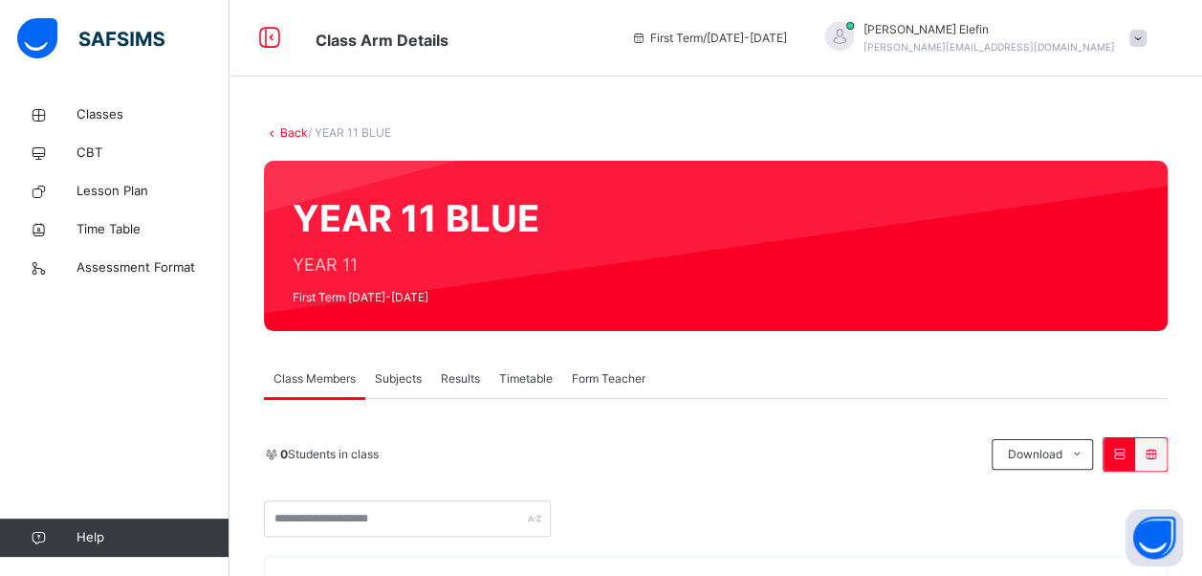
click at [402, 379] on span "Subjects" at bounding box center [398, 378] width 47 height 17
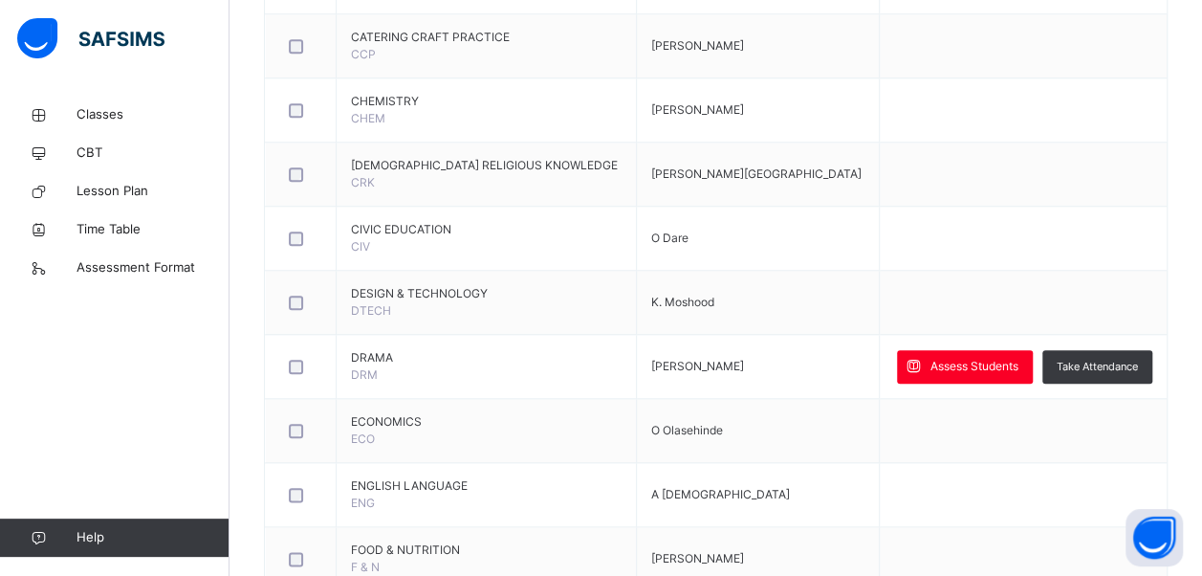
scroll to position [861, 0]
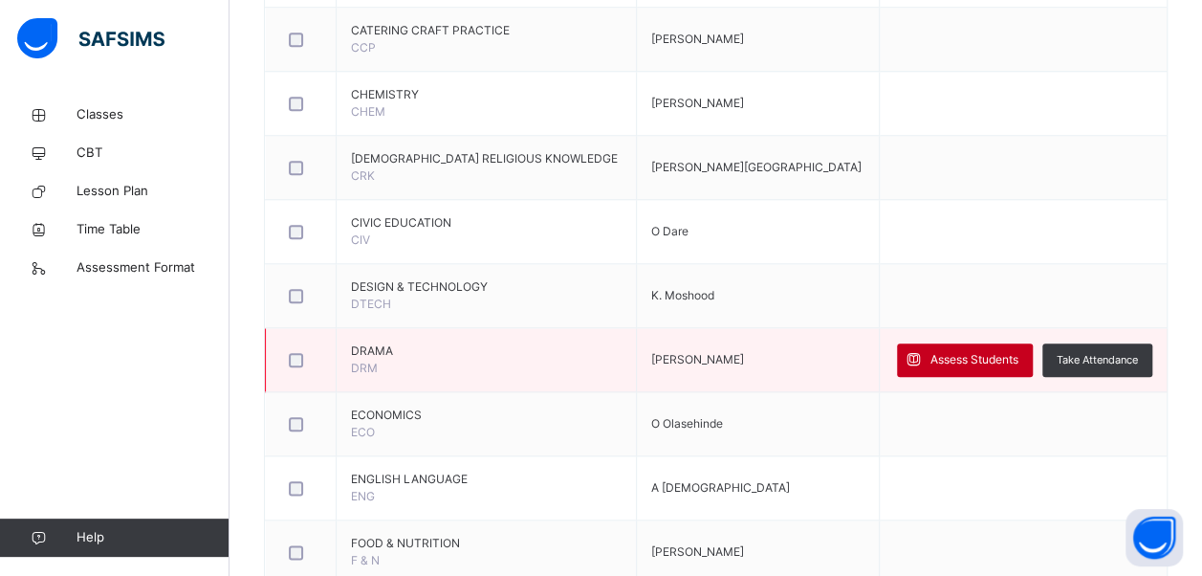
click at [986, 351] on span "Assess Students" at bounding box center [975, 359] width 88 height 17
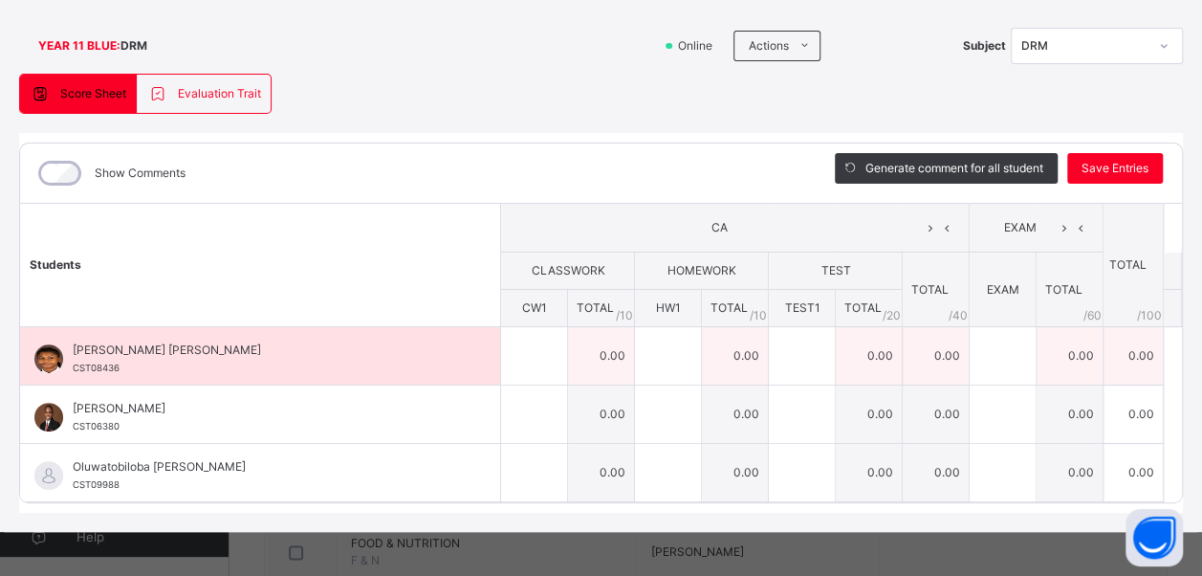
scroll to position [113, 0]
click at [536, 357] on div at bounding box center [534, 355] width 66 height 57
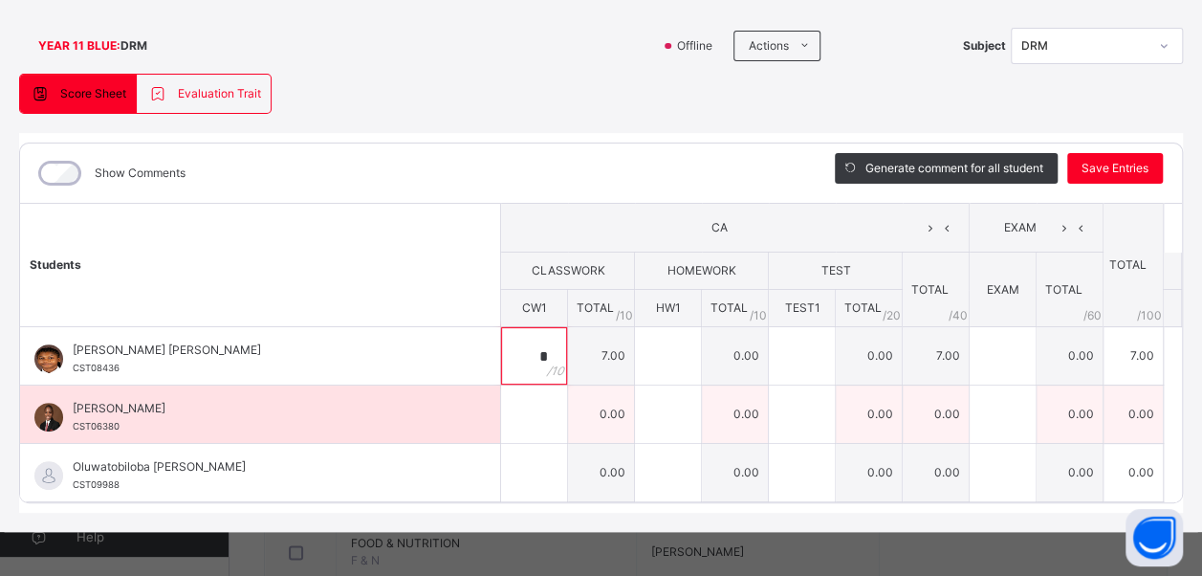
type input "*"
click at [527, 425] on input "text" at bounding box center [534, 414] width 66 height 57
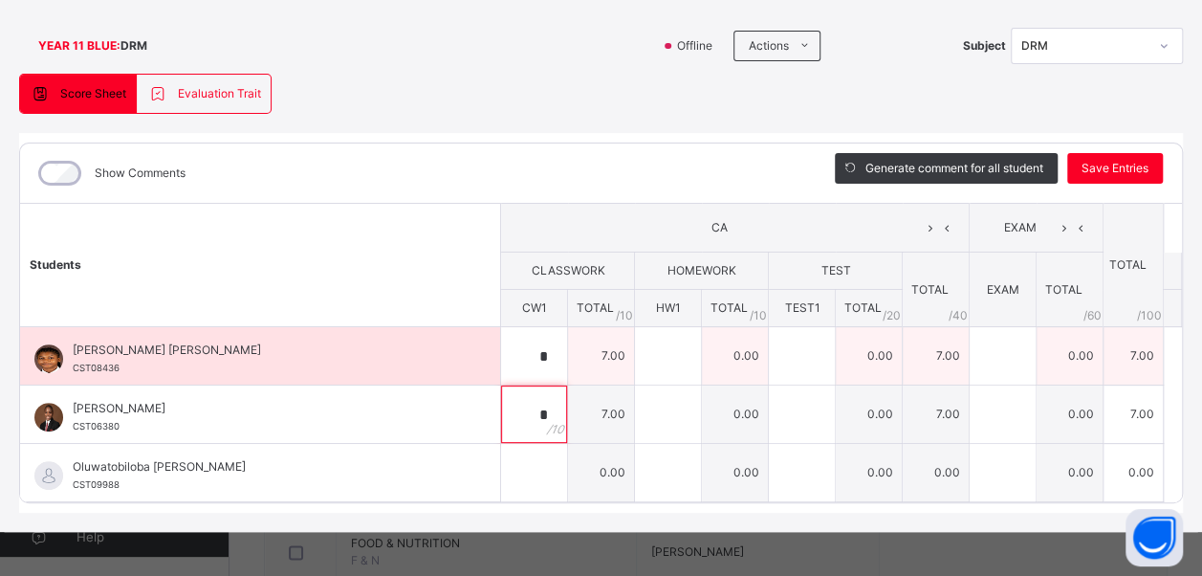
type input "*"
click at [656, 355] on input "text" at bounding box center [668, 355] width 66 height 57
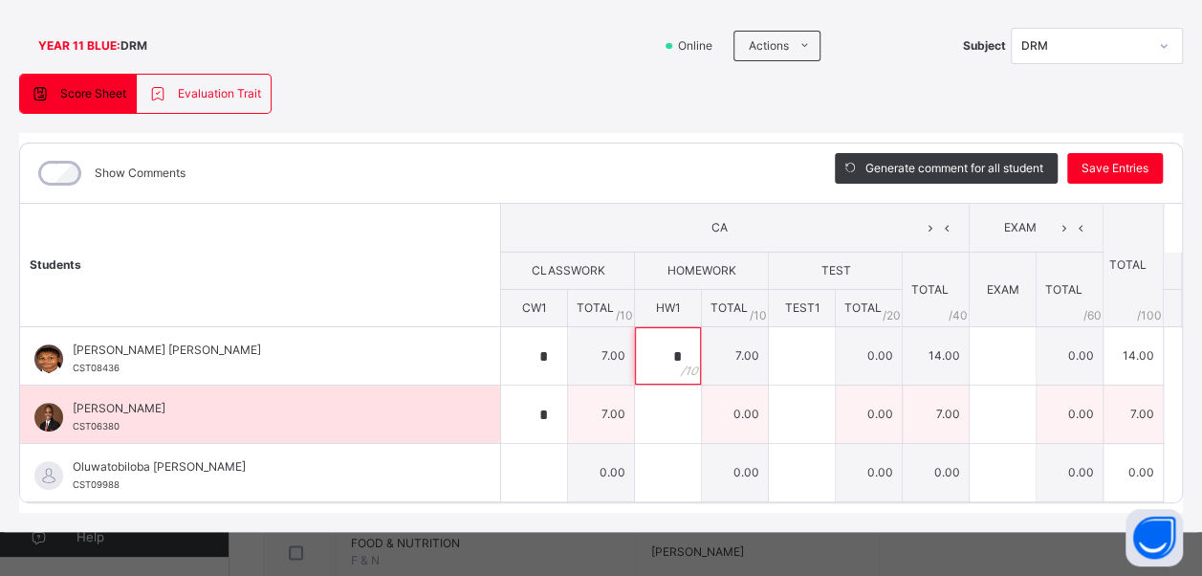
type input "*"
click at [666, 406] on input "text" at bounding box center [668, 414] width 66 height 57
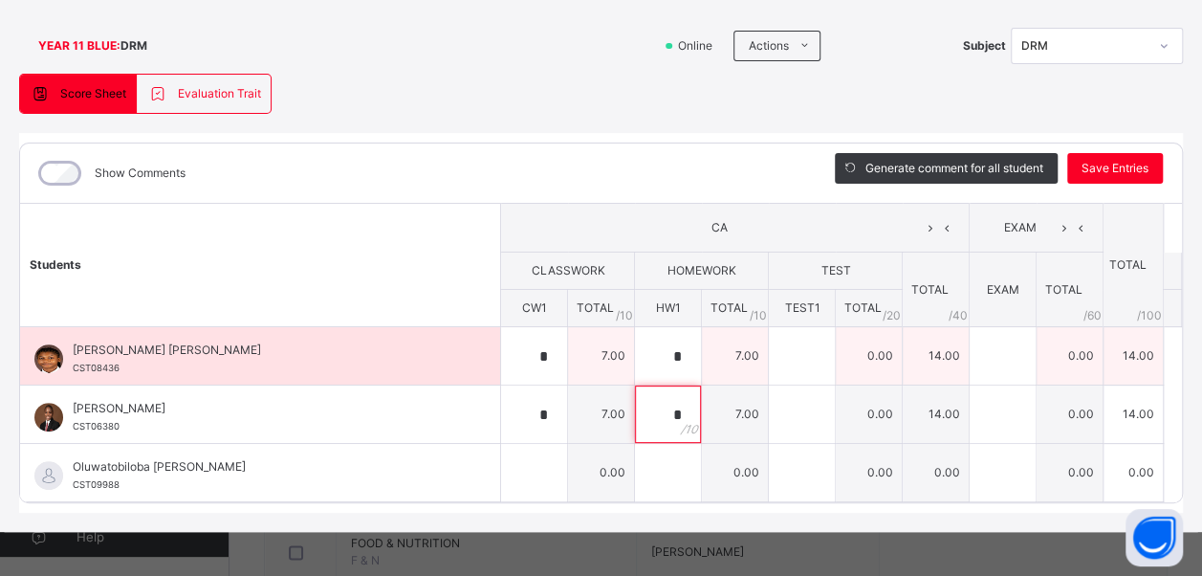
type input "*"
click at [542, 353] on div "*" at bounding box center [534, 355] width 66 height 57
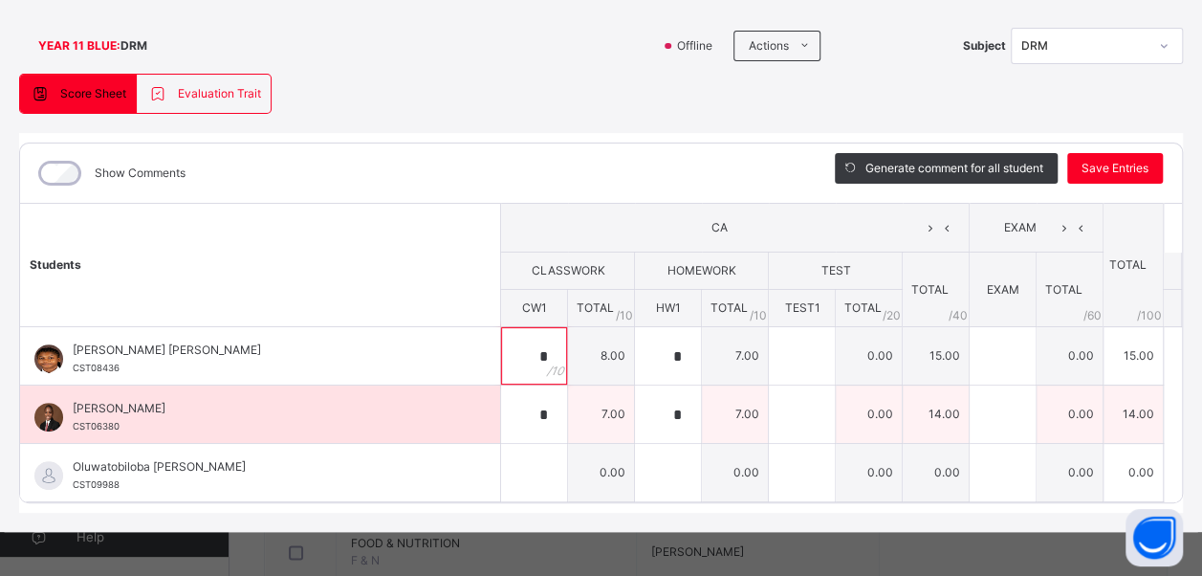
type input "*"
click at [551, 408] on div "*" at bounding box center [534, 414] width 66 height 57
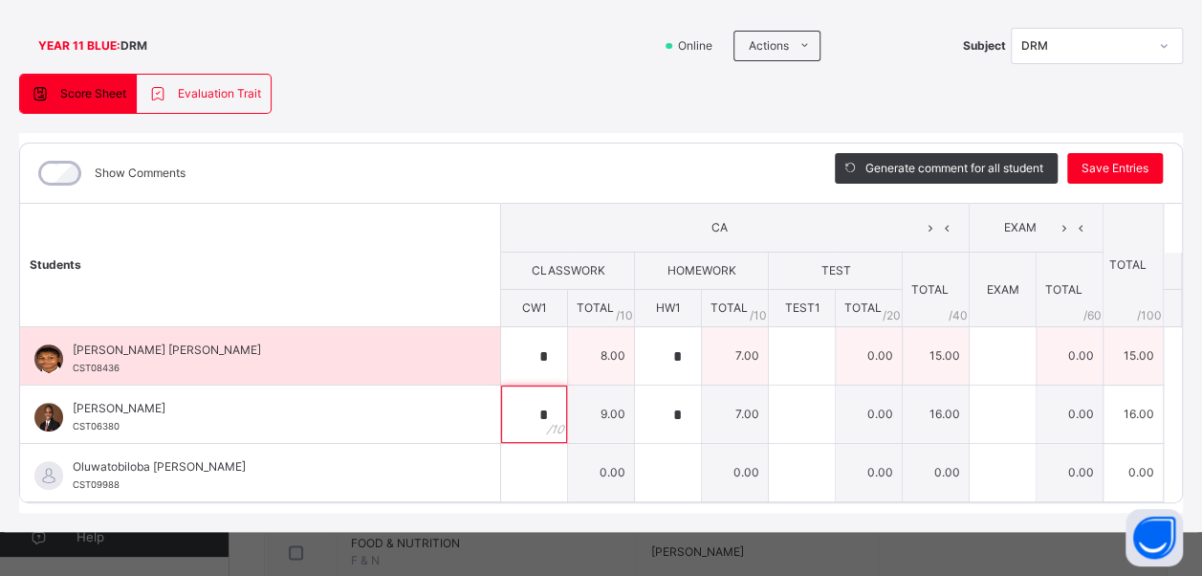
type input "*"
click at [784, 350] on input "text" at bounding box center [802, 355] width 66 height 57
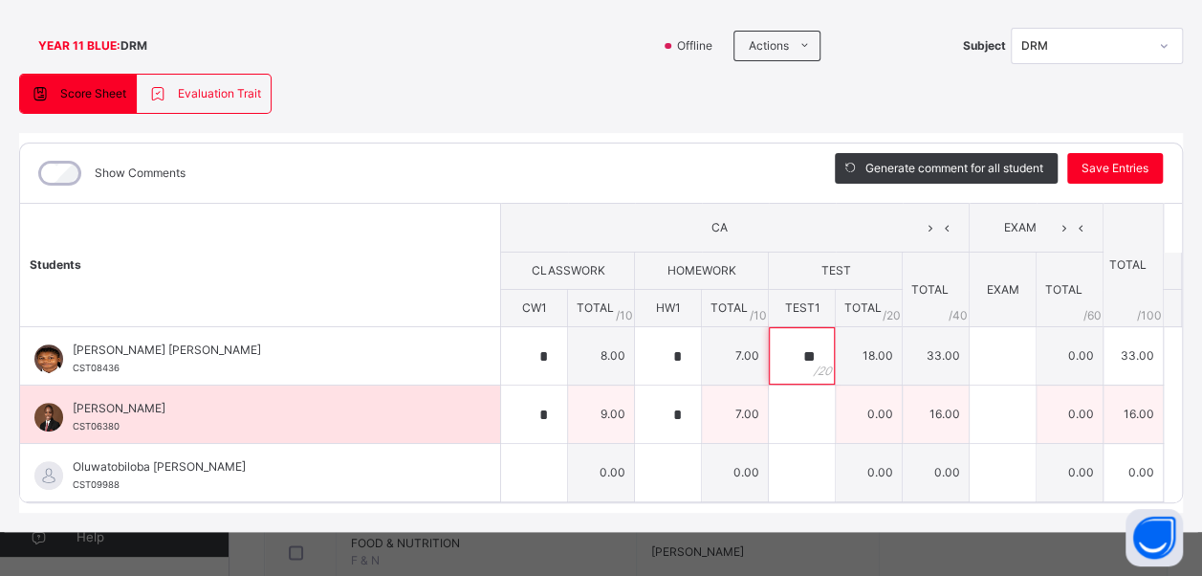
type input "**"
click at [798, 408] on input "text" at bounding box center [802, 414] width 66 height 57
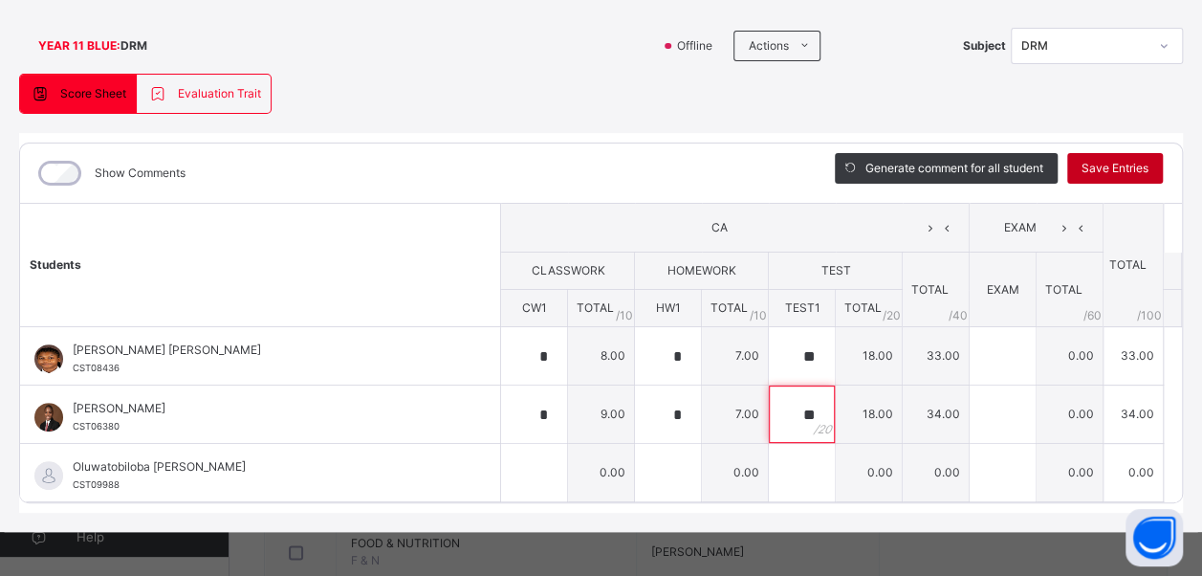
type input "**"
click at [1113, 172] on span "Save Entries" at bounding box center [1115, 168] width 67 height 17
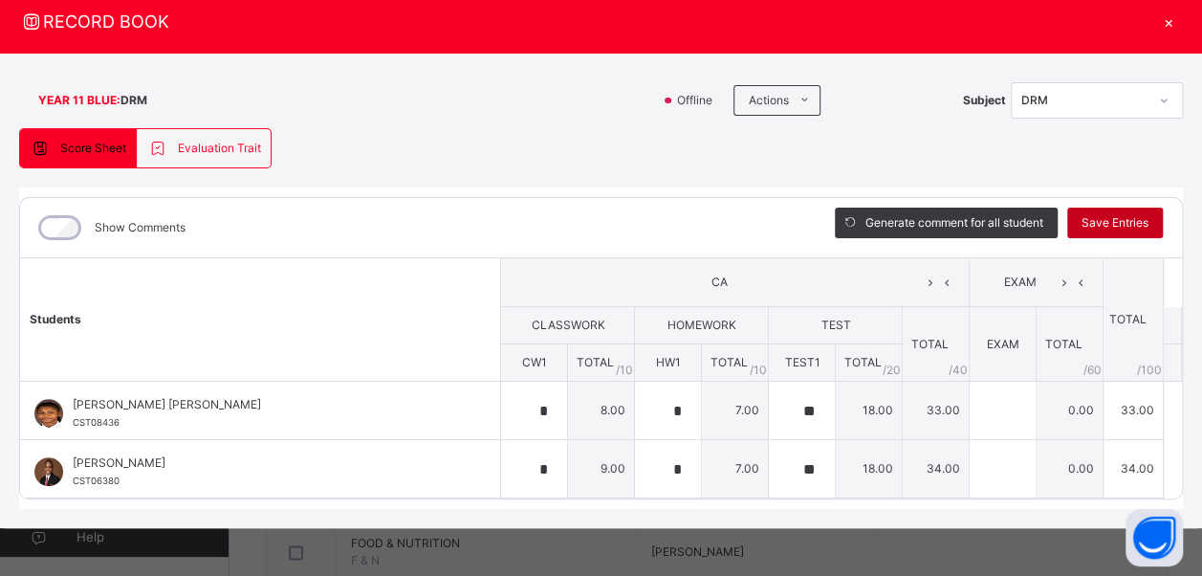
scroll to position [55, 0]
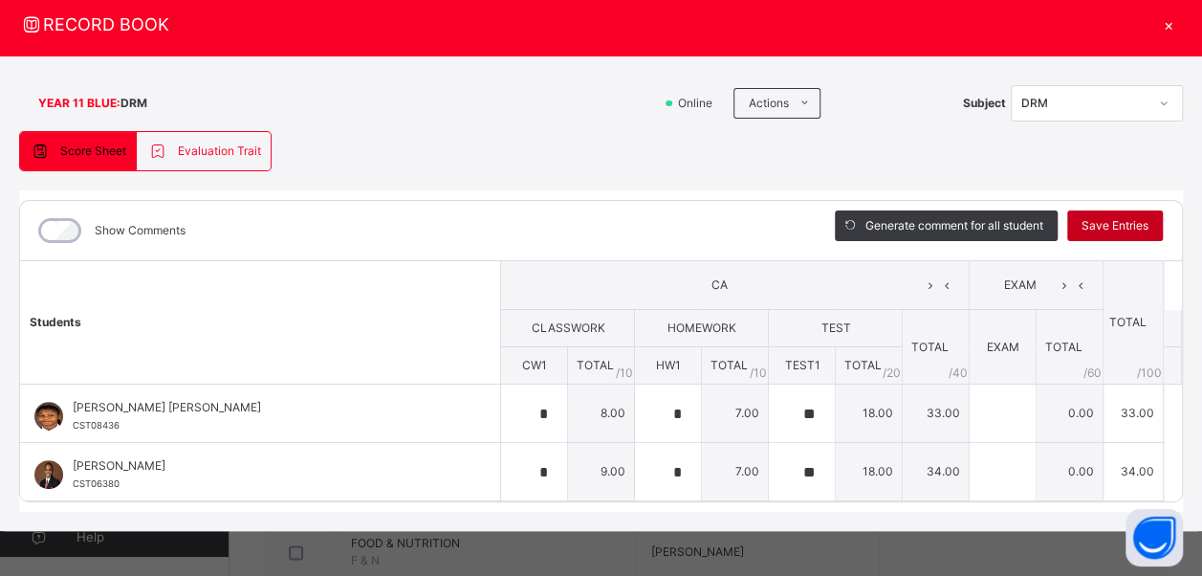
click at [1109, 230] on span "Save Entries" at bounding box center [1115, 225] width 67 height 17
click at [632, 203] on div "Show Comments" at bounding box center [413, 230] width 786 height 59
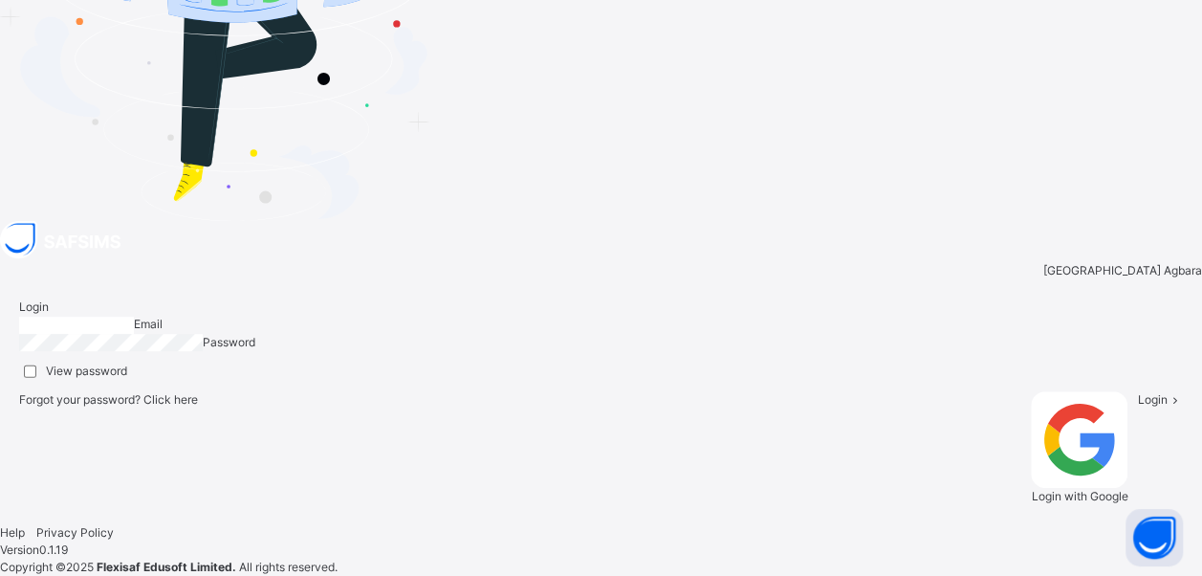
type input "**********"
